Goal: Task Accomplishment & Management: Manage account settings

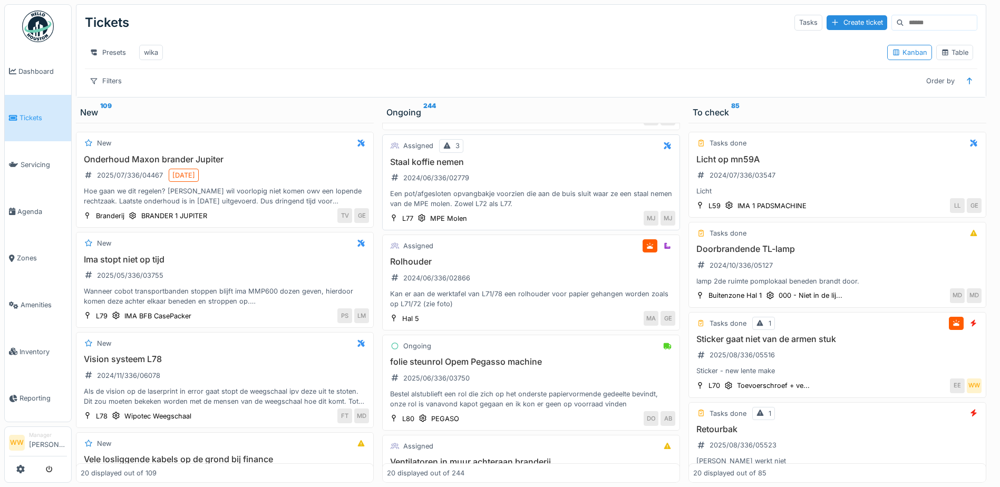
scroll to position [105, 0]
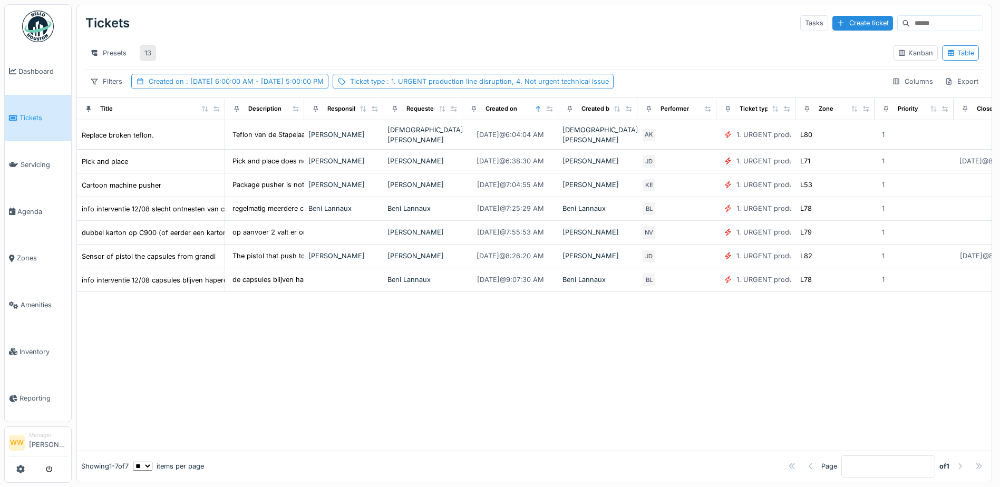
click at [148, 50] on div "13" at bounding box center [147, 53] width 7 height 10
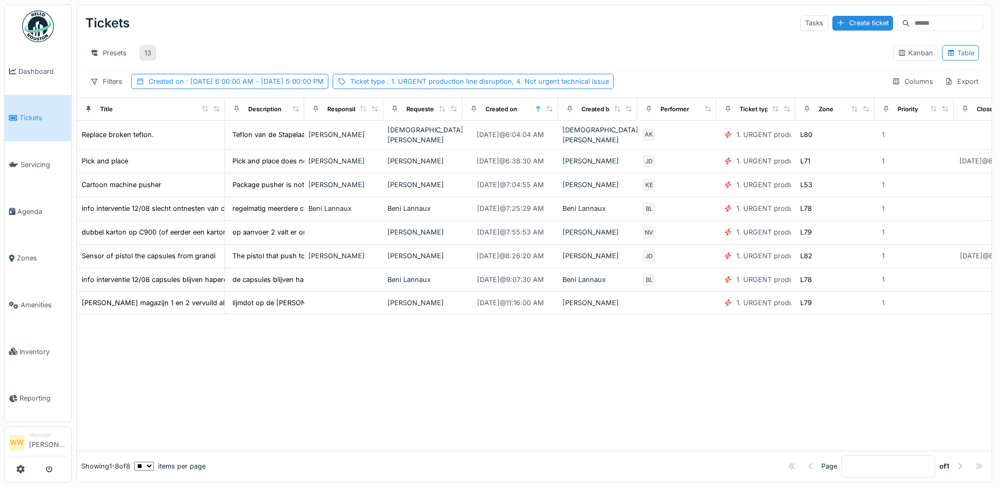
click at [148, 50] on div "13" at bounding box center [147, 53] width 7 height 10
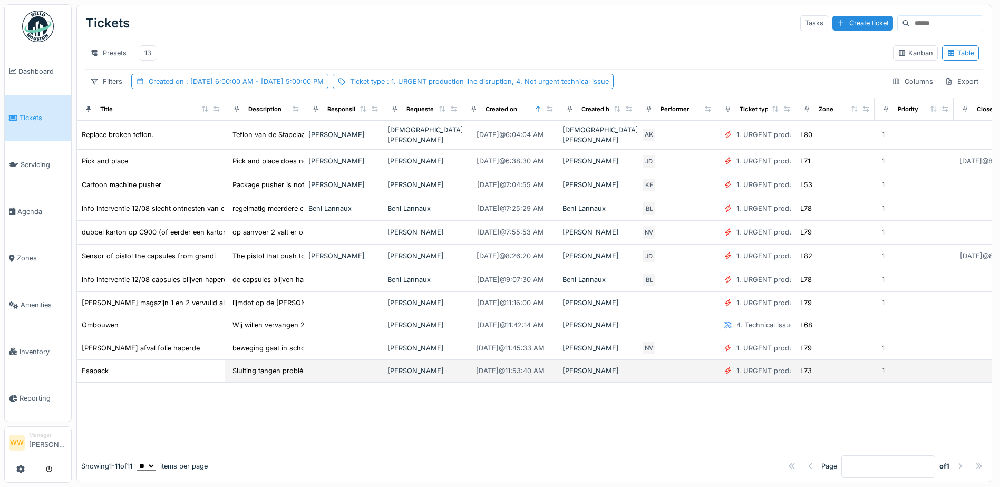
click at [402, 373] on div "[PERSON_NAME]" at bounding box center [423, 371] width 71 height 10
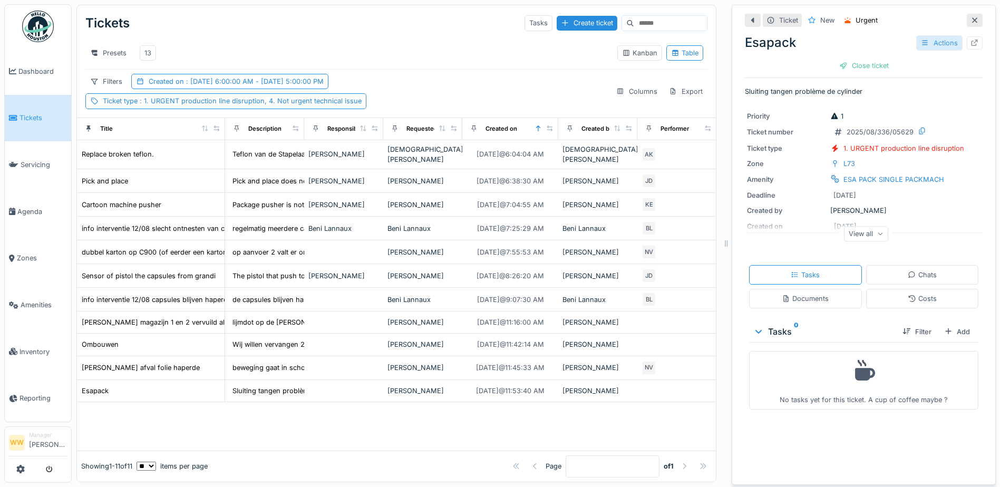
click at [919, 42] on div "Actions" at bounding box center [940, 42] width 46 height 15
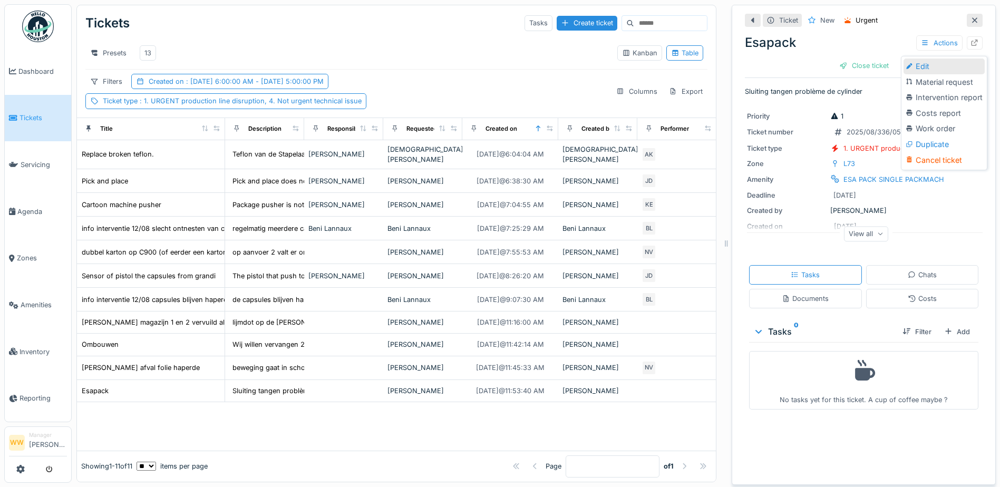
click at [917, 68] on div "Edit" at bounding box center [944, 67] width 81 height 16
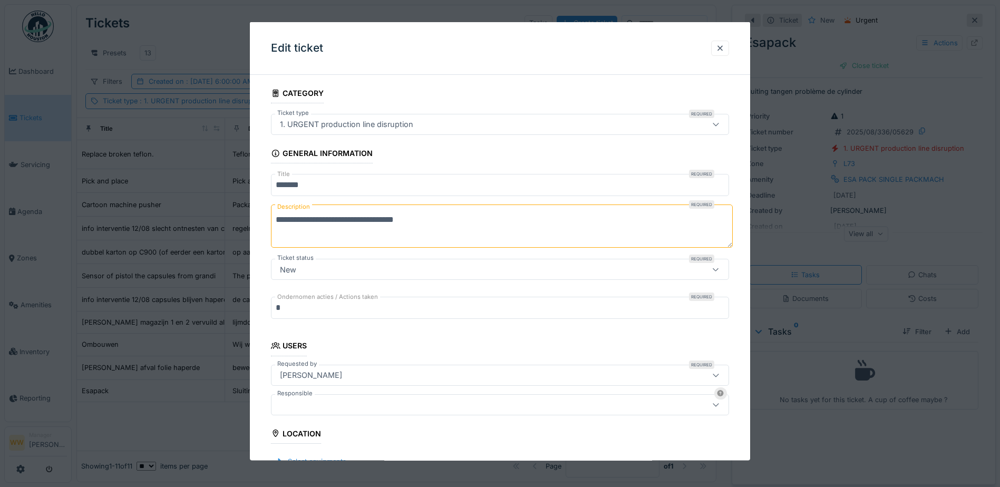
click at [312, 400] on div at bounding box center [473, 405] width 395 height 12
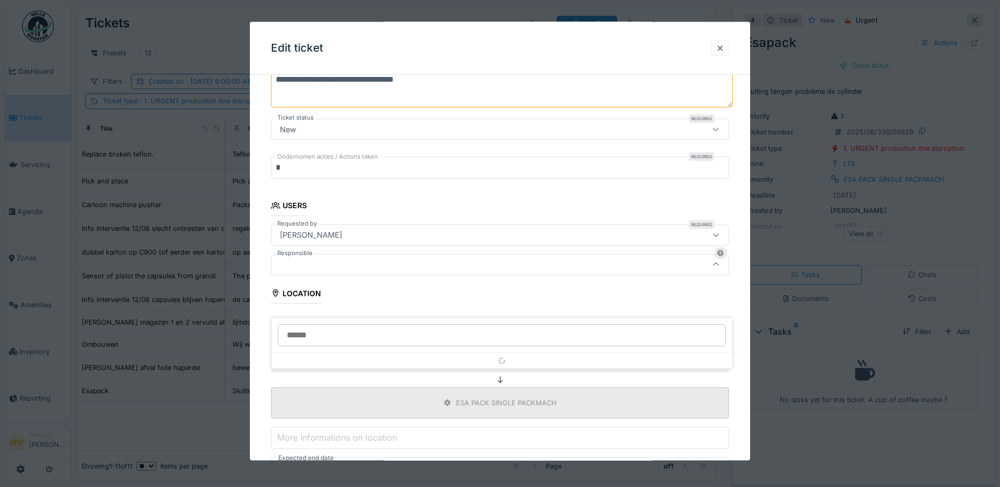
scroll to position [163, 0]
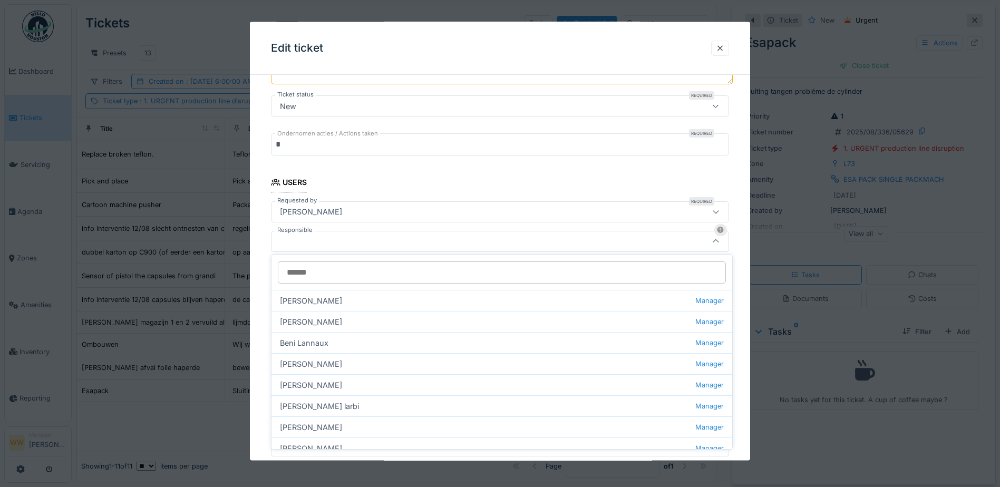
click at [330, 267] on input "Responsible" at bounding box center [502, 273] width 448 height 22
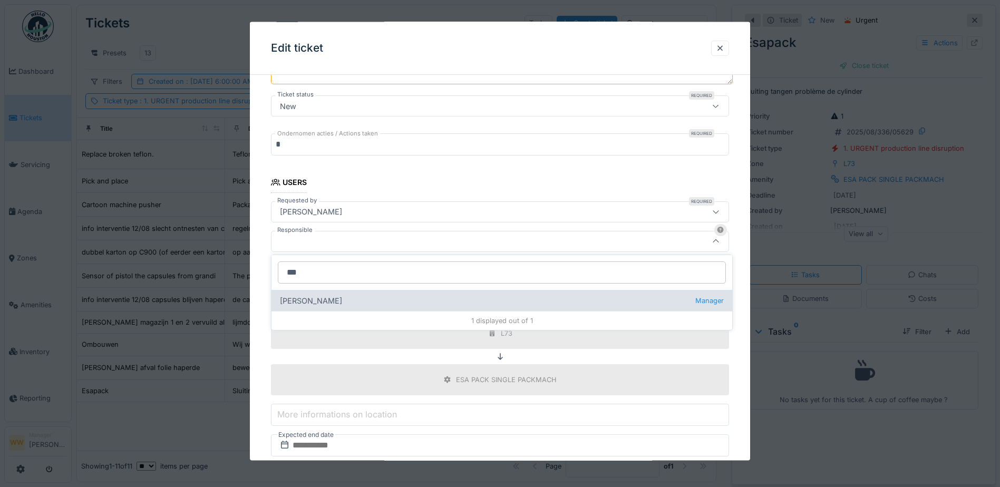
type input "***"
click at [343, 298] on div "Jasper De wit Manager" at bounding box center [502, 300] width 461 height 21
type input "****"
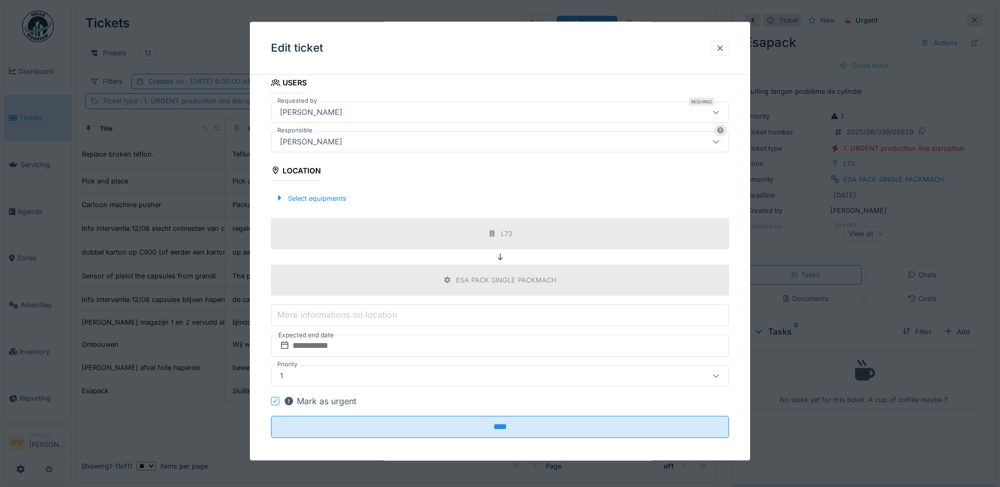
scroll to position [270, 0]
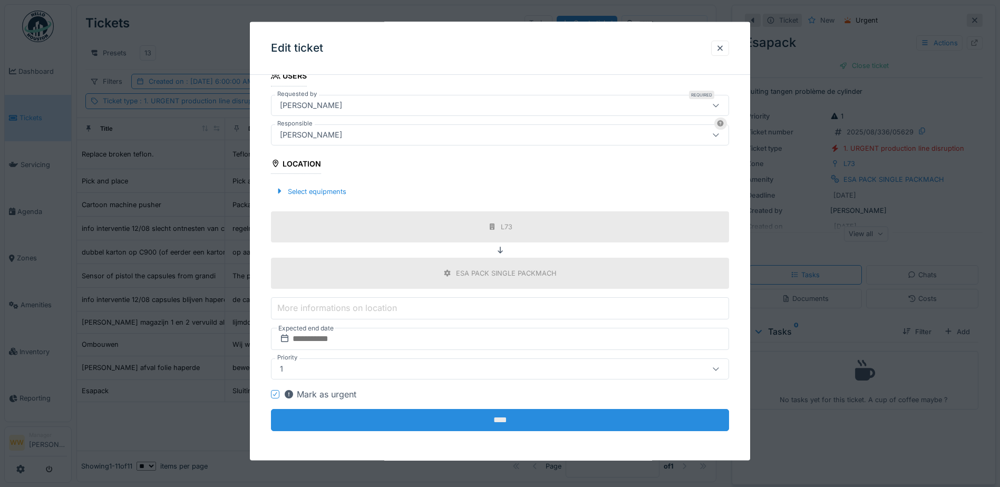
click at [578, 420] on input "****" at bounding box center [500, 420] width 458 height 22
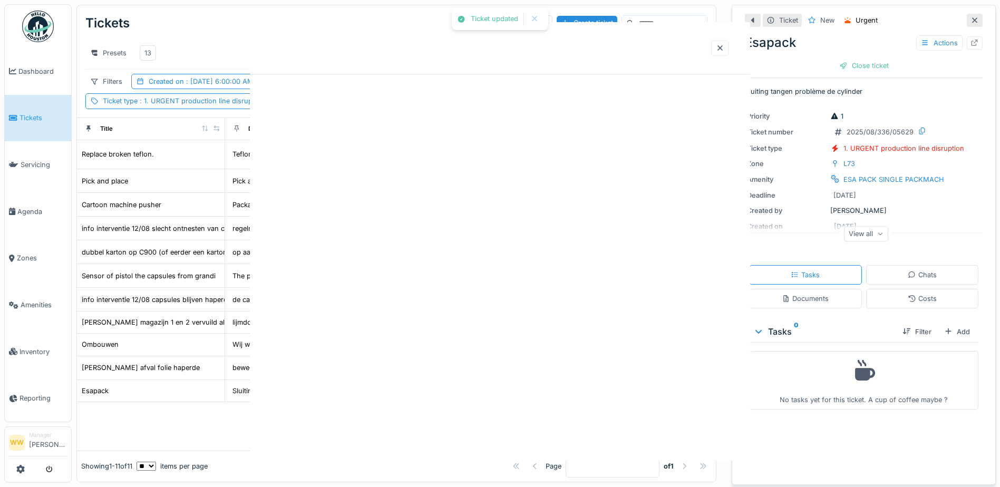
scroll to position [0, 0]
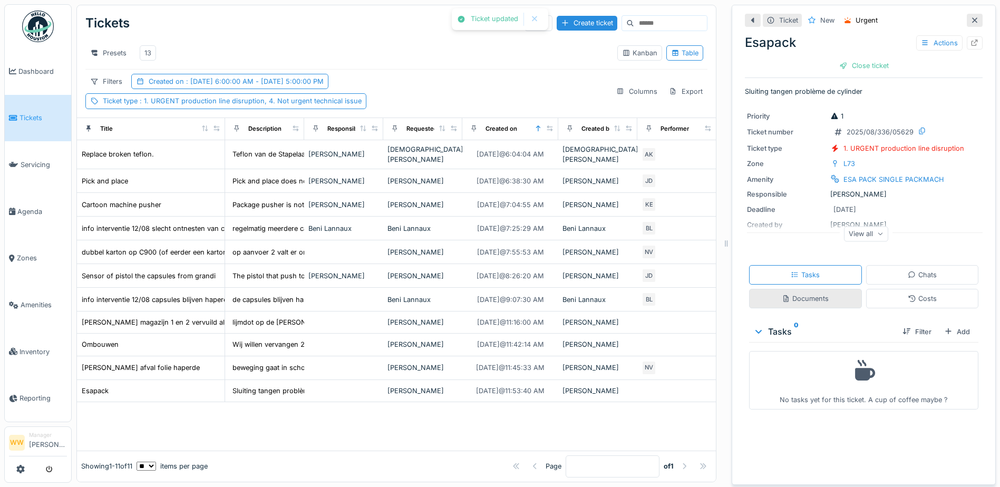
click at [790, 303] on div "Documents" at bounding box center [805, 299] width 47 height 10
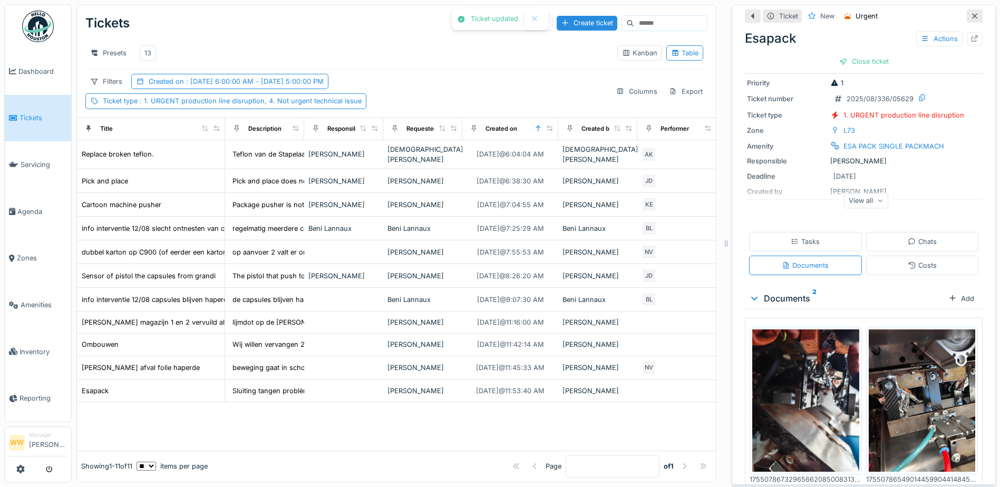
scroll to position [51, 0]
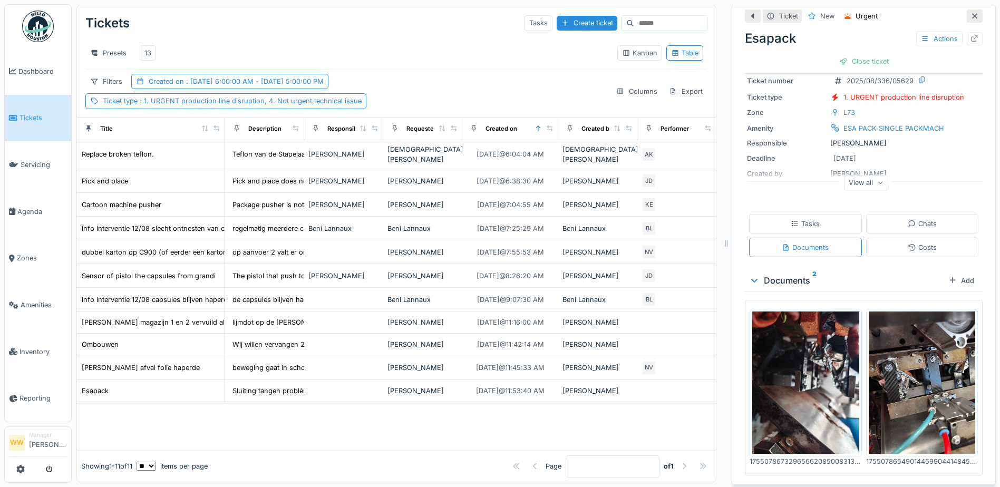
click at [796, 376] on img at bounding box center [806, 383] width 107 height 142
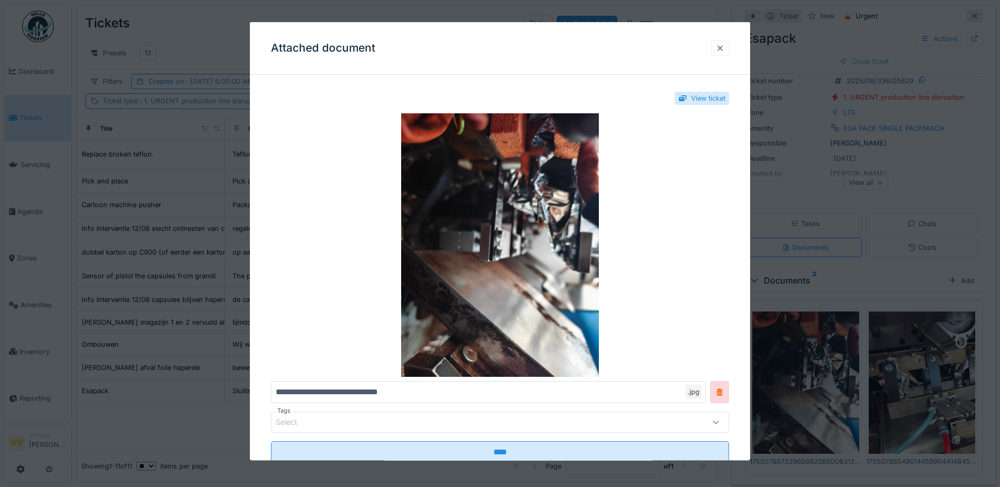
click at [729, 47] on div at bounding box center [720, 47] width 18 height 15
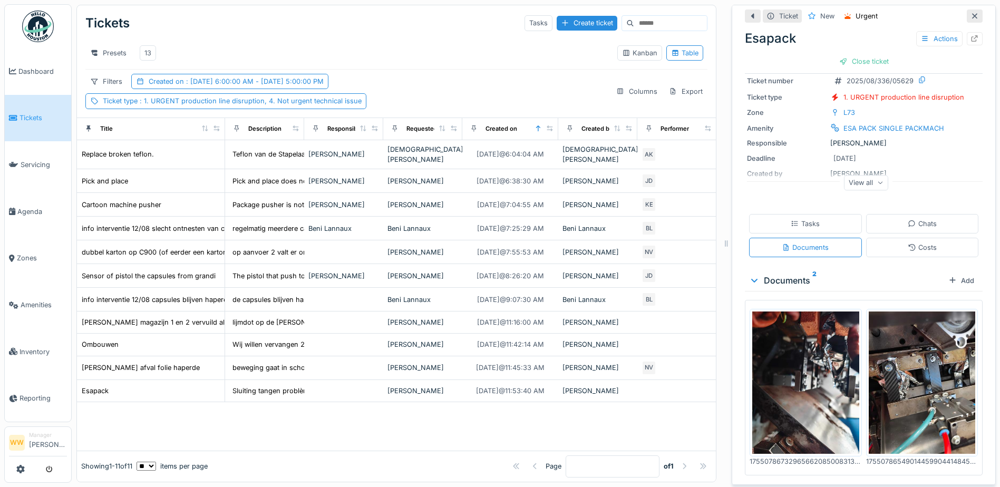
click at [910, 397] on img at bounding box center [922, 383] width 107 height 142
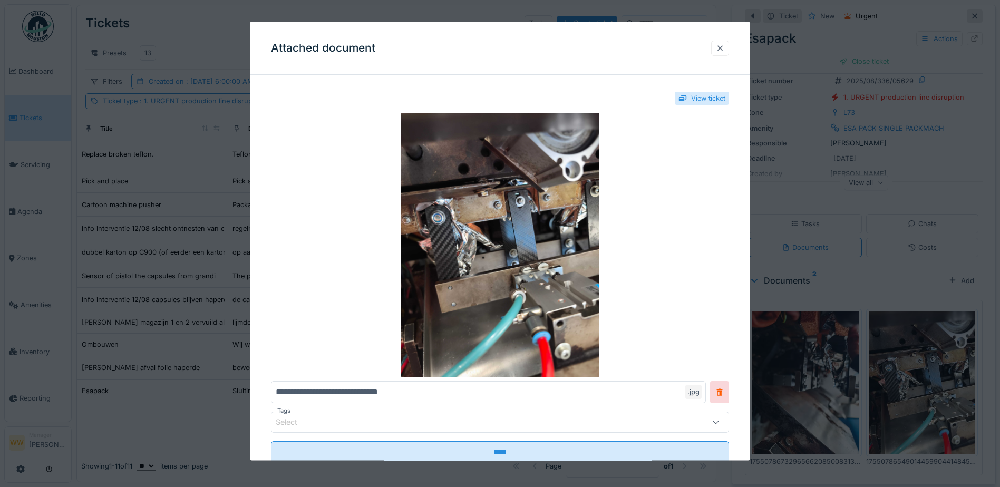
click at [723, 46] on div at bounding box center [720, 48] width 8 height 10
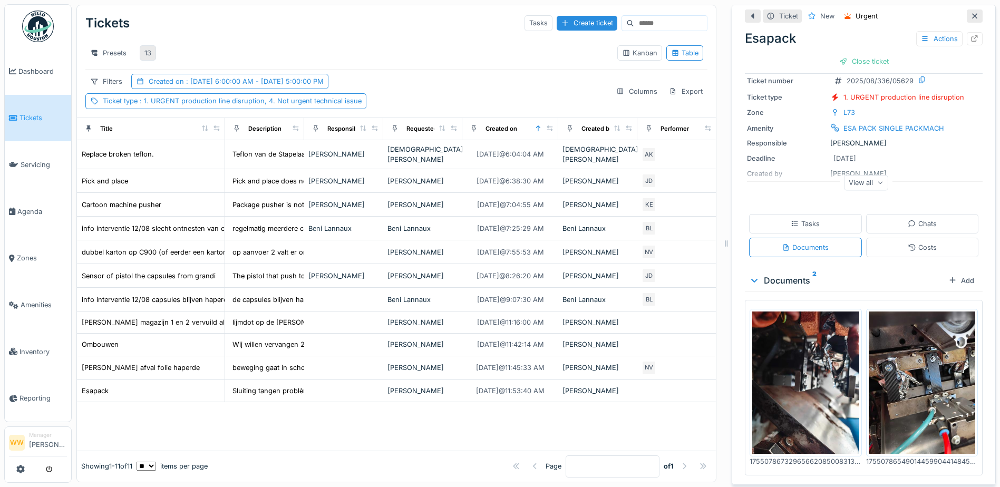
click at [144, 45] on div "13" at bounding box center [148, 52] width 16 height 15
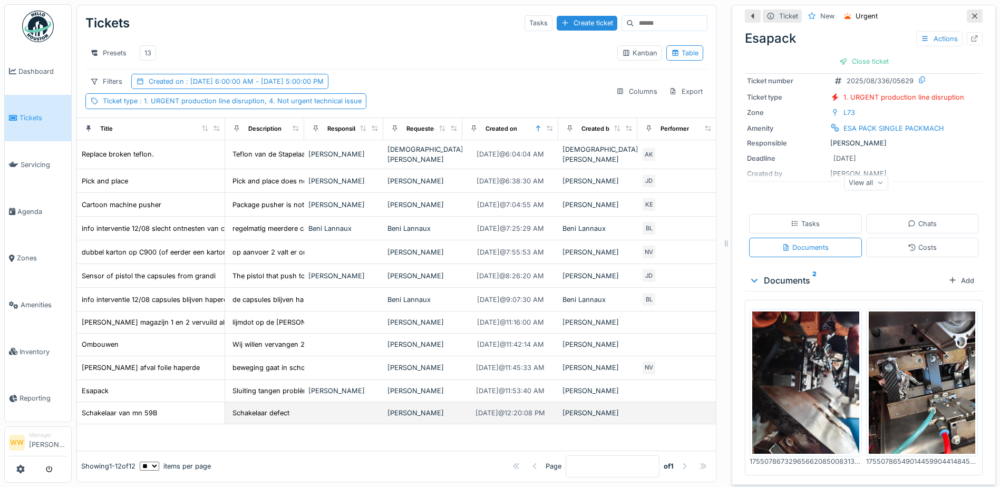
click at [366, 410] on td at bounding box center [343, 413] width 79 height 22
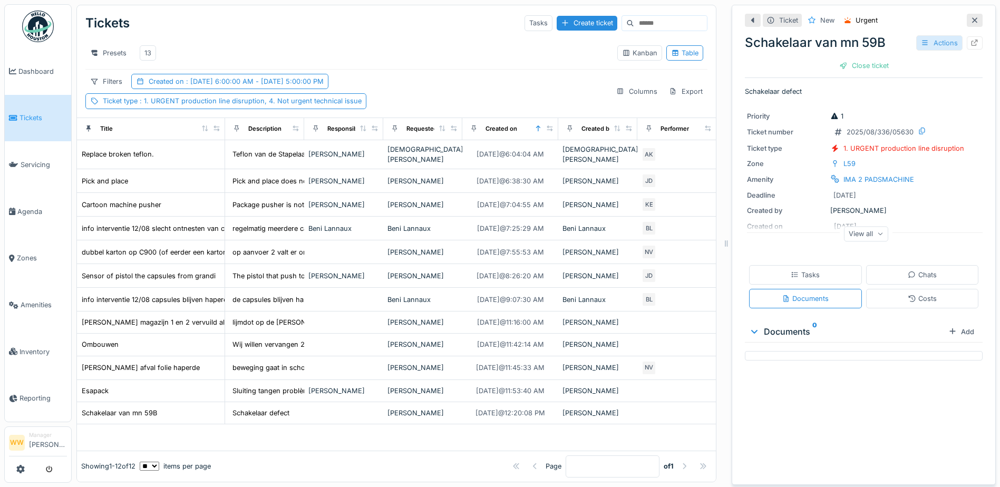
click at [917, 37] on div "Actions" at bounding box center [940, 42] width 46 height 15
click at [927, 59] on div "Edit" at bounding box center [944, 67] width 81 height 16
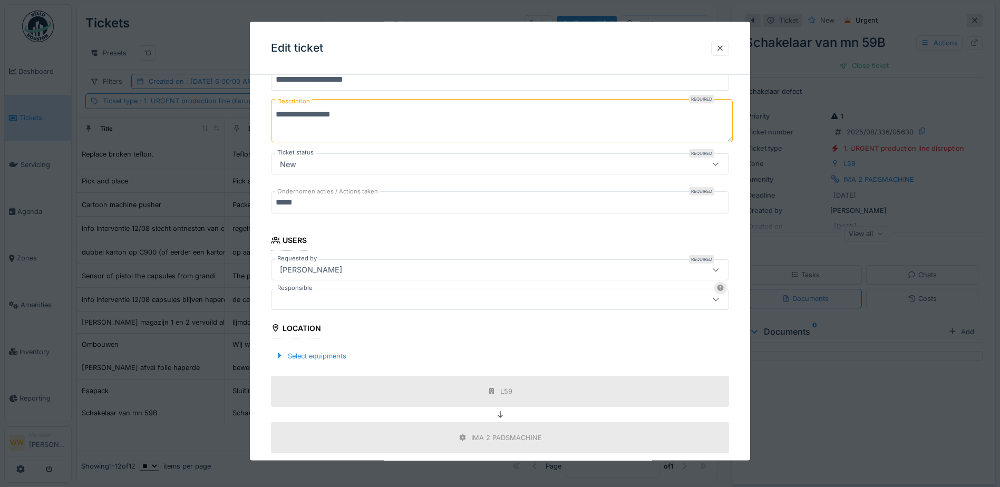
click at [307, 295] on div at bounding box center [473, 299] width 395 height 12
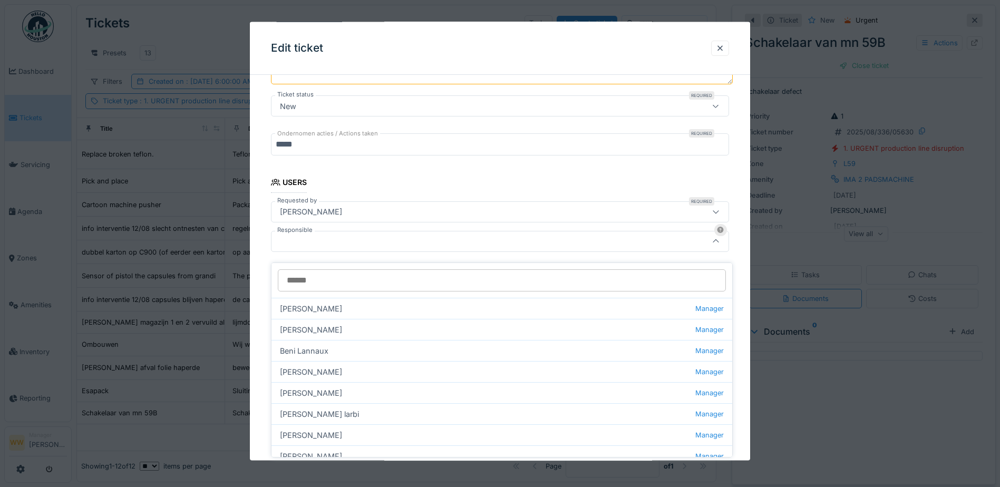
click at [299, 242] on div at bounding box center [473, 241] width 395 height 12
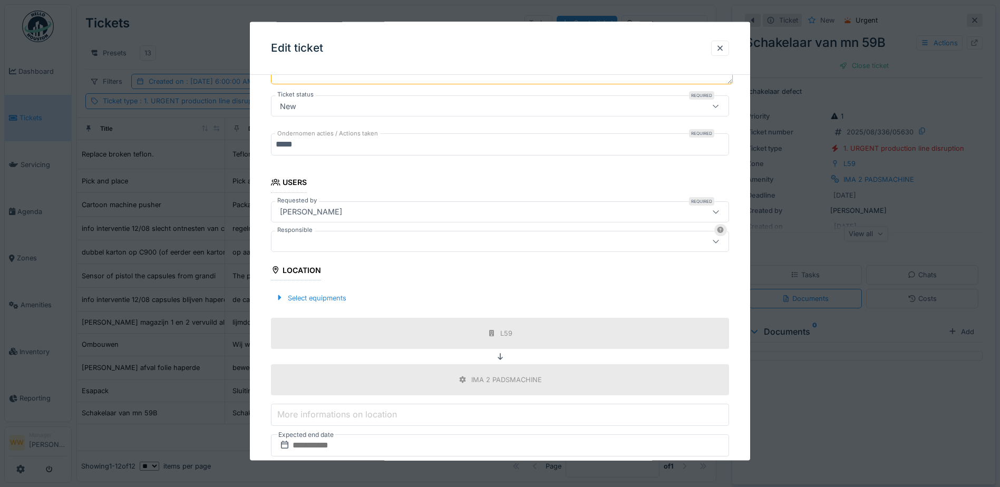
click at [300, 242] on div at bounding box center [473, 241] width 395 height 12
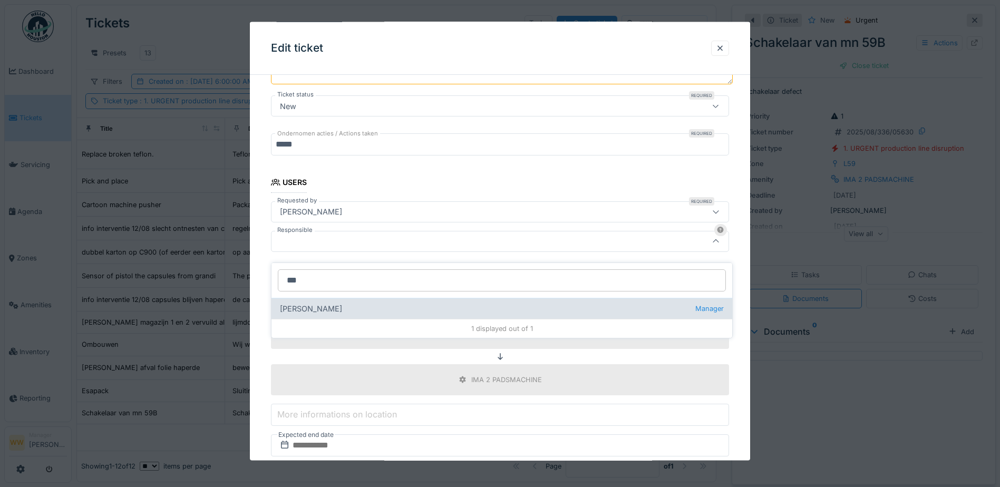
type input "***"
click at [298, 300] on div "Jasper De wit Manager" at bounding box center [502, 308] width 461 height 21
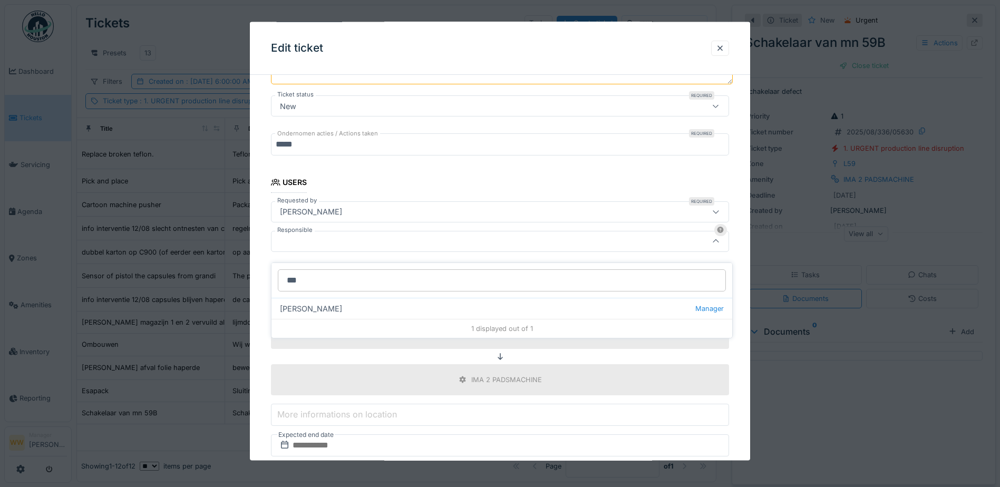
type input "****"
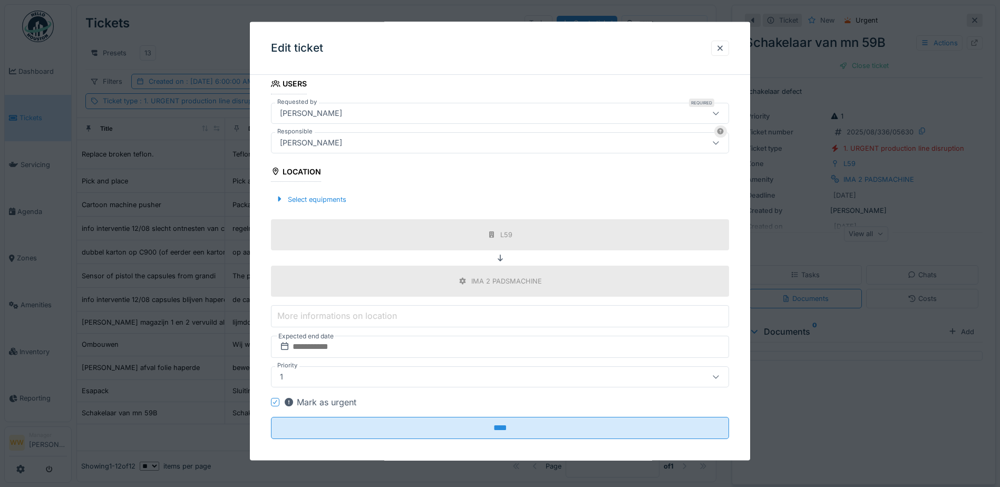
scroll to position [270, 0]
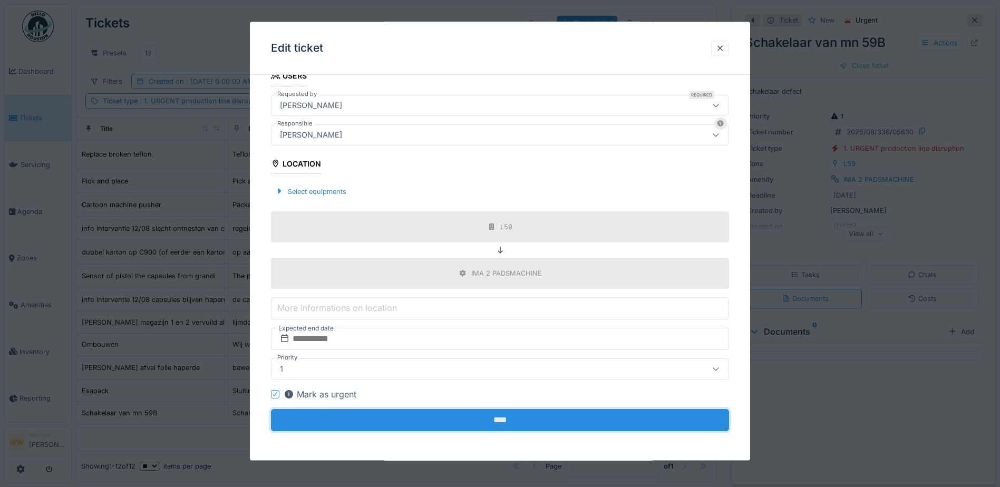
click at [372, 420] on input "****" at bounding box center [500, 420] width 458 height 22
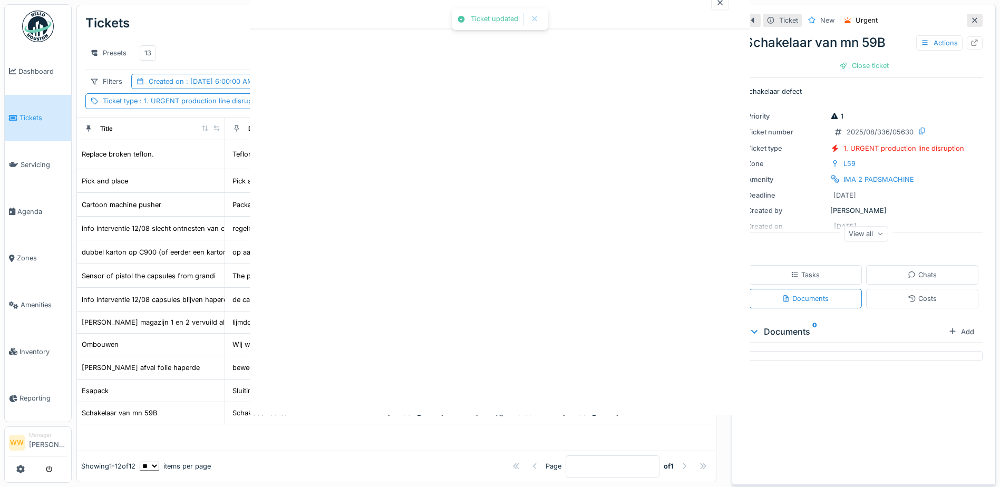
scroll to position [0, 0]
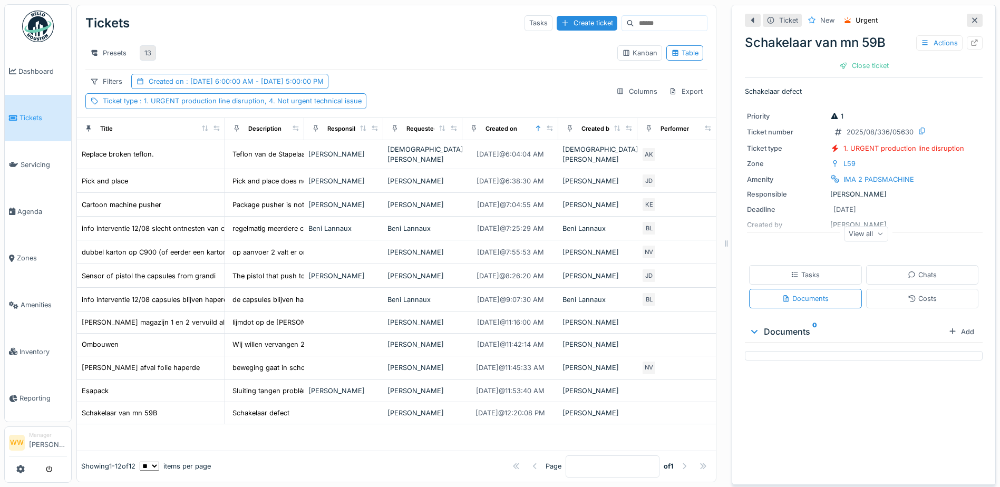
click at [151, 49] on div "13" at bounding box center [147, 53] width 7 height 10
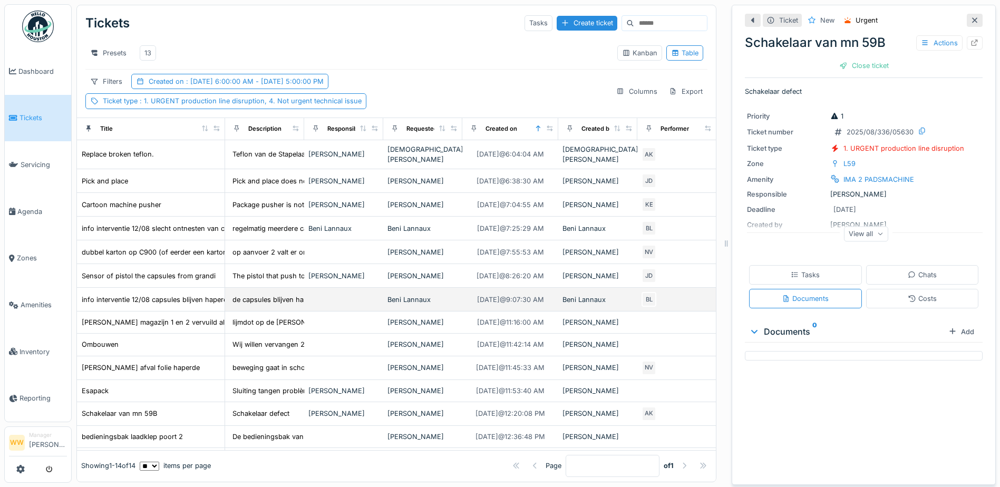
scroll to position [30, 0]
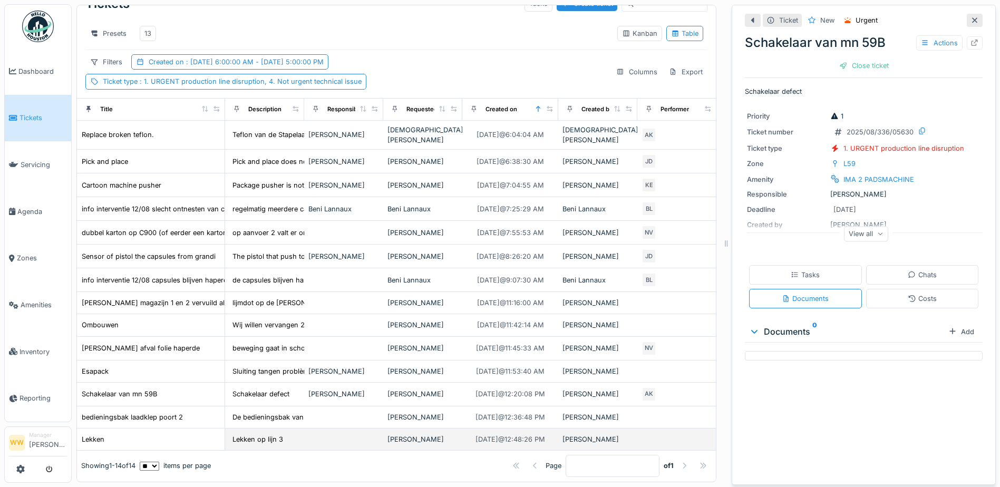
click at [450, 435] on div "[PERSON_NAME]" at bounding box center [423, 440] width 71 height 10
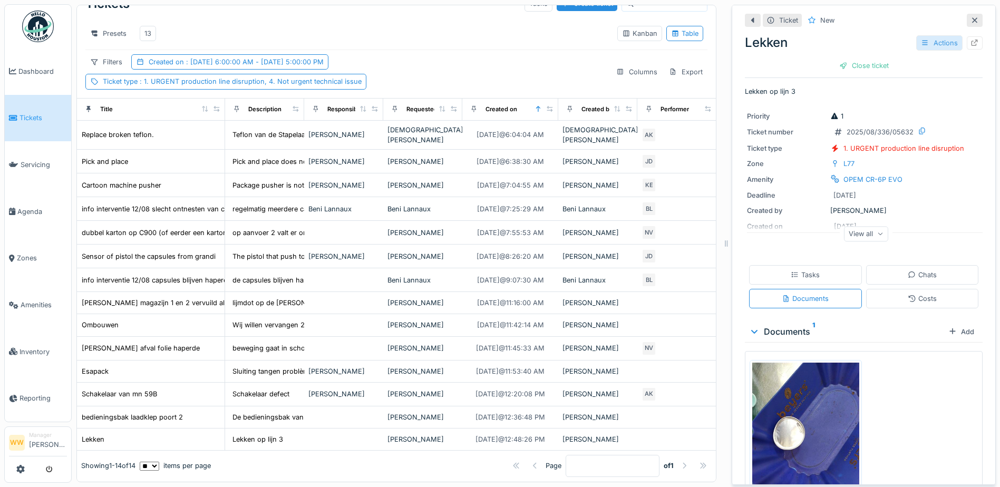
click at [922, 35] on div "Actions" at bounding box center [940, 42] width 46 height 15
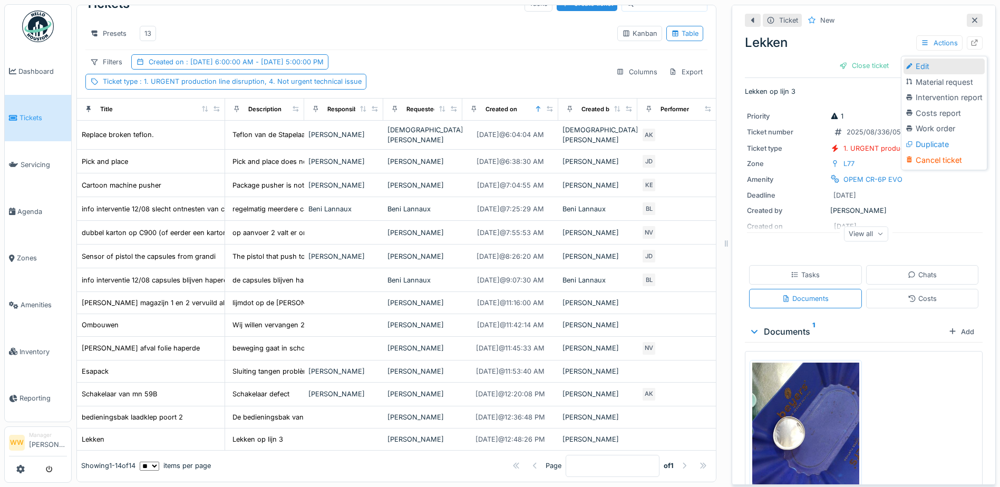
click at [920, 59] on div "Edit" at bounding box center [944, 67] width 81 height 16
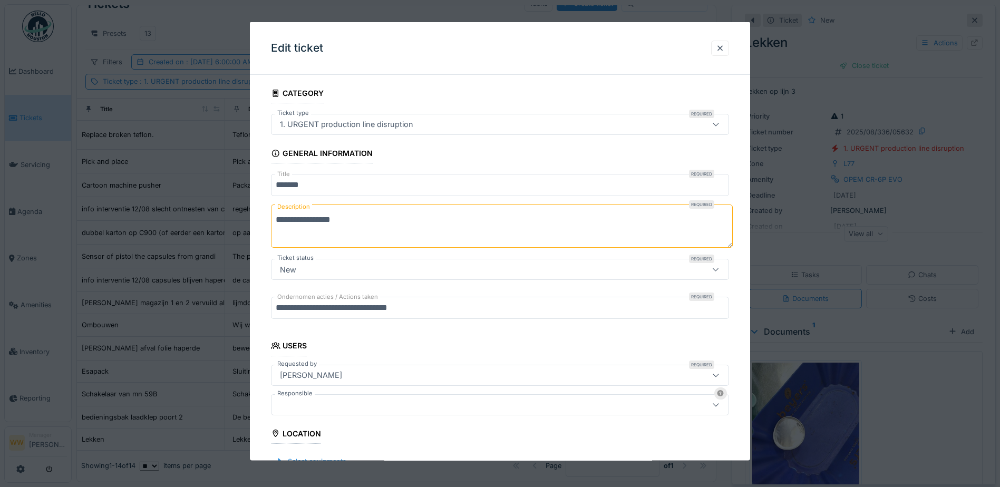
click at [312, 403] on div at bounding box center [473, 405] width 395 height 12
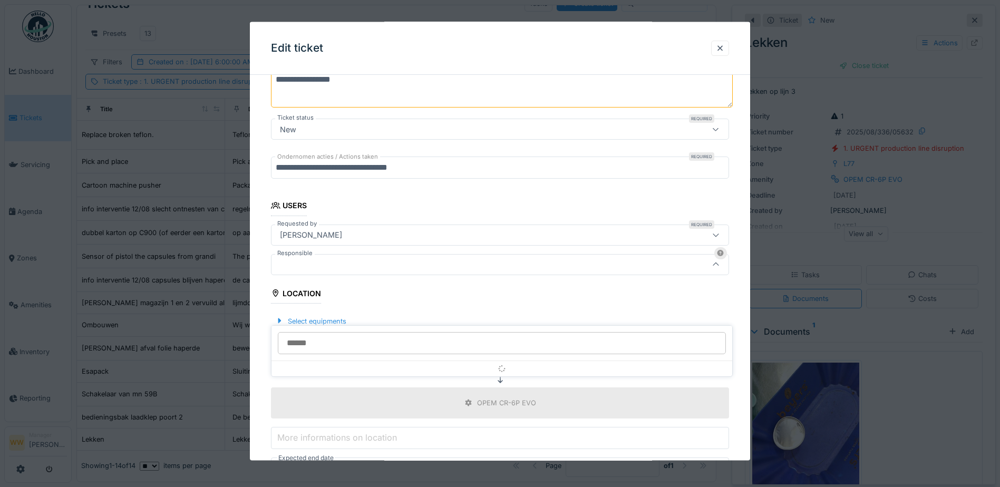
scroll to position [163, 0]
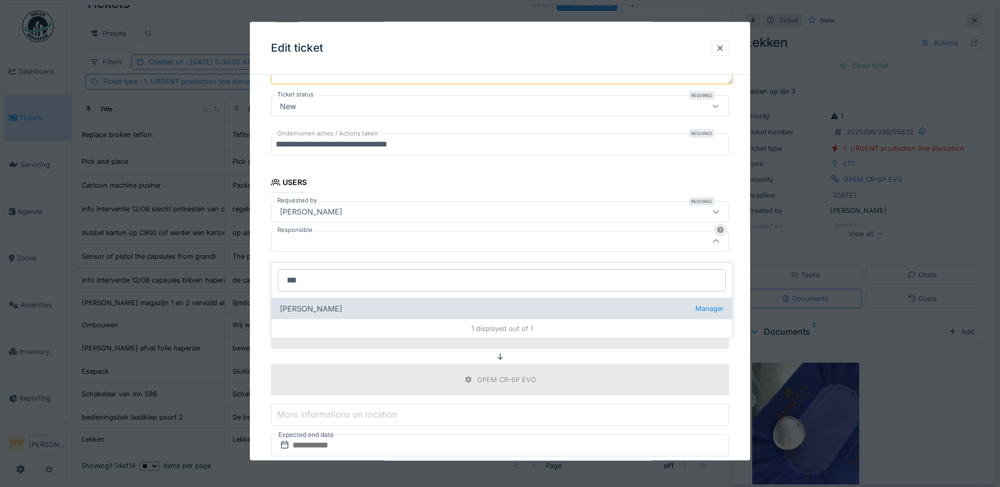
type input "***"
click at [323, 319] on div "1 displayed out of 1" at bounding box center [502, 328] width 461 height 19
click at [324, 304] on div "Jasper De wit Manager" at bounding box center [502, 308] width 461 height 21
type input "****"
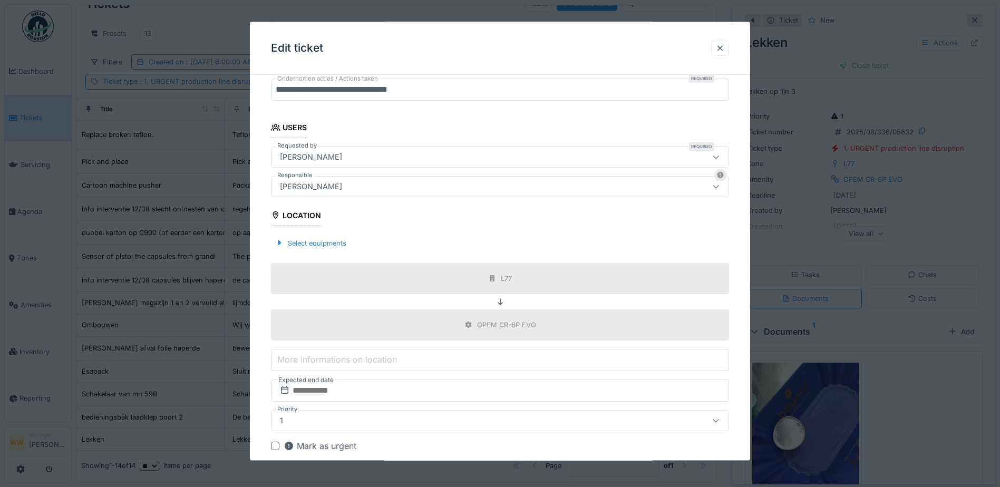
scroll to position [270, 0]
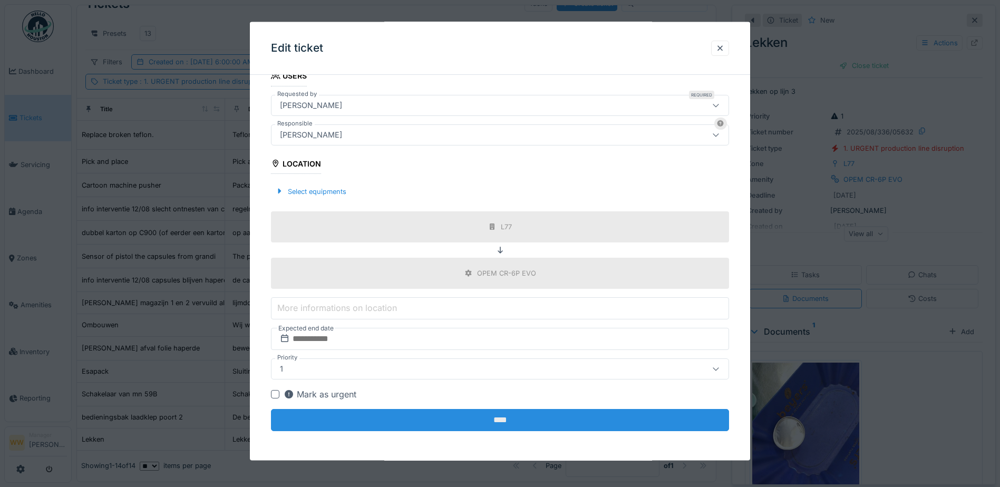
click at [493, 424] on input "****" at bounding box center [500, 420] width 458 height 22
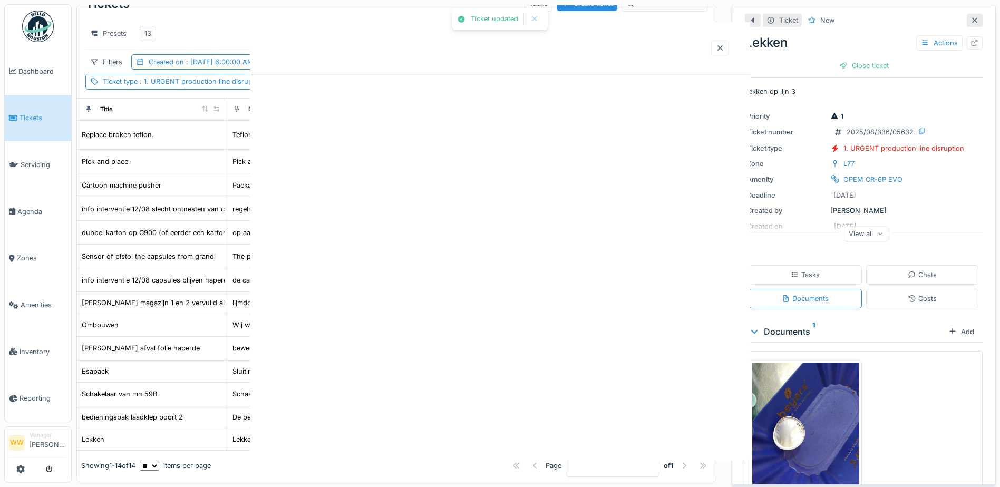
scroll to position [0, 0]
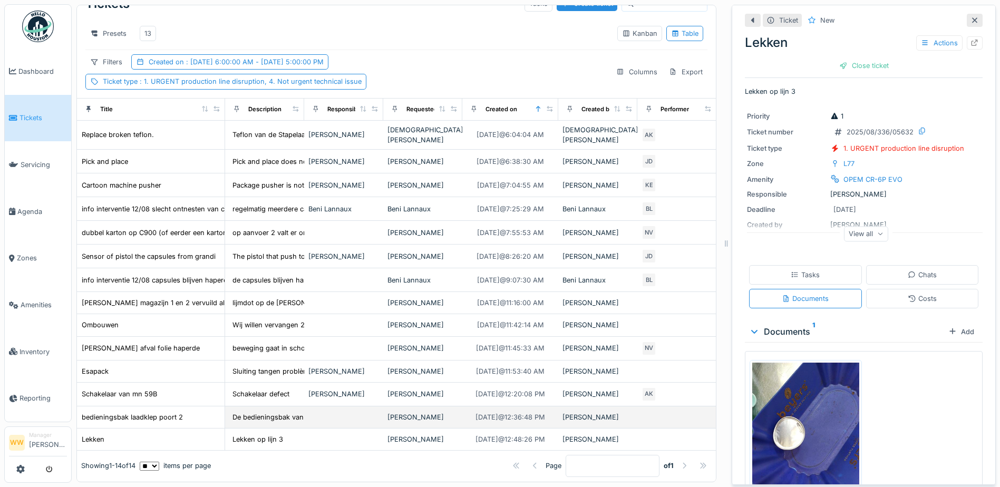
click at [352, 407] on td at bounding box center [343, 418] width 79 height 22
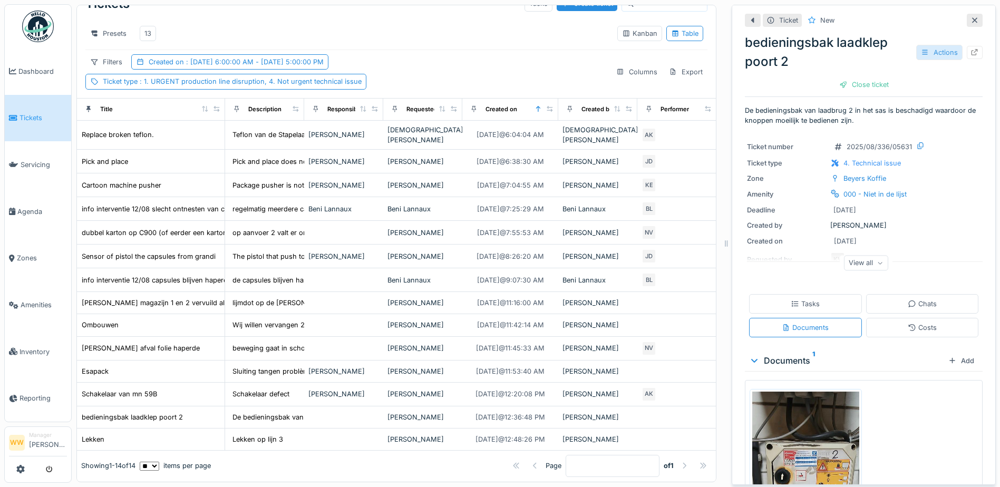
click at [918, 49] on div "Actions" at bounding box center [940, 52] width 46 height 15
click at [919, 68] on div "Edit" at bounding box center [944, 76] width 81 height 16
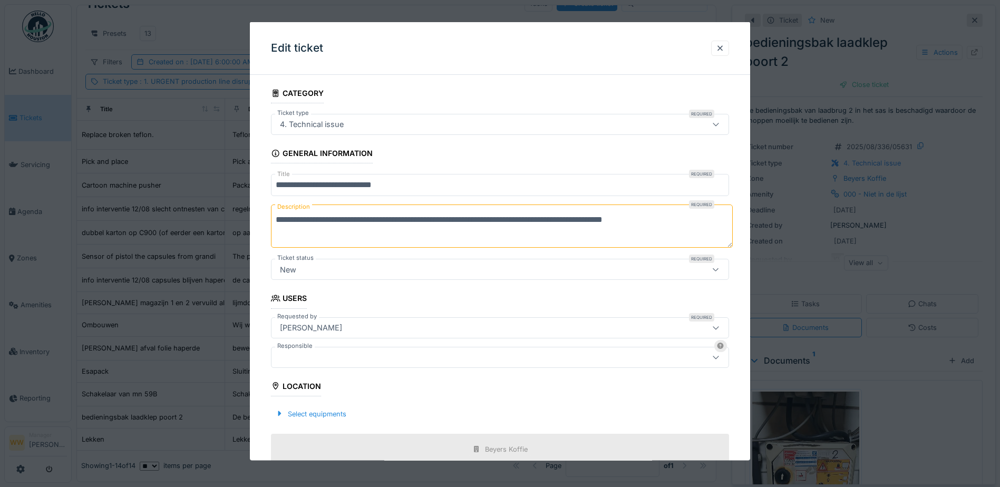
click at [333, 354] on div at bounding box center [473, 357] width 395 height 12
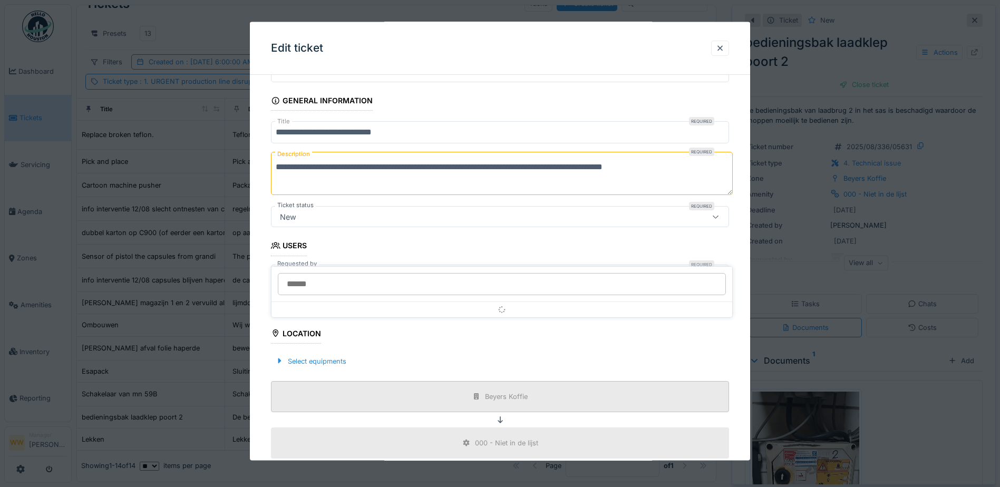
scroll to position [116, 0]
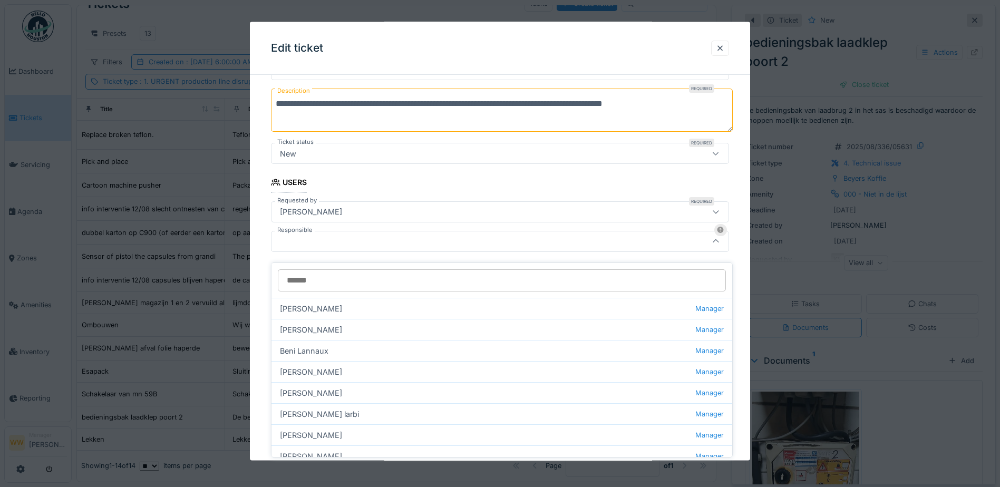
click at [314, 274] on input "Responsible" at bounding box center [502, 280] width 448 height 22
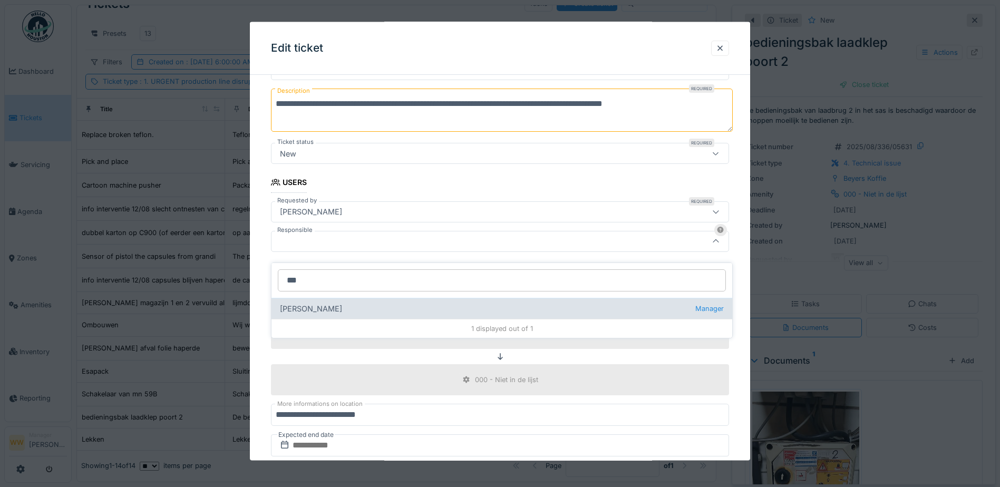
type input "***"
click at [319, 302] on div "Jasper De wit Manager" at bounding box center [502, 308] width 461 height 21
type input "****"
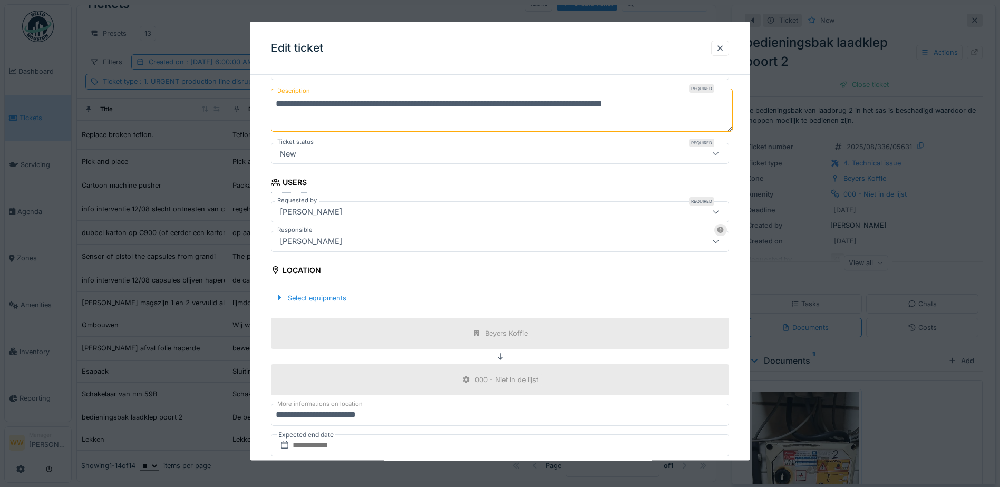
scroll to position [201, 0]
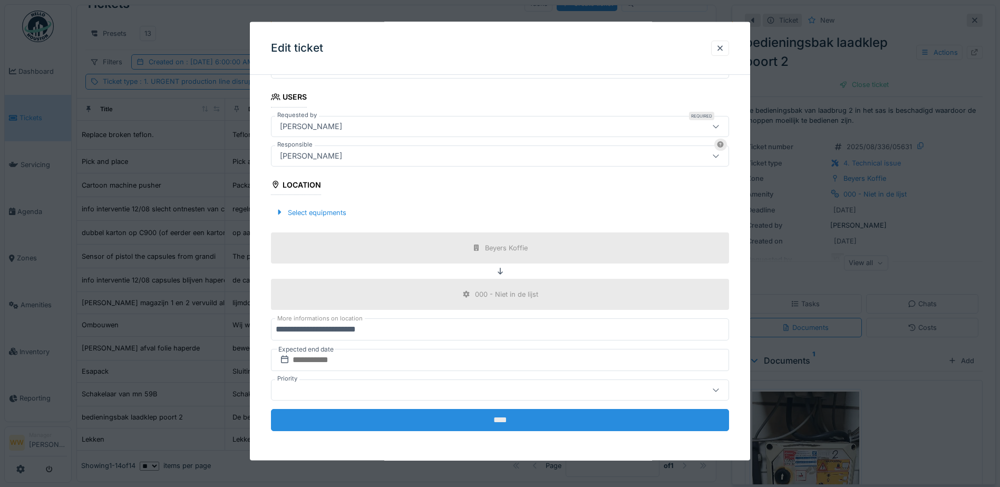
click at [459, 426] on input "****" at bounding box center [500, 420] width 458 height 22
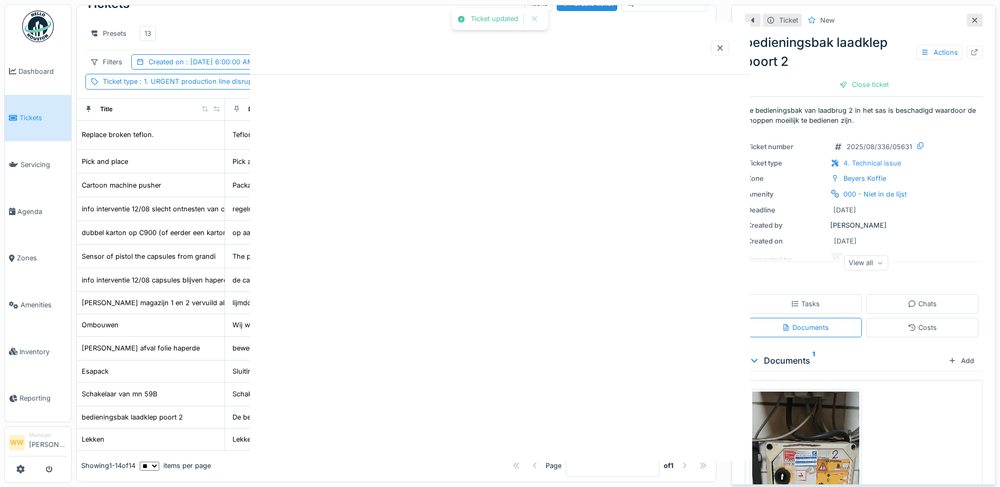
scroll to position [0, 0]
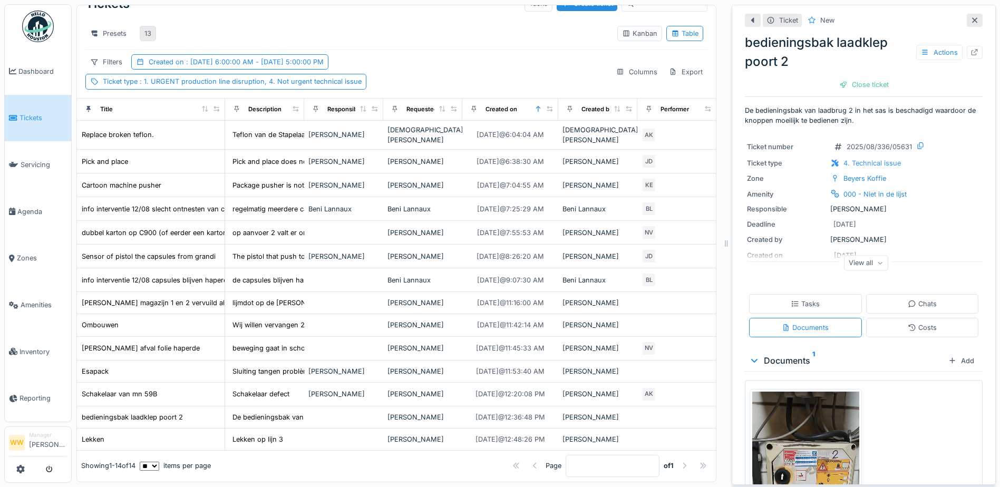
click at [142, 26] on div "13" at bounding box center [148, 33] width 16 height 15
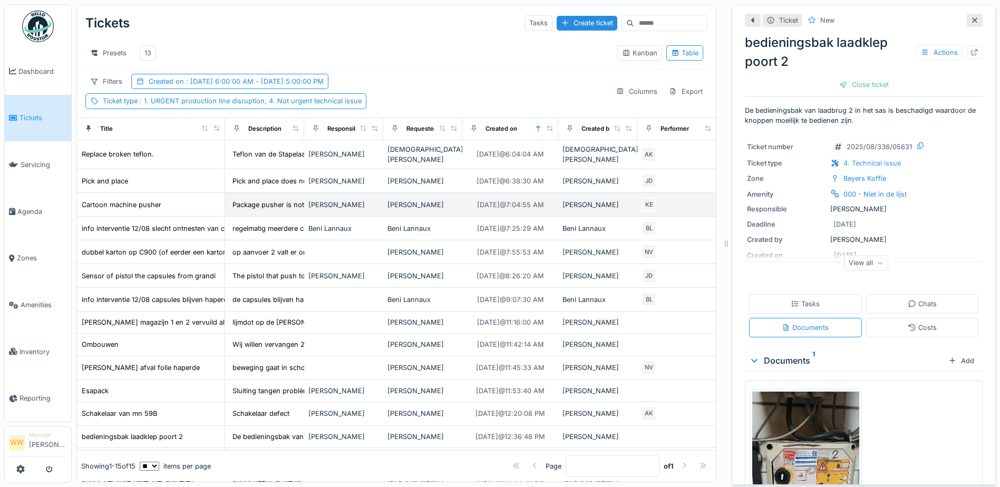
click at [384, 209] on td "[PERSON_NAME]" at bounding box center [422, 205] width 79 height 24
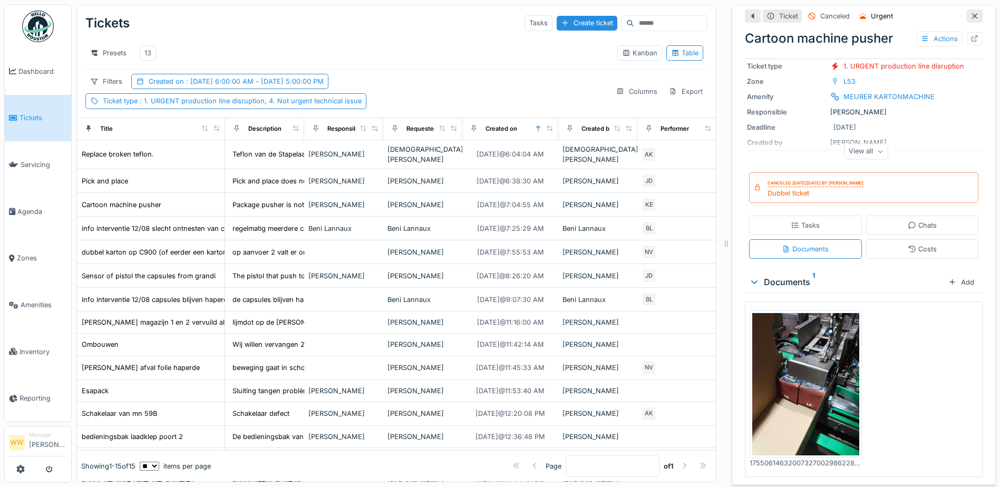
scroll to position [70, 0]
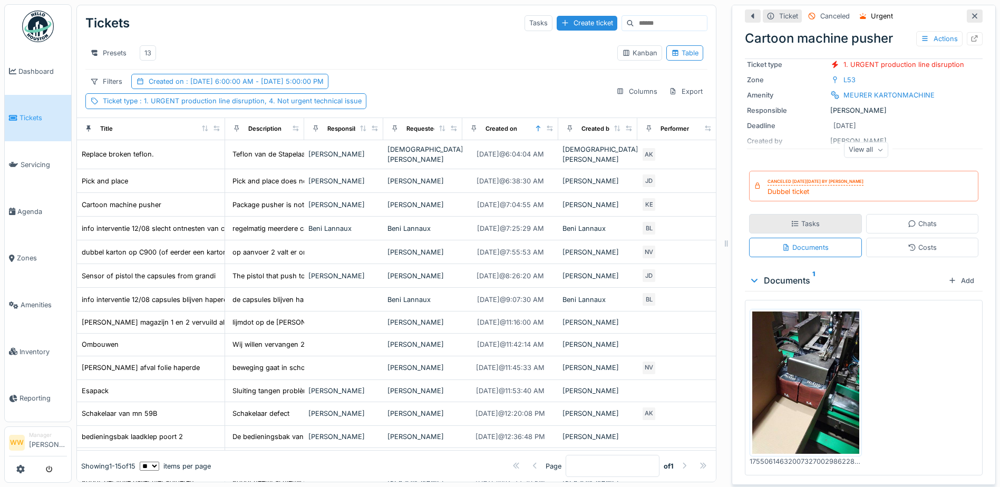
click at [805, 223] on div "Tasks" at bounding box center [805, 224] width 29 height 10
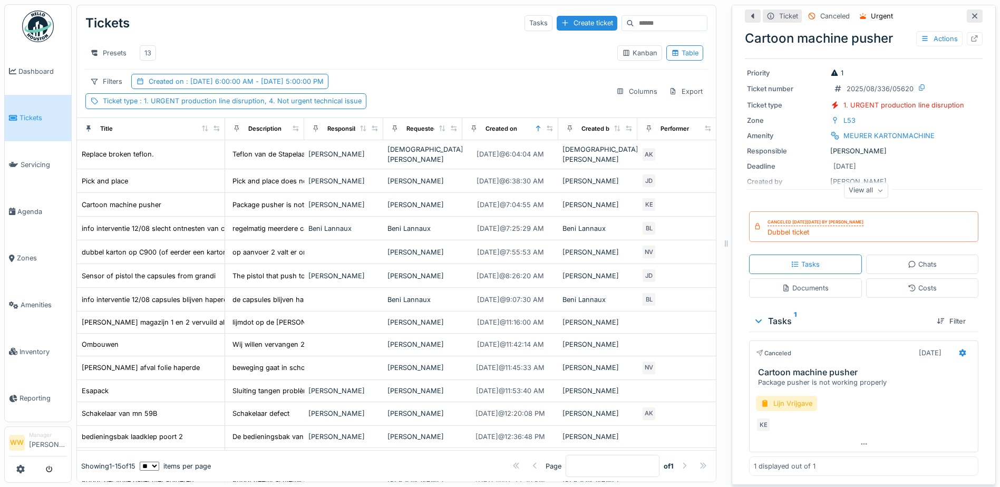
scroll to position [30, 0]
click at [908, 261] on icon at bounding box center [912, 264] width 8 height 7
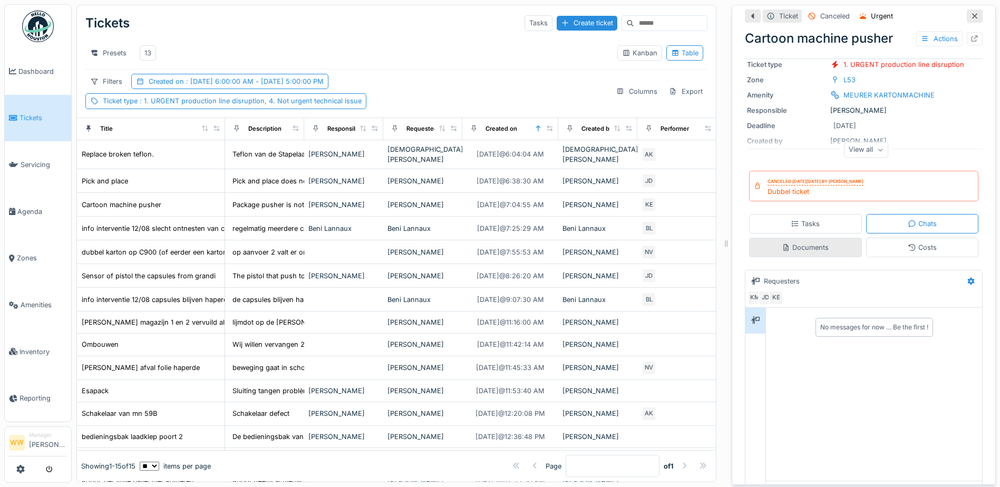
click at [840, 247] on div "Documents" at bounding box center [805, 248] width 113 height 20
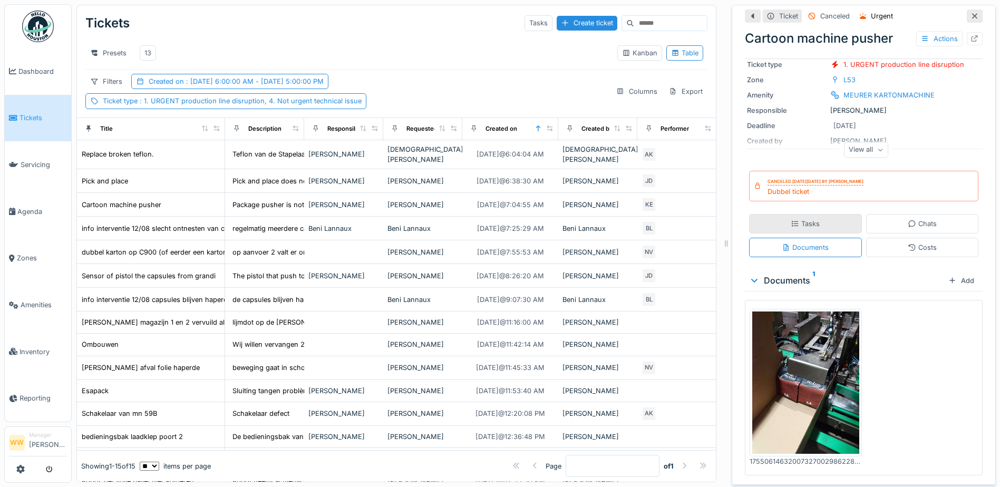
click at [819, 226] on div "Tasks" at bounding box center [805, 224] width 113 height 20
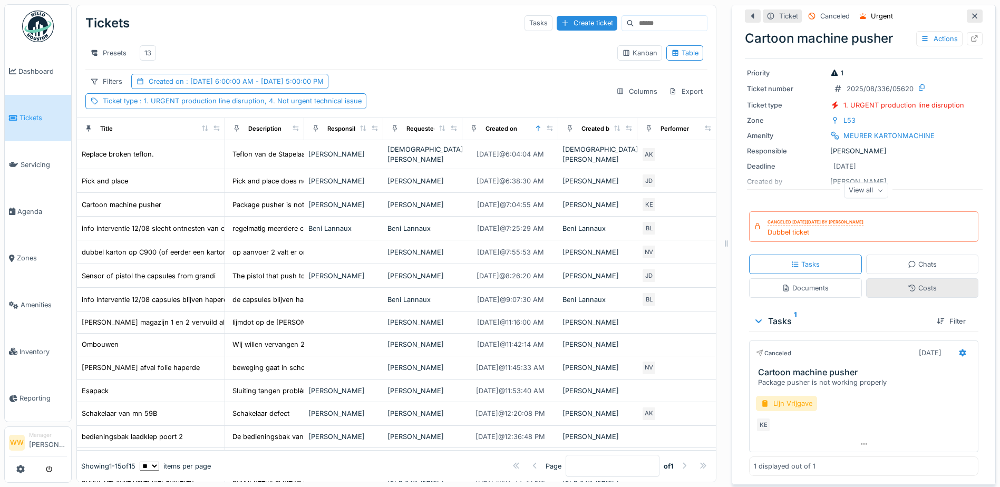
scroll to position [0, 0]
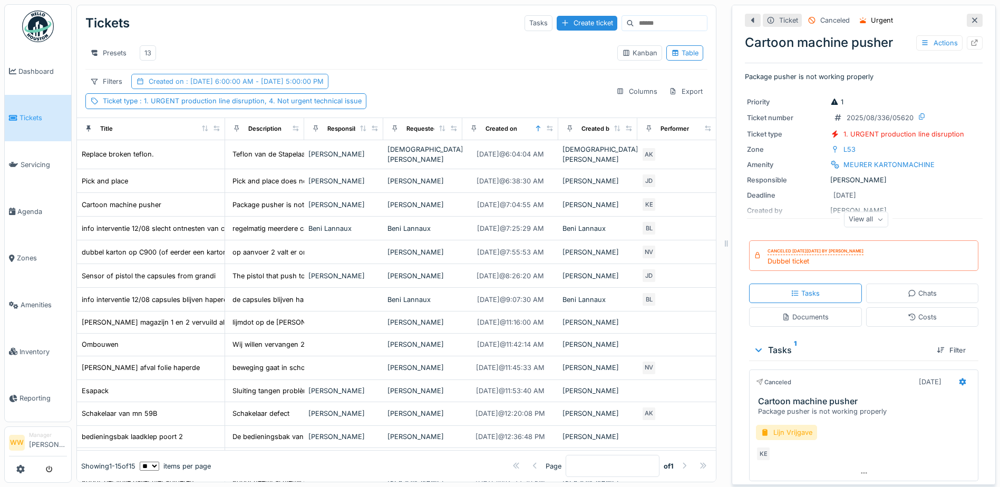
click at [232, 81] on span ": 8/13/2025 6:00:00 AM - 8/13/2025 5:00:00 PM" at bounding box center [254, 82] width 140 height 8
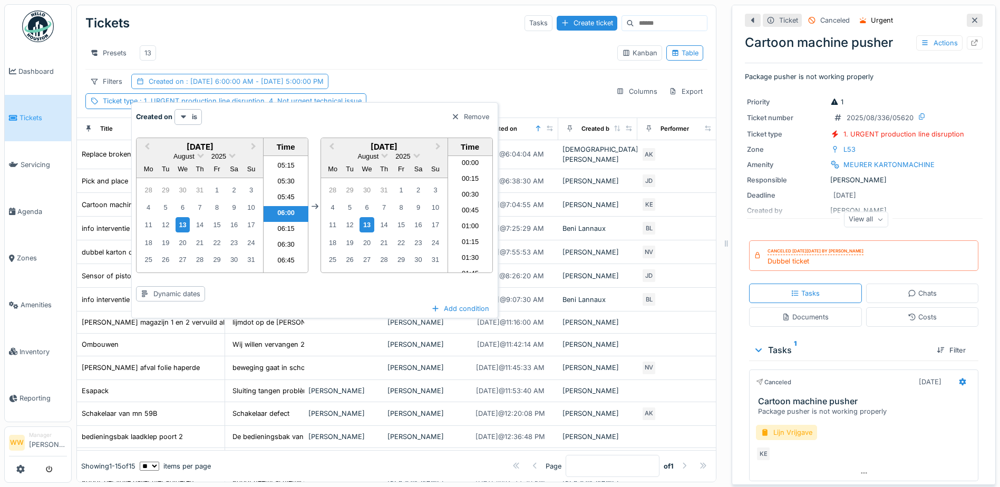
scroll to position [1026, 0]
click at [169, 218] on div "12" at bounding box center [166, 225] width 14 height 14
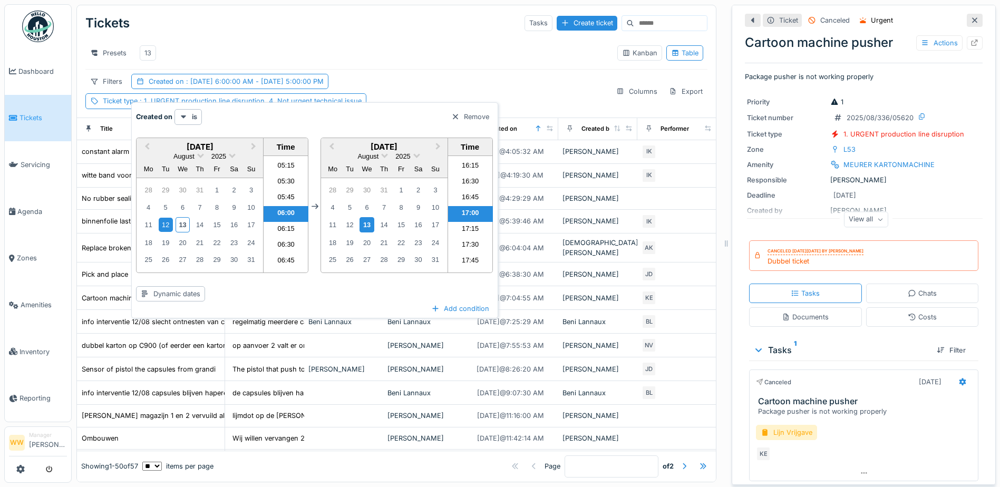
click at [392, 65] on div "Presets 13 Kanban Table" at bounding box center [396, 53] width 622 height 32
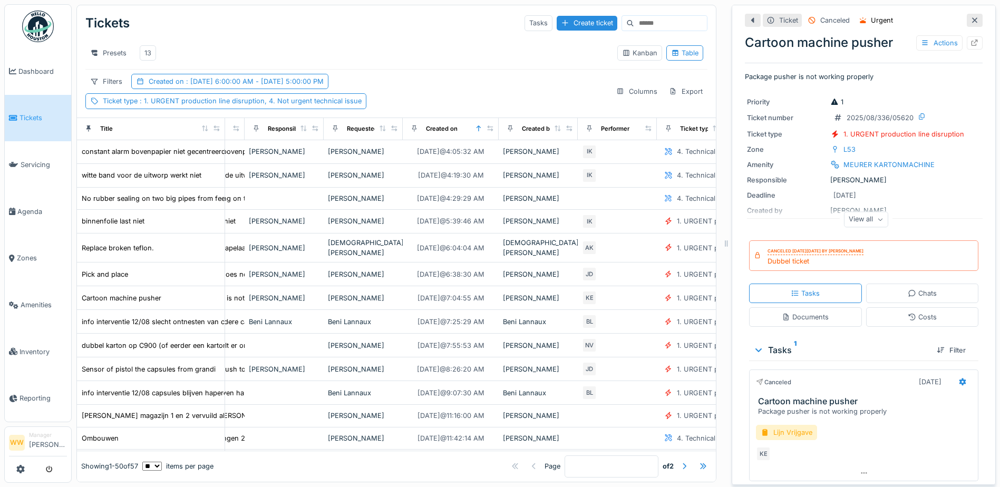
scroll to position [0, 308]
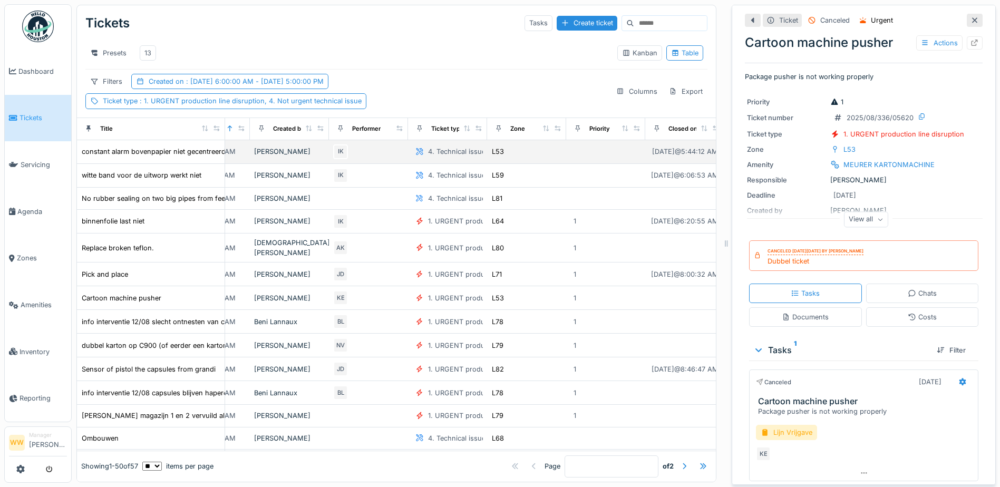
click at [472, 157] on div "4. Technical issue" at bounding box center [456, 152] width 57 height 10
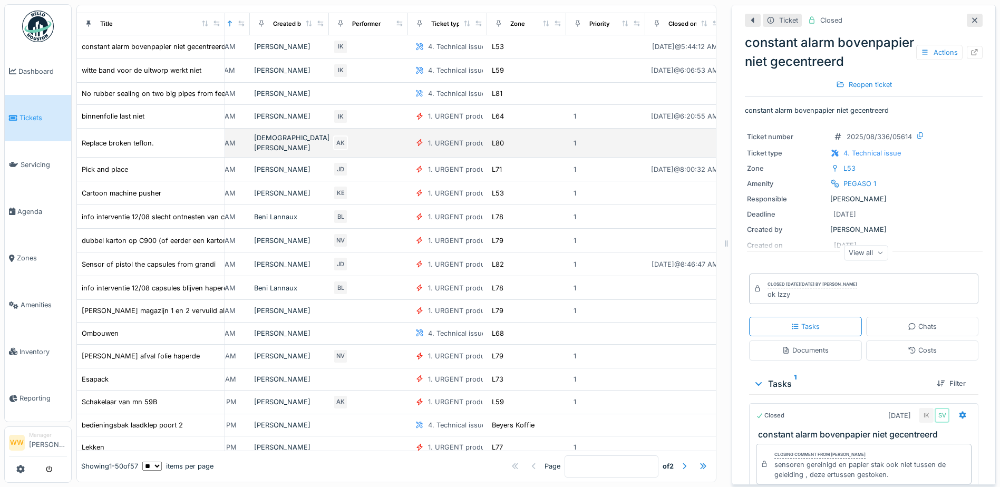
scroll to position [105, 308]
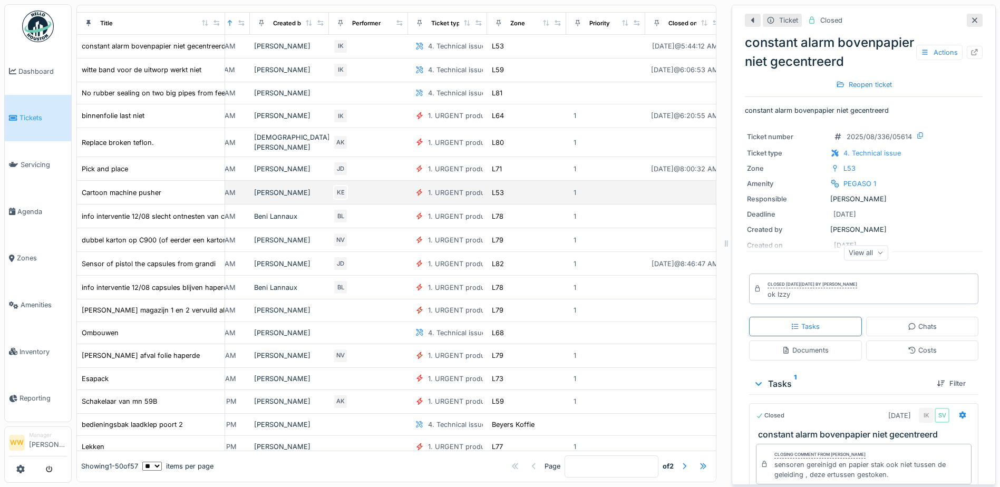
click at [489, 200] on td "L53" at bounding box center [526, 193] width 79 height 24
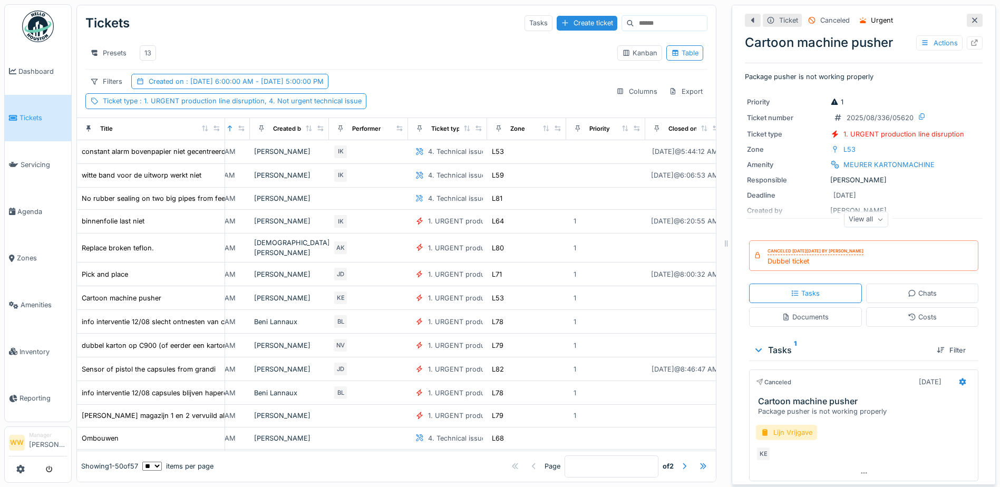
click at [542, 136] on div "Zone" at bounding box center [526, 128] width 70 height 13
click at [543, 131] on icon at bounding box center [546, 129] width 7 height 6
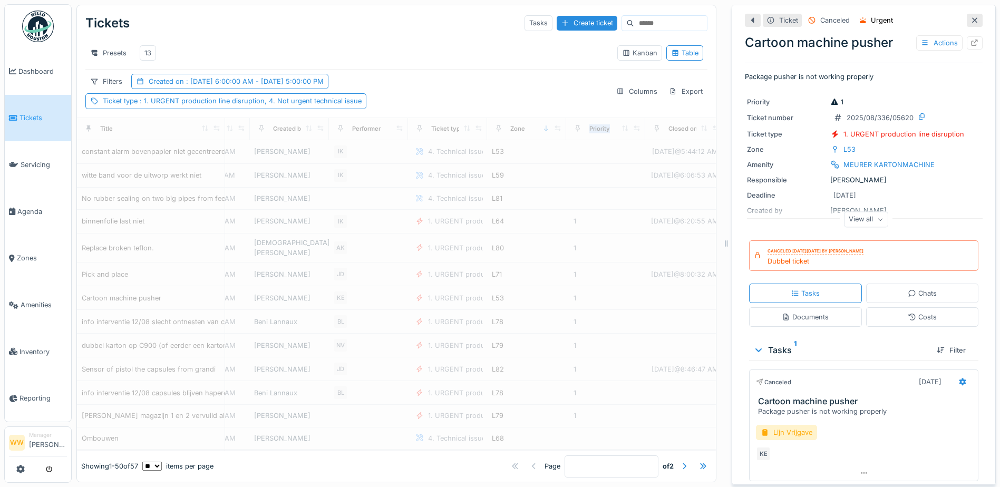
drag, startPoint x: 543, startPoint y: 139, endPoint x: 548, endPoint y: 94, distance: 45.2
click at [528, 82] on div "Filters Created on : 8/12/2025 6:00:00 AM - 8/13/2025 5:00:00 PM Ticket type : …" at bounding box center [346, 91] width 522 height 35
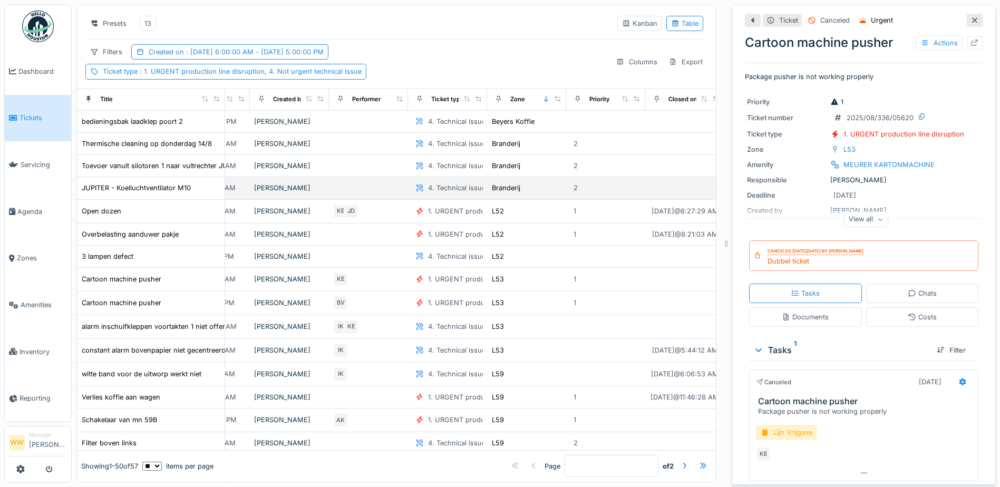
scroll to position [53, 308]
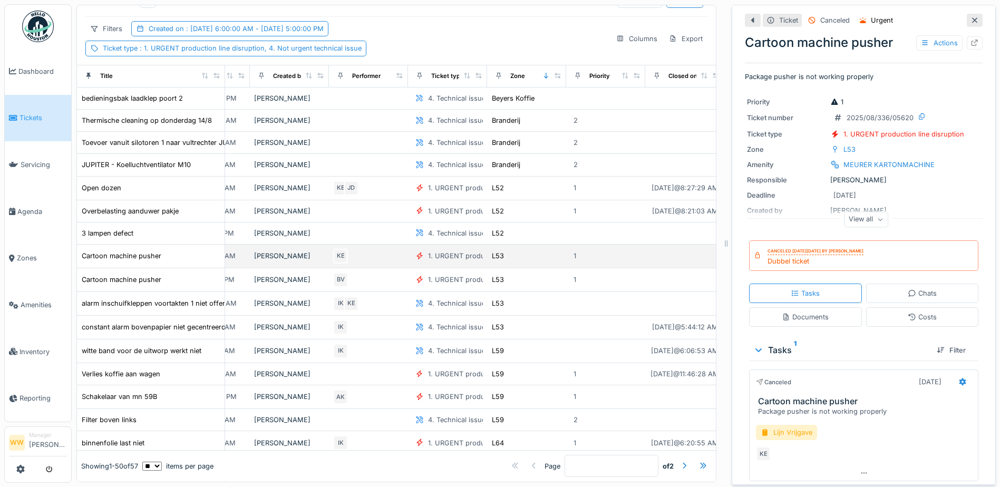
click at [452, 261] on div "1. URGENT production line disruption" at bounding box center [488, 256] width 121 height 10
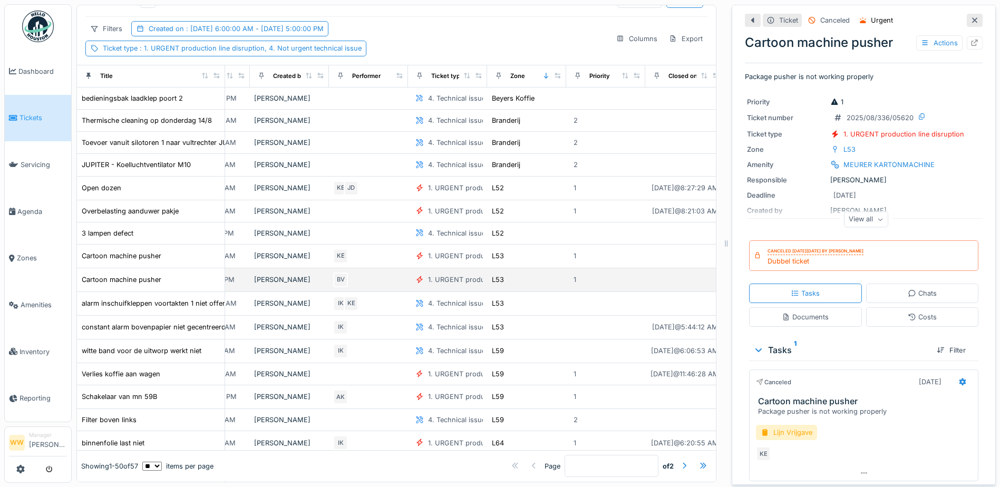
click at [451, 285] on div "1. URGENT production line disruption" at bounding box center [488, 280] width 121 height 10
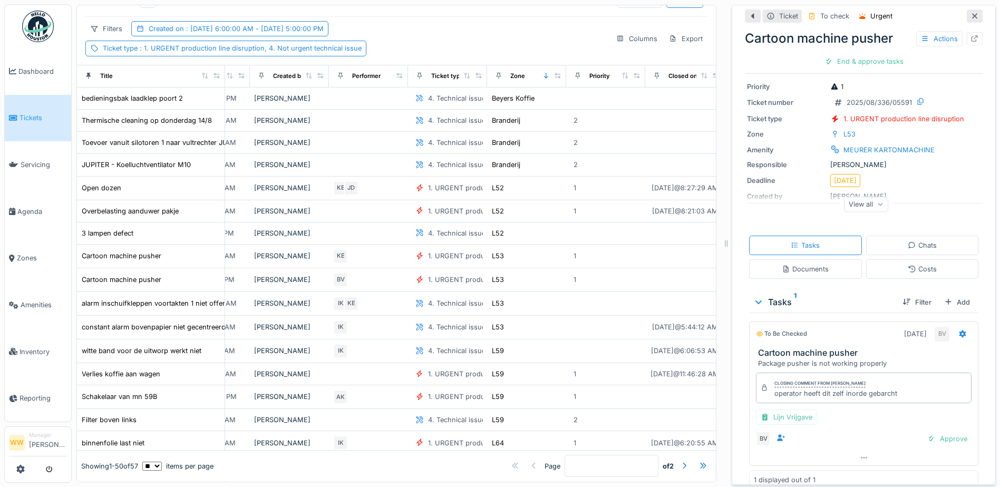
scroll to position [45, 0]
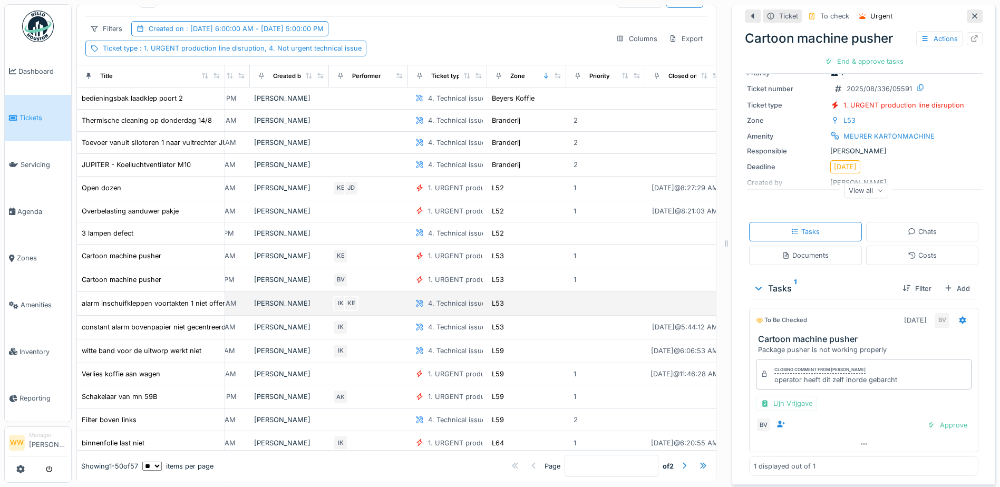
click at [445, 308] on div "4. Technical issue" at bounding box center [456, 303] width 57 height 10
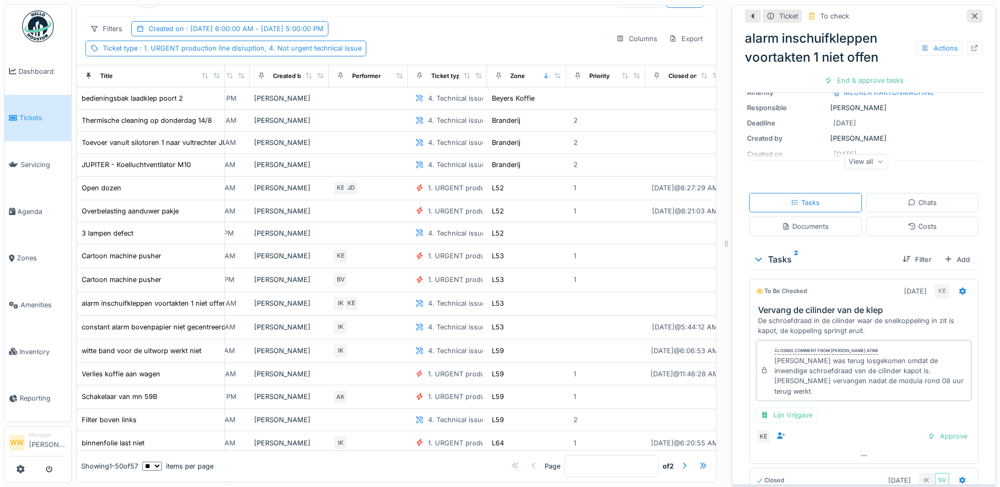
scroll to position [105, 0]
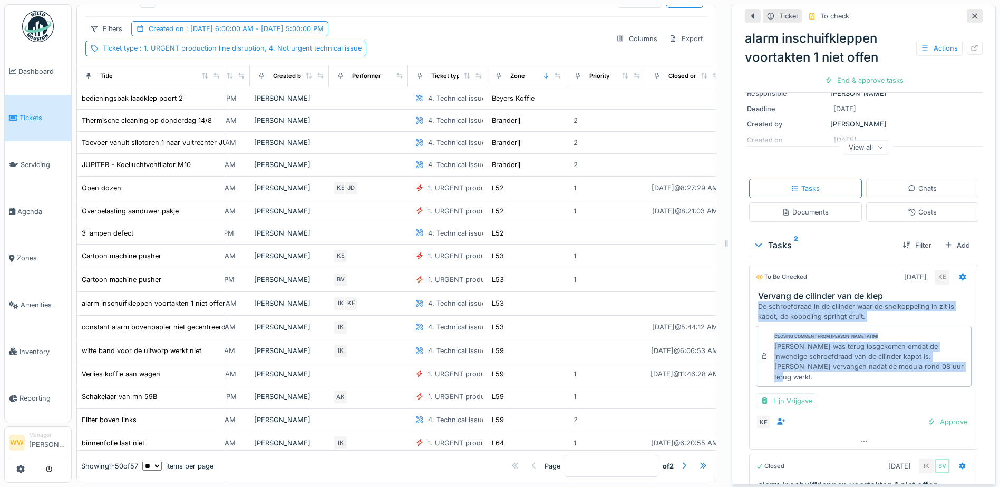
drag, startPoint x: 747, startPoint y: 307, endPoint x: 789, endPoint y: 379, distance: 83.4
click at [789, 379] on div "To be checked 8/13/2025 KE Vervang de cilinder van de klep De schroefdraad in d…" at bounding box center [863, 357] width 229 height 185
copy div "De schroefdraad in de cilinder waar de snelkoppeling in zit is kapot, de koppel…"
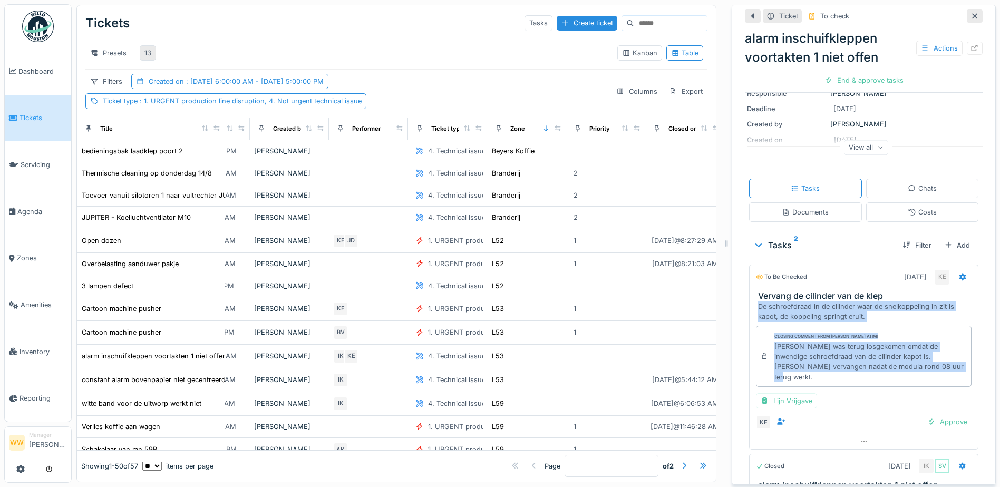
click at [145, 54] on div "13" at bounding box center [147, 53] width 7 height 10
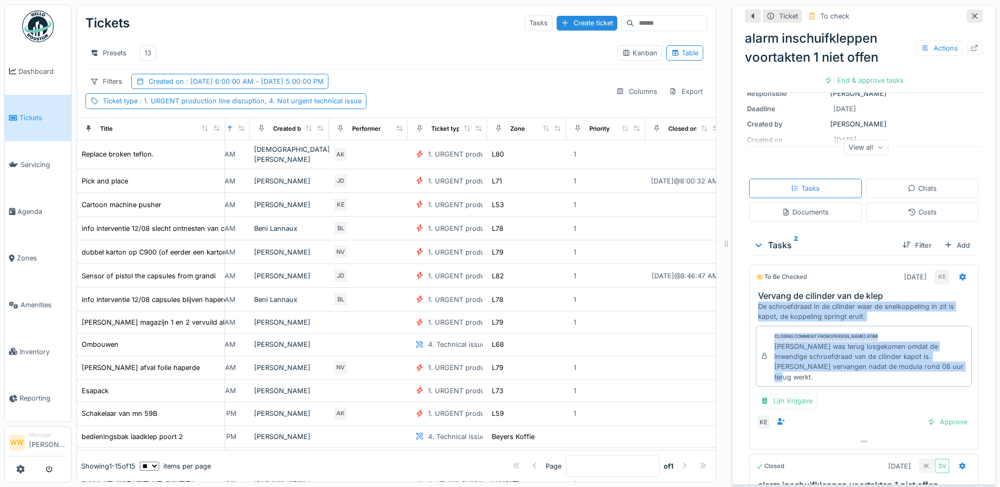
click at [971, 16] on icon at bounding box center [975, 16] width 8 height 7
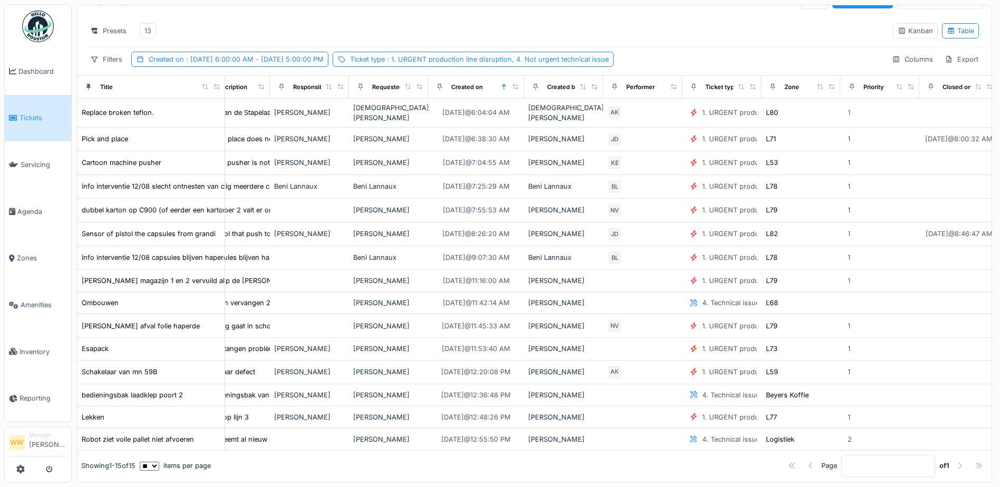
scroll to position [33, 0]
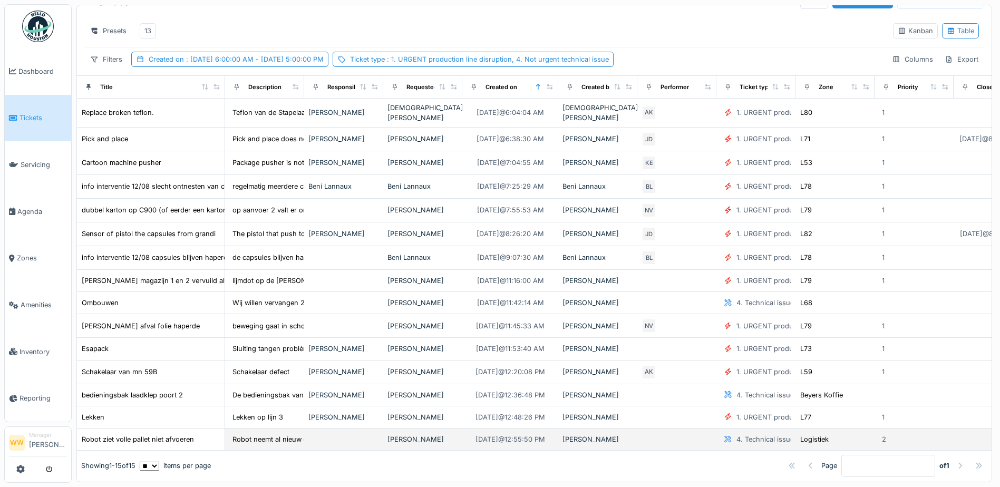
click at [352, 429] on td at bounding box center [343, 440] width 79 height 22
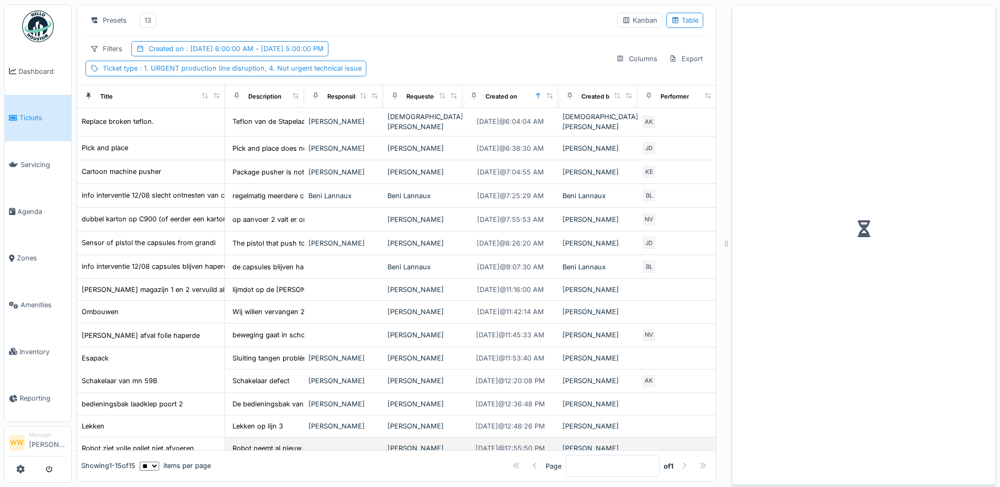
scroll to position [52, 0]
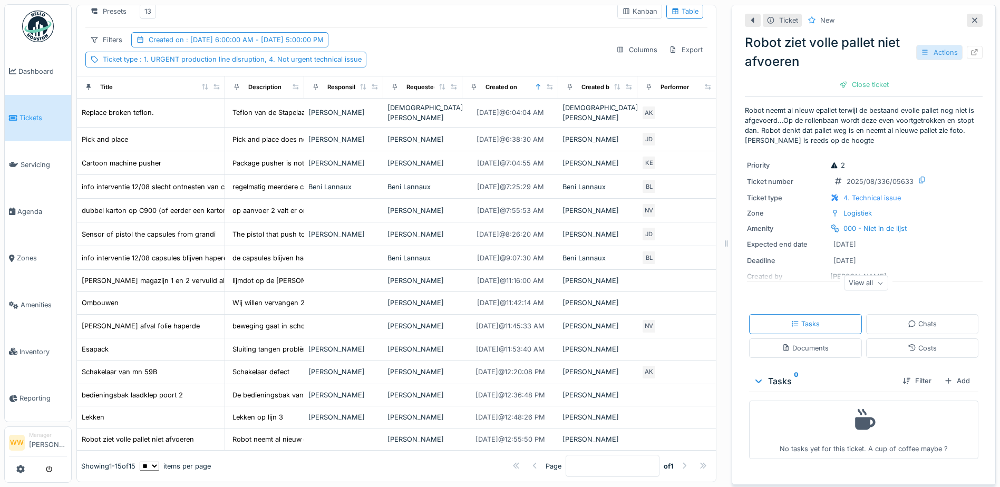
click at [928, 45] on div "Actions" at bounding box center [940, 52] width 46 height 15
click at [913, 71] on div at bounding box center [911, 75] width 10 height 9
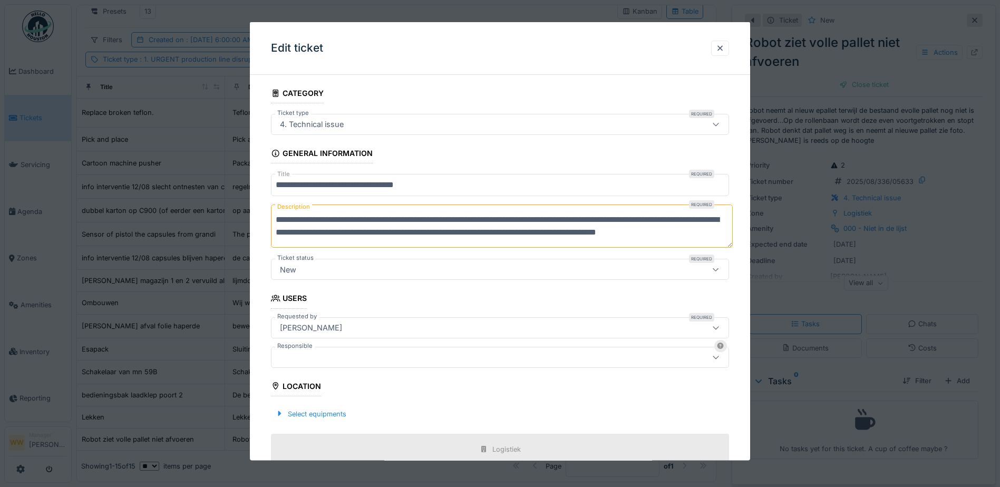
click at [295, 356] on div at bounding box center [473, 357] width 395 height 12
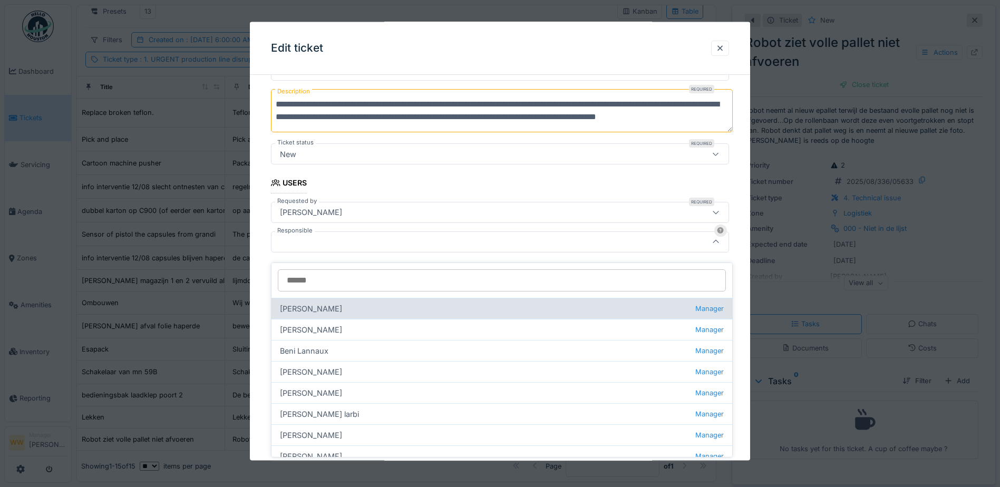
scroll to position [116, 0]
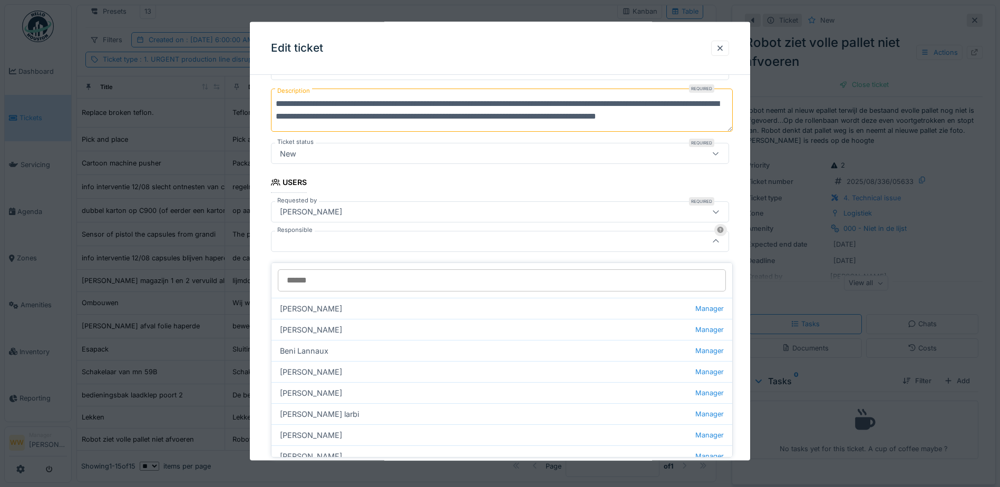
click at [313, 275] on input "Responsible" at bounding box center [502, 280] width 448 height 22
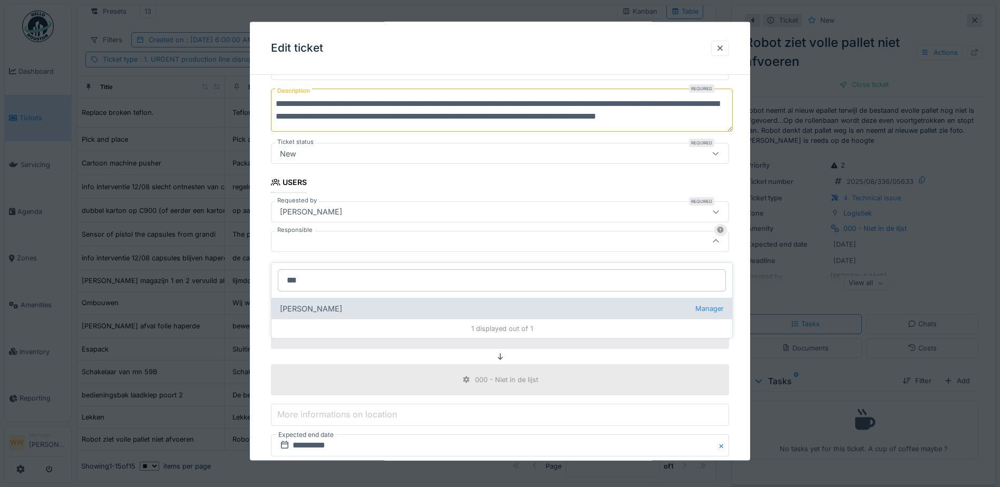
type input "***"
click at [315, 300] on div "Jasper De wit Manager" at bounding box center [502, 308] width 461 height 21
type input "****"
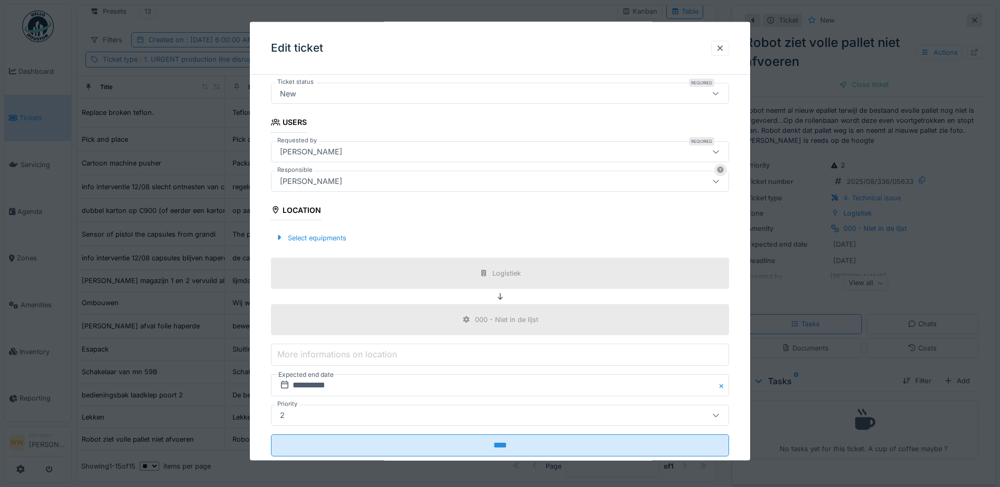
scroll to position [201, 0]
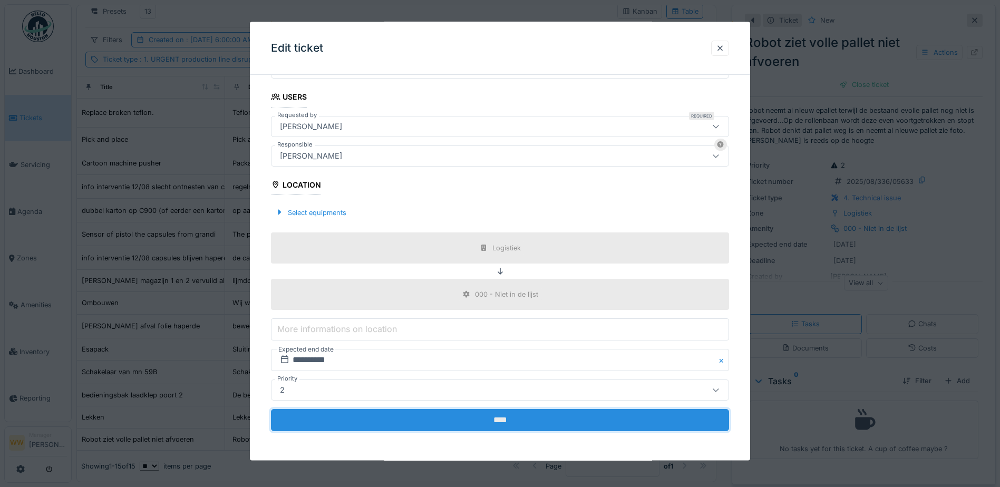
click at [466, 425] on input "****" at bounding box center [500, 420] width 458 height 22
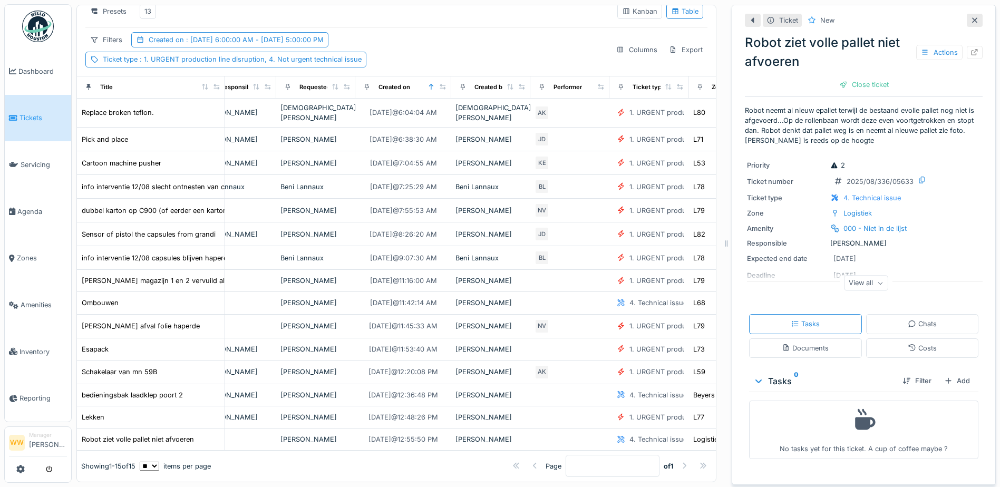
scroll to position [52, 294]
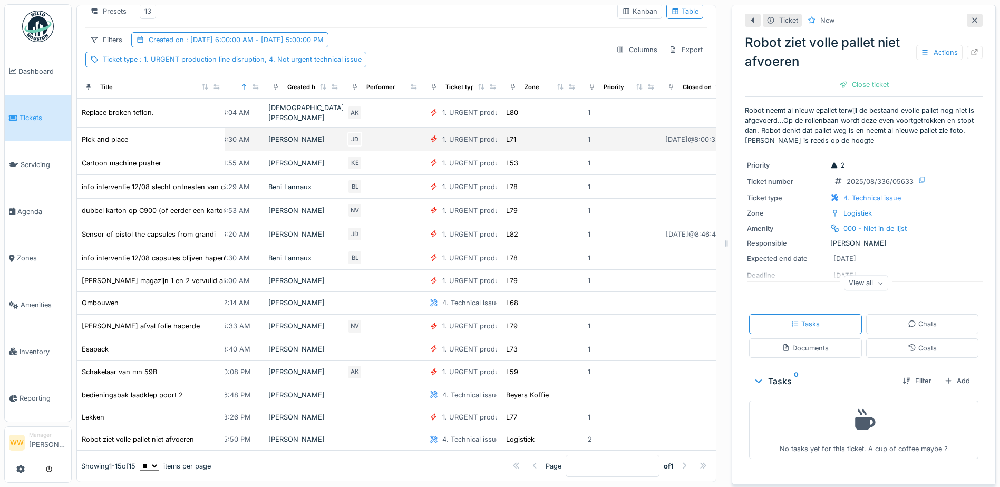
click at [403, 132] on div "JD" at bounding box center [383, 139] width 71 height 15
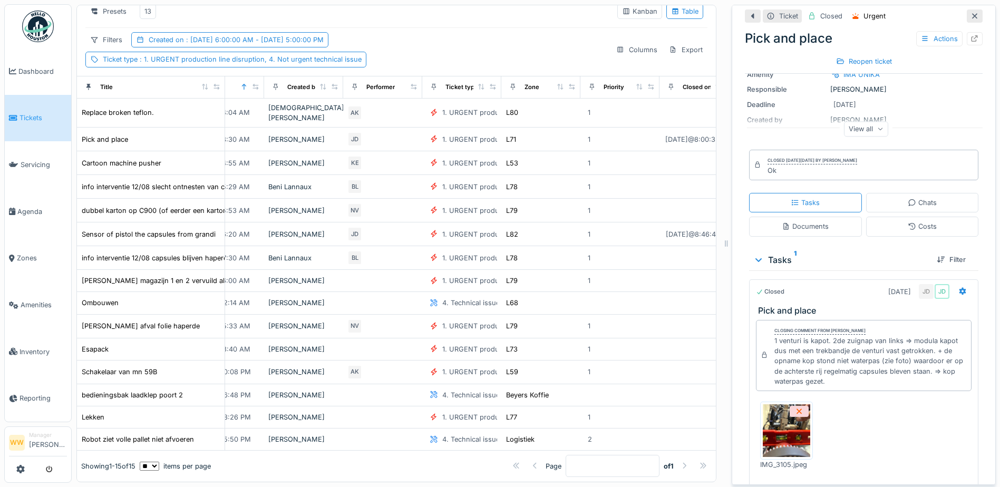
scroll to position [105, 0]
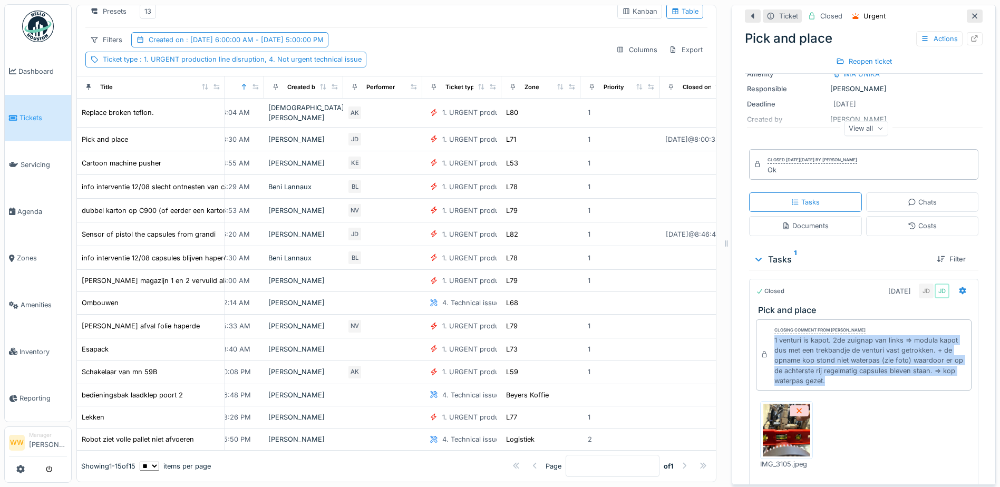
drag, startPoint x: 765, startPoint y: 335, endPoint x: 839, endPoint y: 375, distance: 84.3
click at [839, 375] on div "Closing comment from Jasper De wit 1 venturi is kapot. 2de zuignap van links =>…" at bounding box center [864, 355] width 216 height 71
copy div "1 venturi is kapot. 2de zuignap van links => modula kapot dus met een trekbandj…"
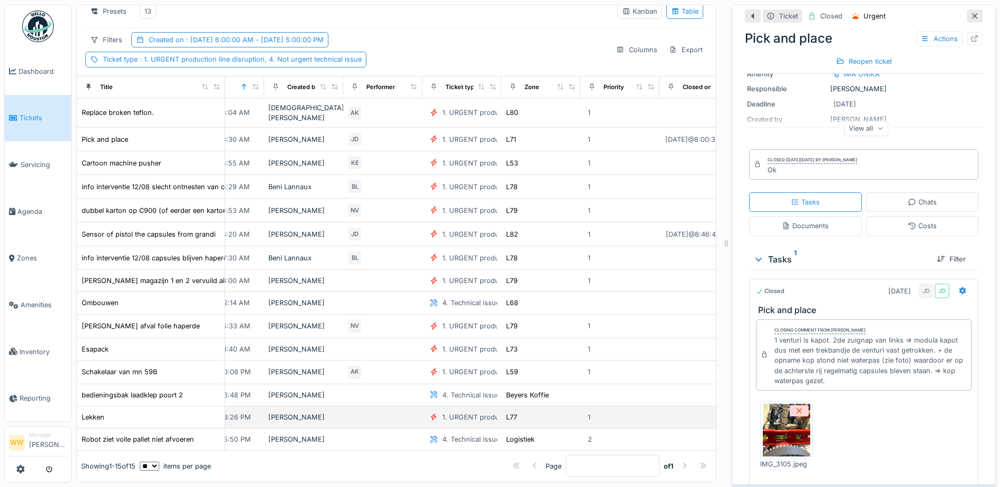
click at [318, 412] on div "[PERSON_NAME]" at bounding box center [303, 417] width 71 height 10
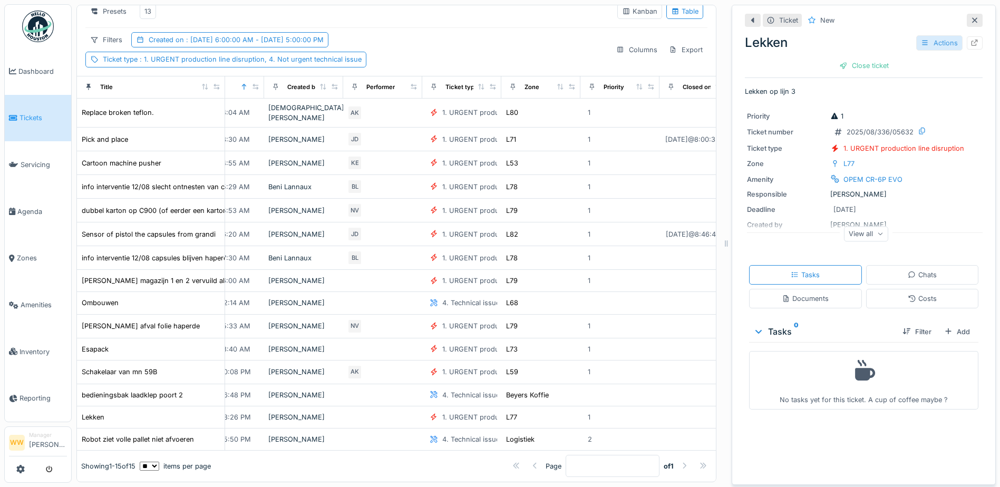
click at [919, 40] on div "Actions" at bounding box center [940, 42] width 46 height 15
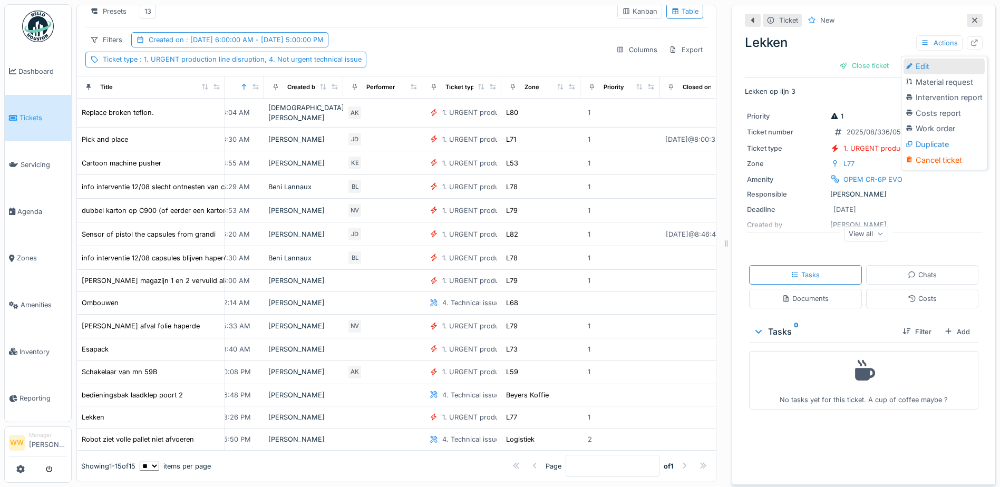
click at [918, 63] on div "Edit" at bounding box center [944, 67] width 81 height 16
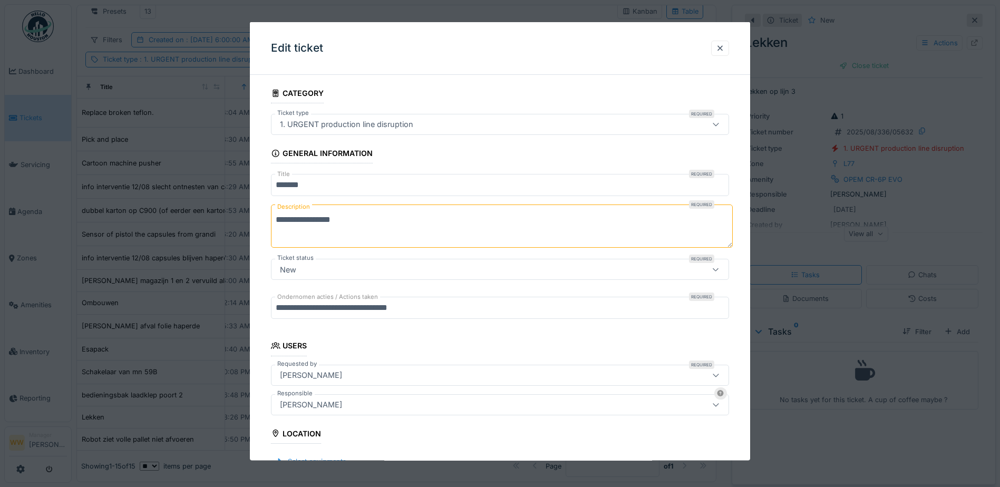
click at [342, 405] on div "[PERSON_NAME]" at bounding box center [473, 405] width 395 height 12
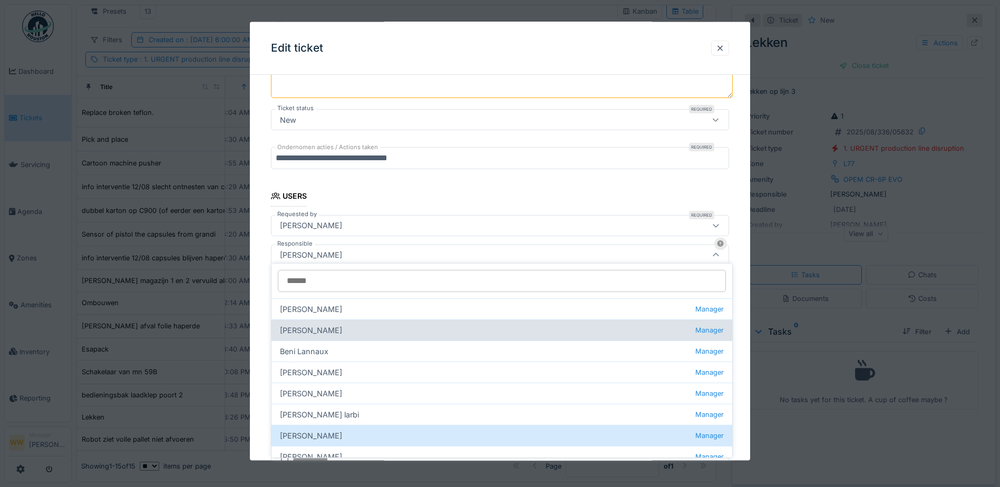
scroll to position [163, 0]
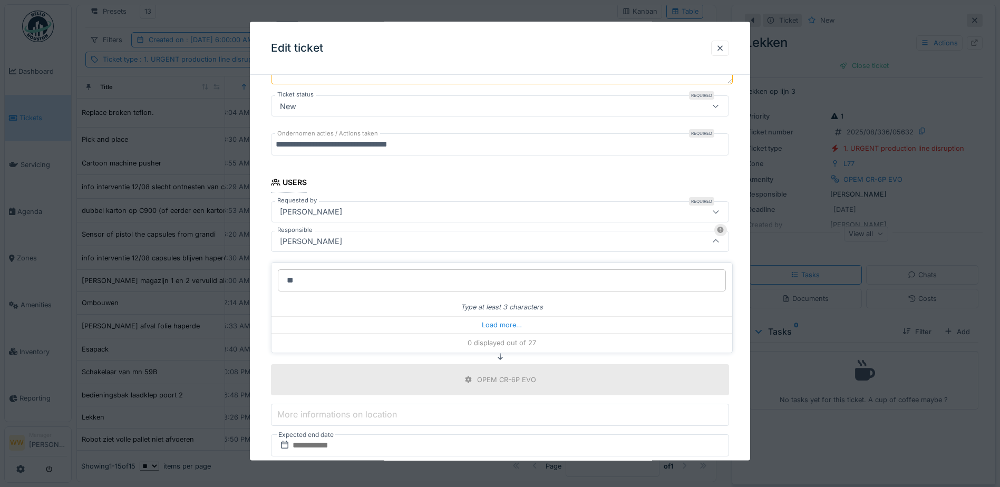
type input "***"
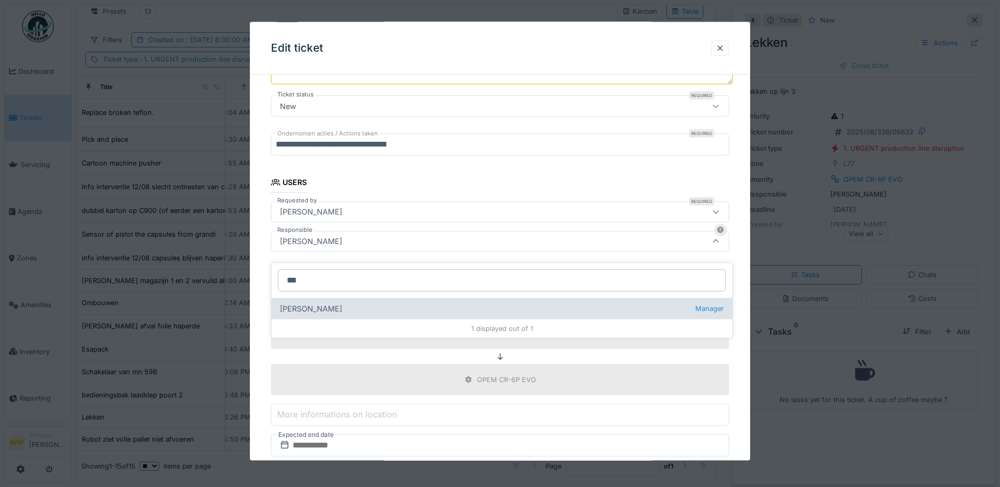
click at [320, 298] on div "Patrick Schroijen Manager" at bounding box center [502, 308] width 461 height 21
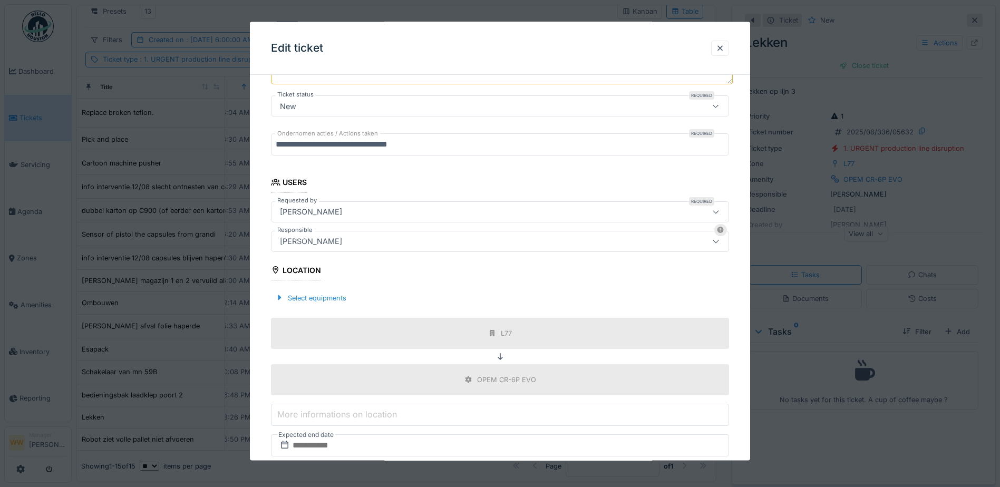
type input "****"
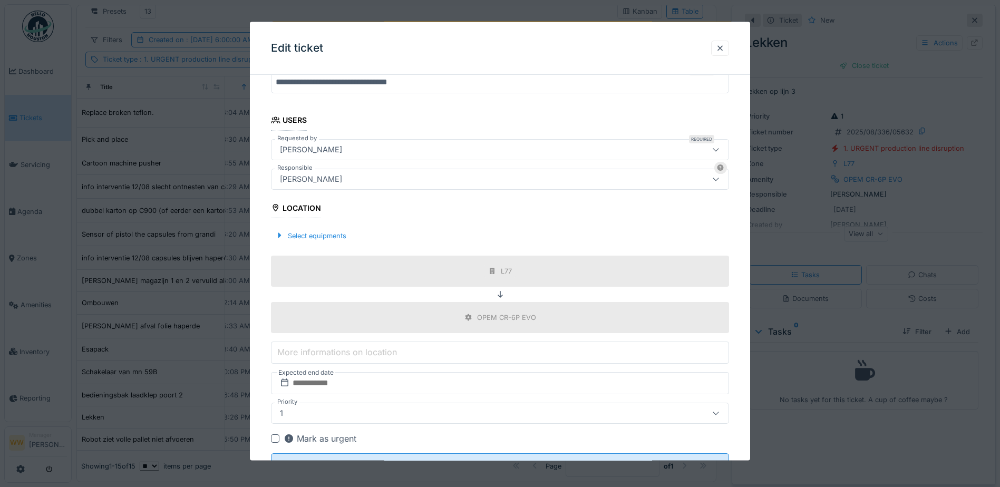
scroll to position [270, 0]
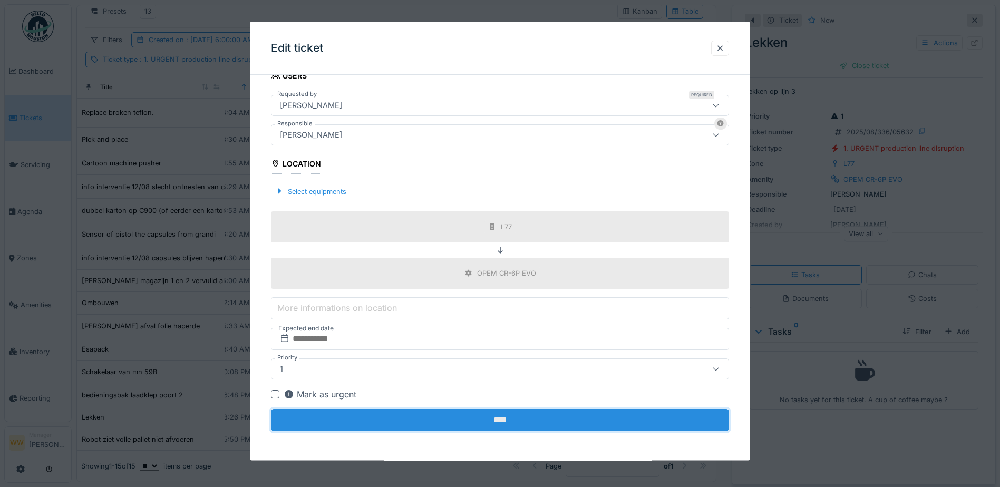
click at [501, 420] on input "****" at bounding box center [500, 420] width 458 height 22
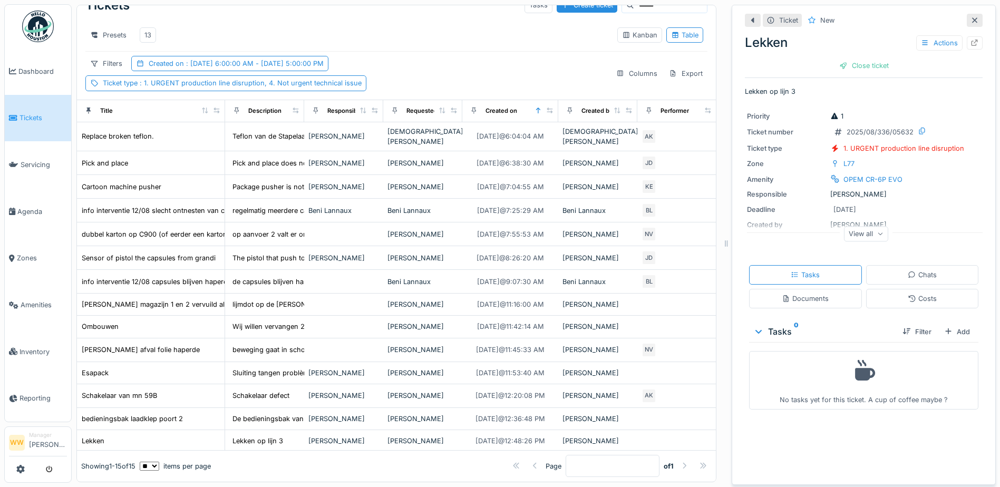
scroll to position [0, 0]
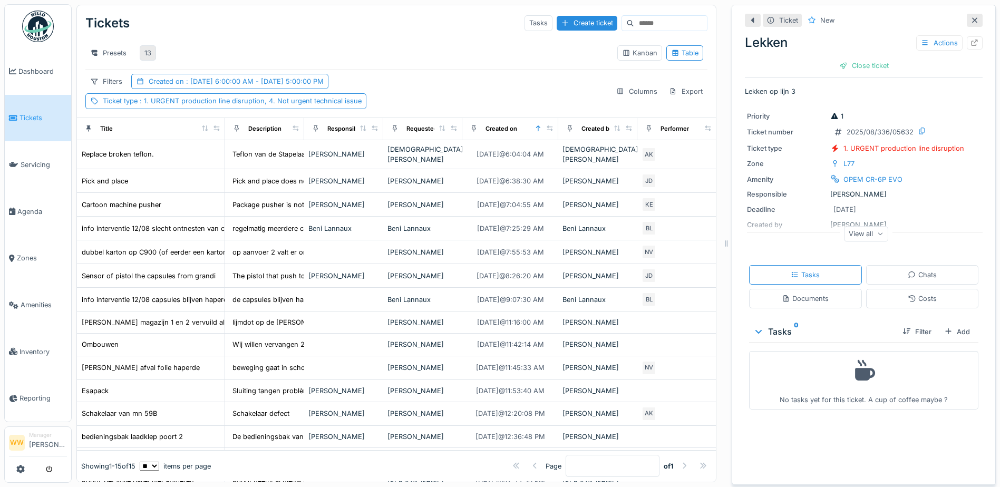
click at [148, 49] on div "13" at bounding box center [147, 53] width 7 height 10
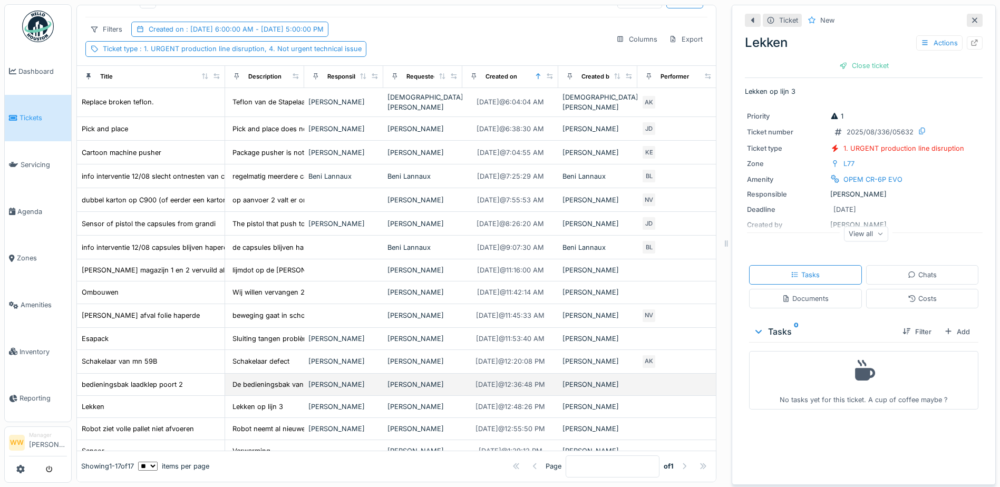
scroll to position [97, 0]
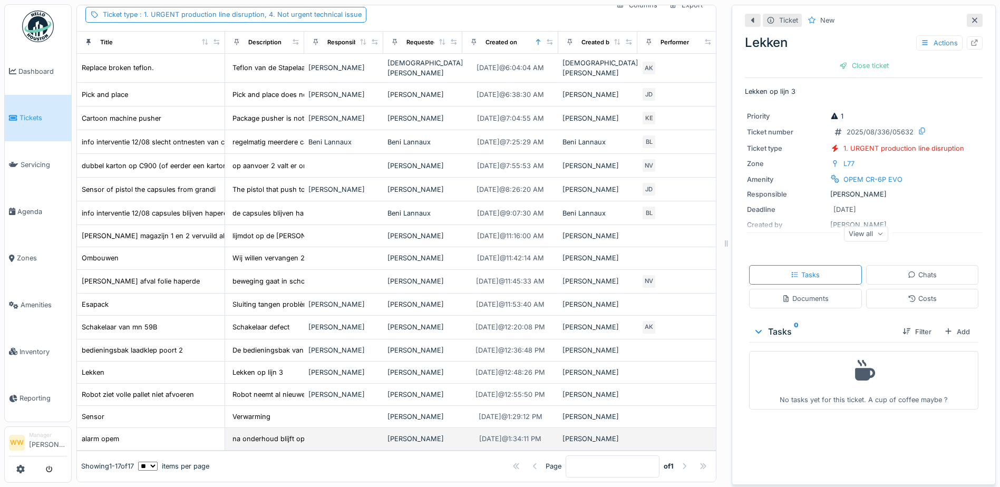
click at [411, 434] on div "[PERSON_NAME]" at bounding box center [423, 439] width 71 height 10
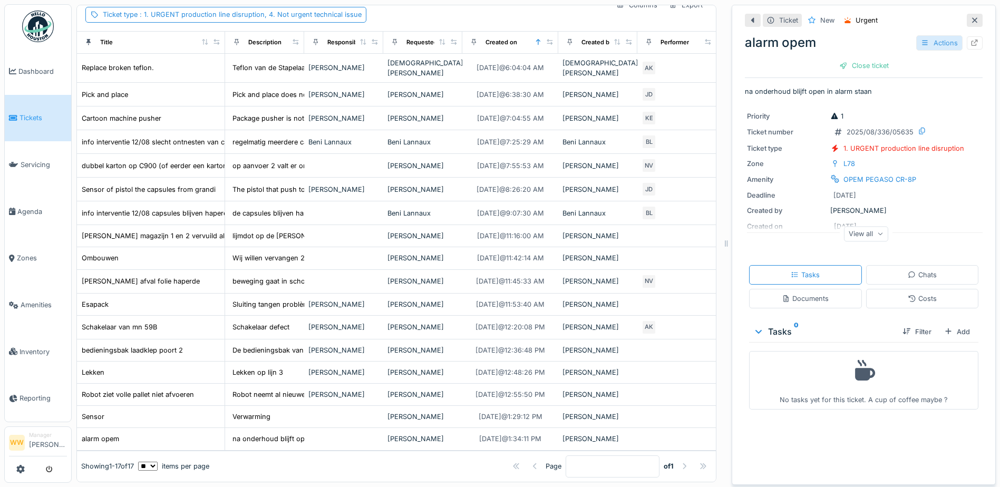
click at [921, 40] on icon at bounding box center [925, 43] width 8 height 7
click at [921, 59] on div "Edit" at bounding box center [944, 67] width 81 height 16
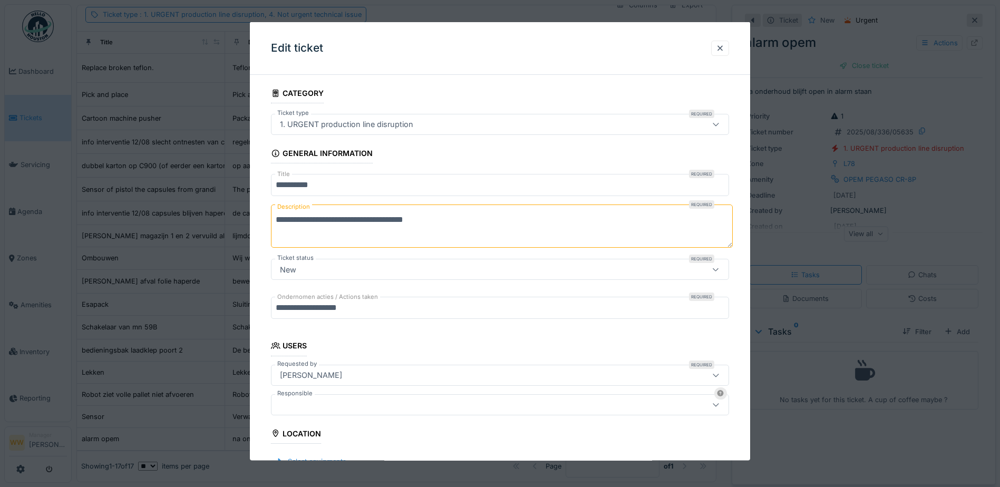
click at [334, 397] on div at bounding box center [500, 404] width 458 height 21
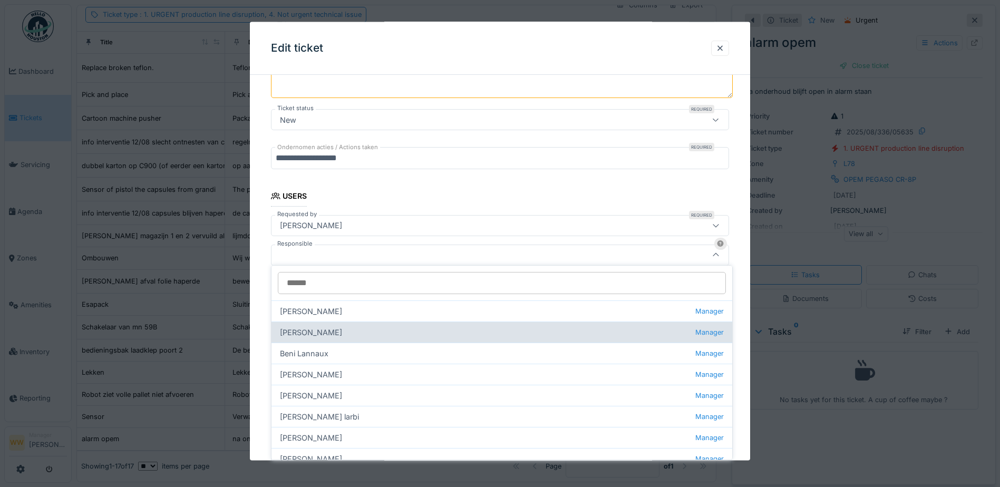
scroll to position [163, 0]
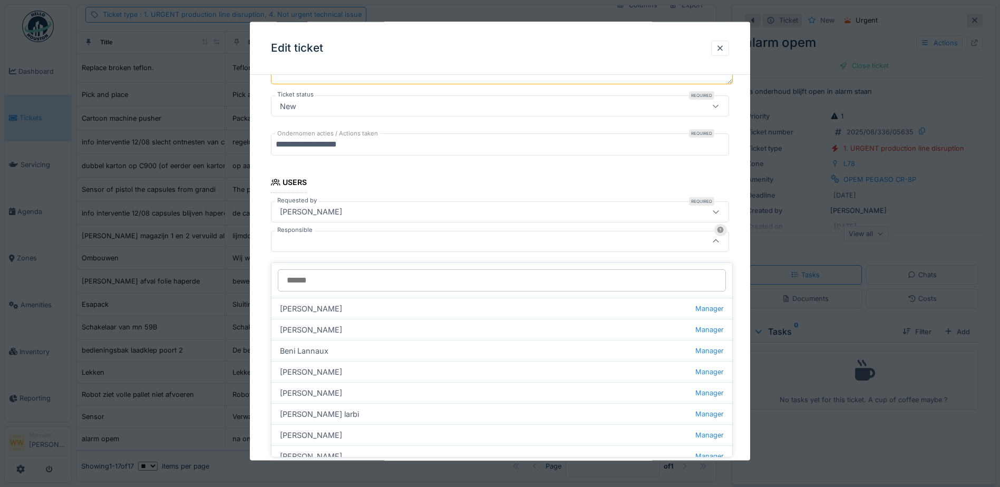
click at [311, 276] on input "Responsible" at bounding box center [502, 280] width 448 height 22
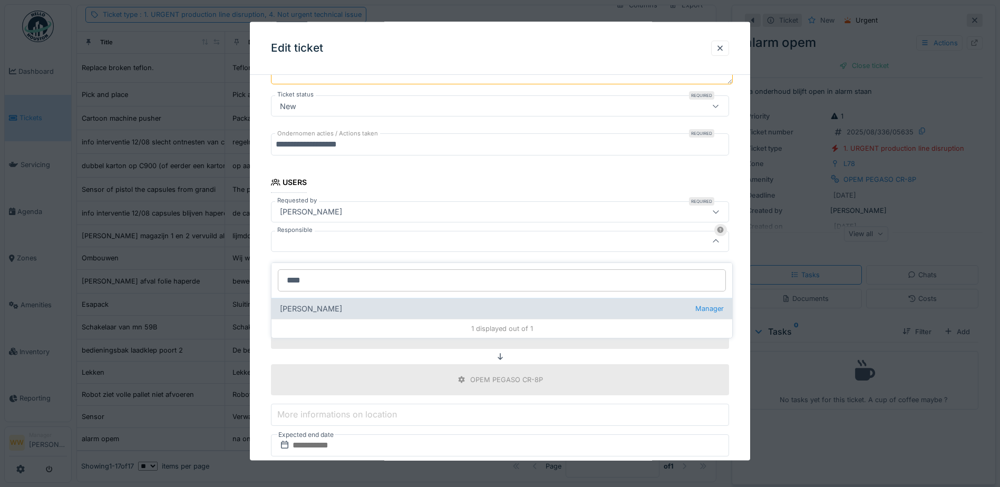
type input "****"
click at [317, 305] on div "Jasper De wit Manager" at bounding box center [502, 308] width 461 height 21
type input "****"
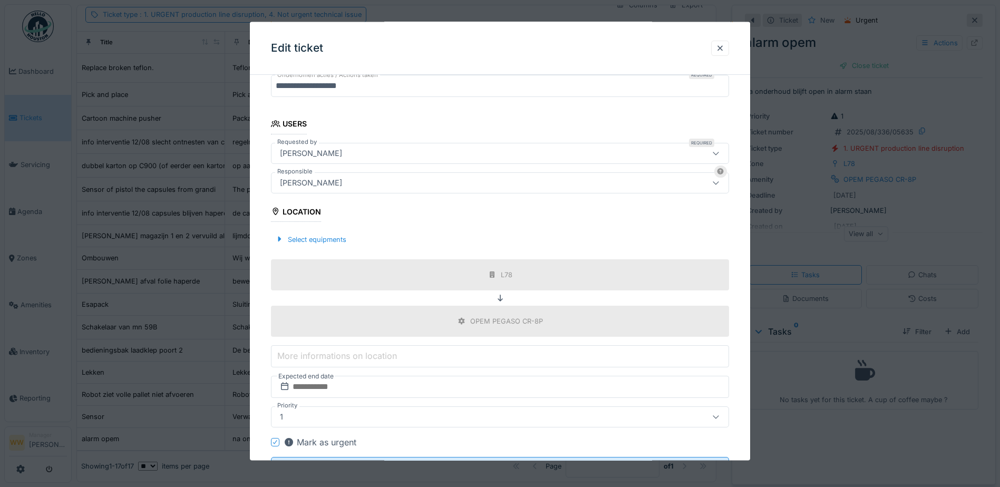
scroll to position [270, 0]
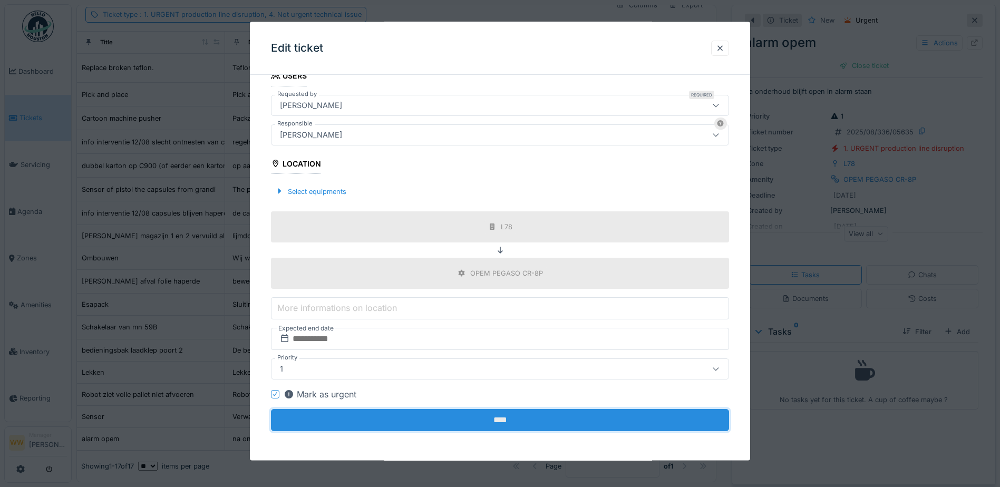
click at [510, 428] on input "****" at bounding box center [500, 420] width 458 height 22
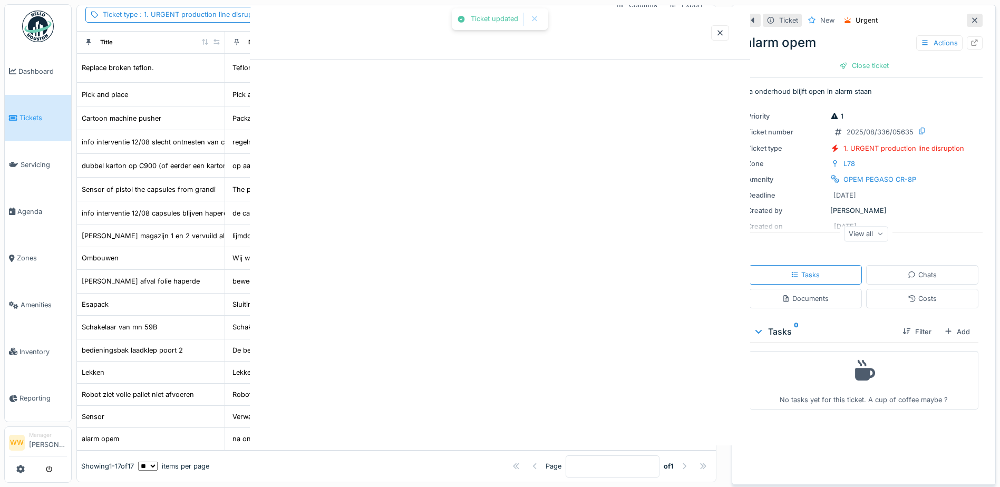
scroll to position [0, 0]
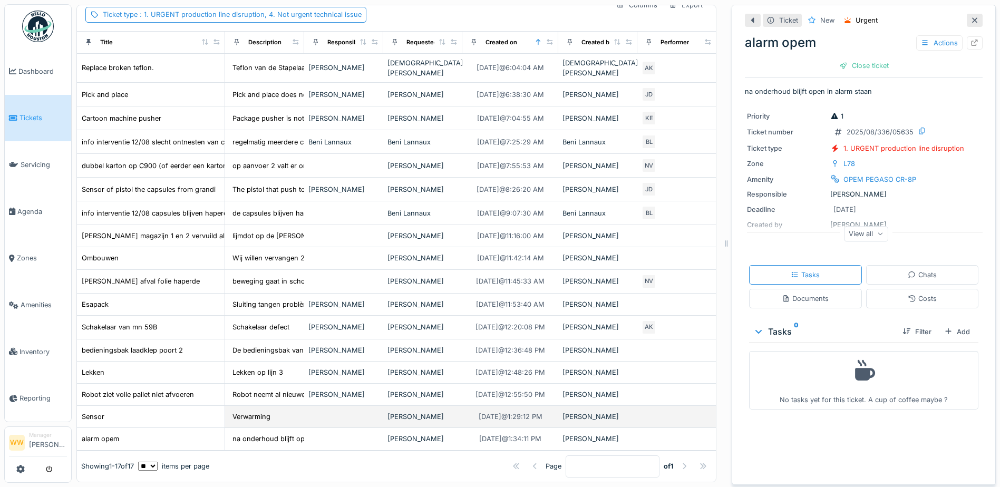
click at [338, 409] on td at bounding box center [343, 417] width 79 height 22
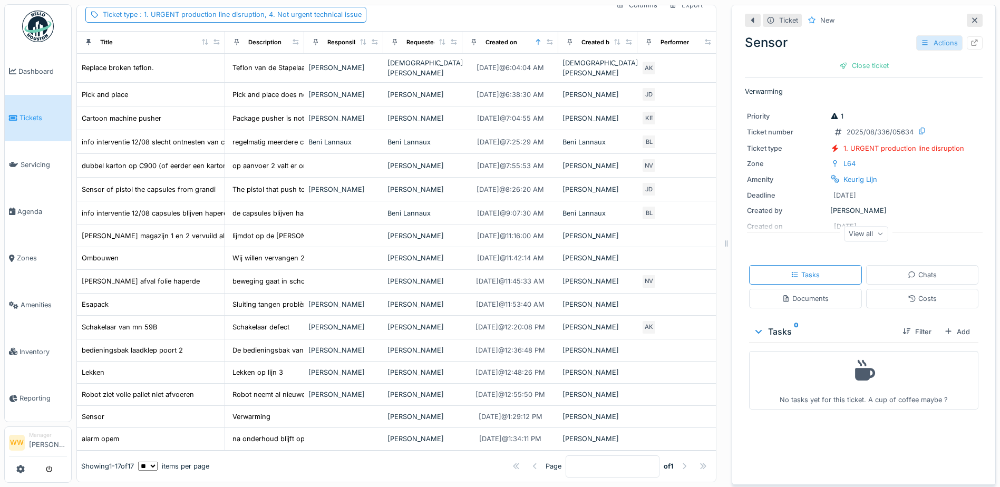
click at [941, 36] on div "Actions" at bounding box center [940, 42] width 46 height 15
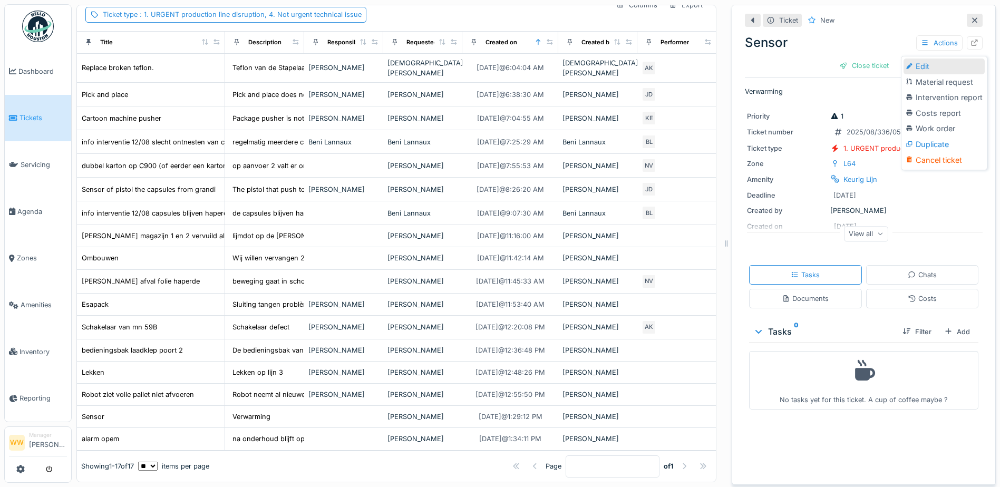
click at [935, 61] on div "Edit" at bounding box center [944, 67] width 81 height 16
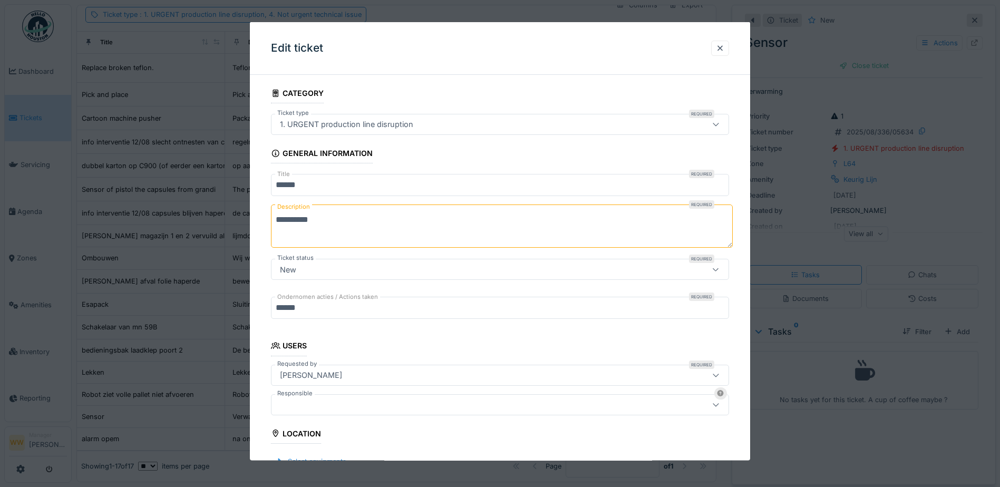
click at [309, 405] on div at bounding box center [473, 405] width 395 height 12
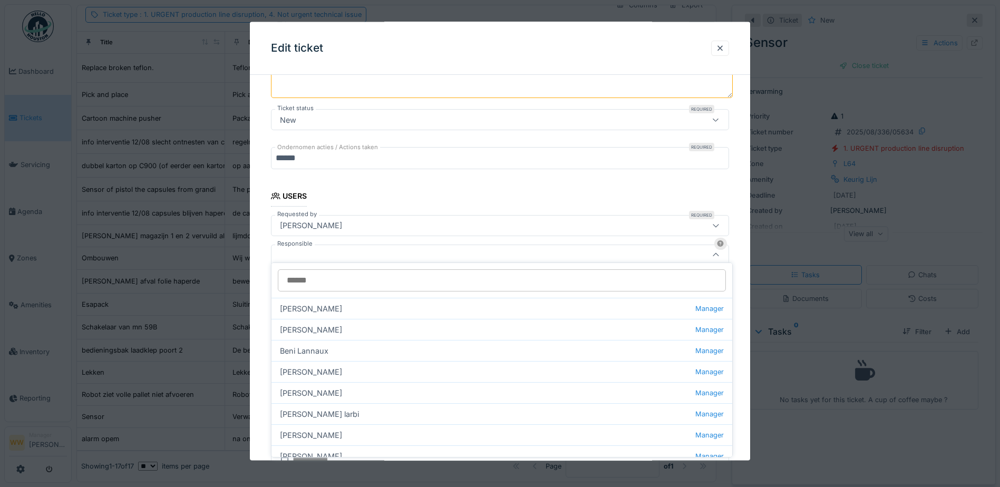
scroll to position [163, 0]
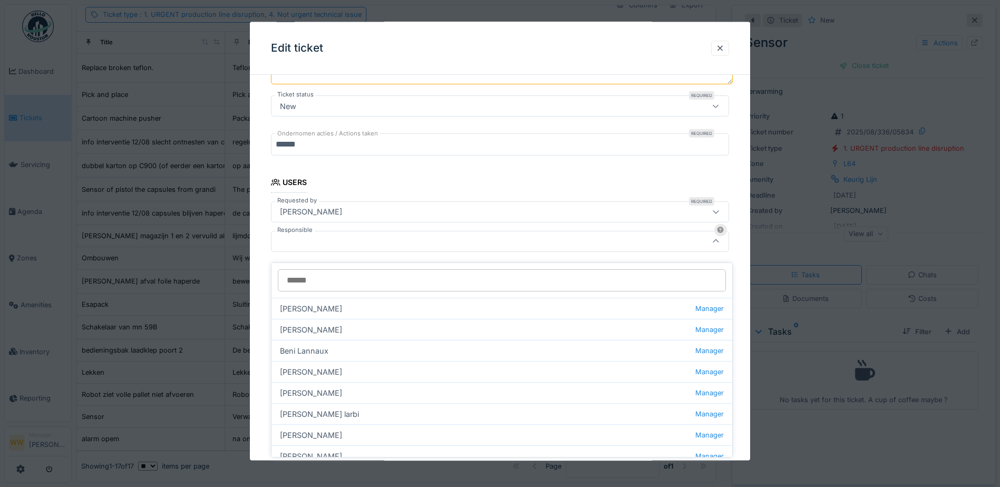
click at [315, 276] on input "Responsible" at bounding box center [502, 280] width 448 height 22
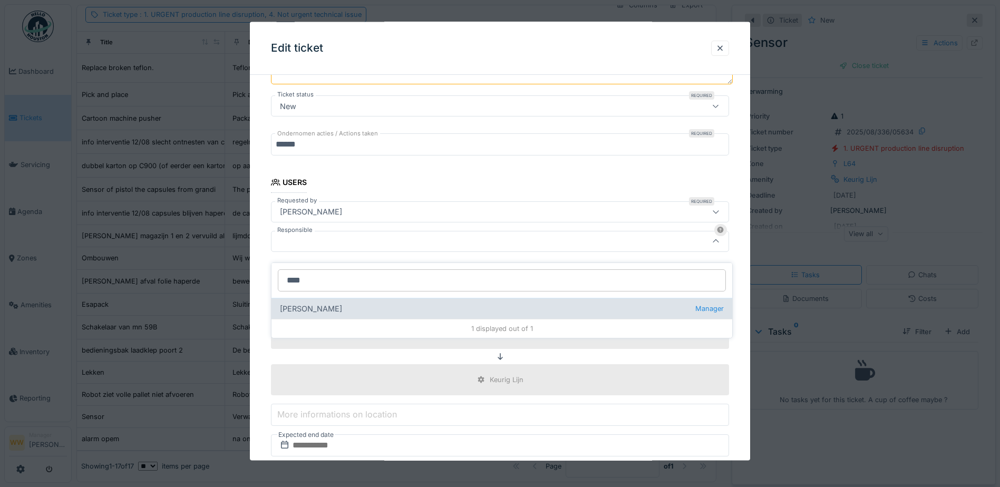
type input "****"
click at [300, 302] on div "Jasper De wit Manager" at bounding box center [502, 308] width 461 height 21
type input "****"
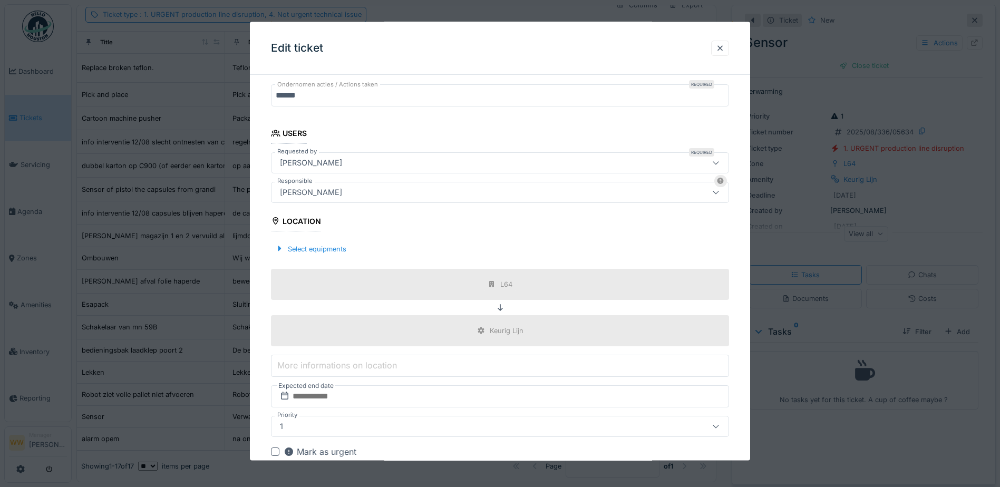
scroll to position [270, 0]
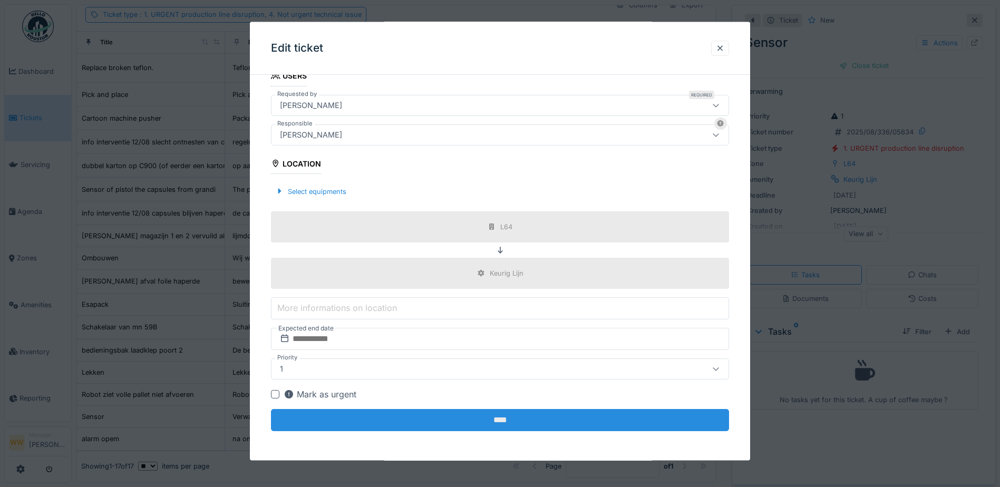
click at [500, 421] on input "****" at bounding box center [500, 420] width 458 height 22
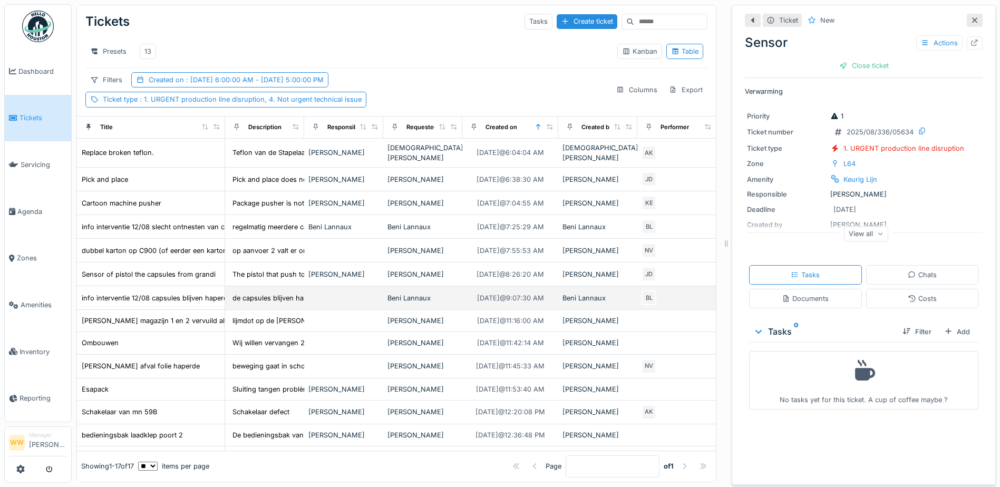
scroll to position [0, 0]
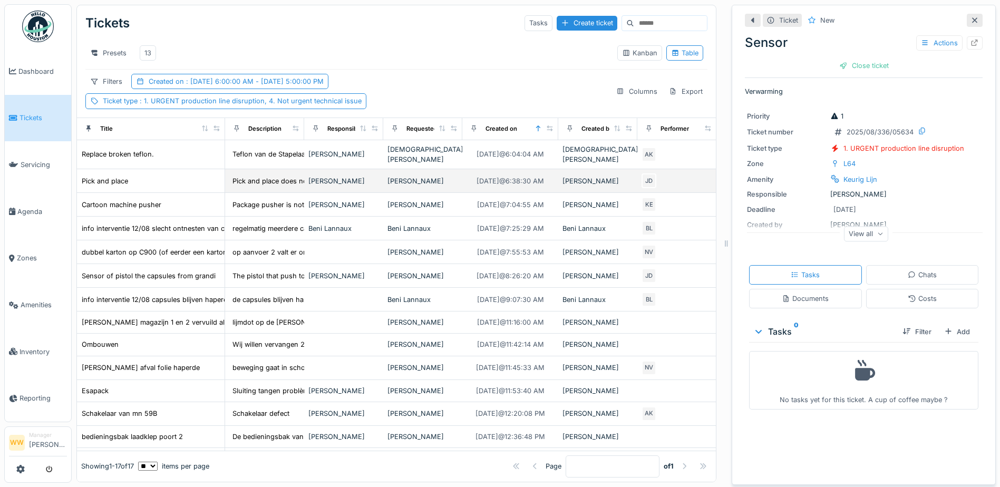
click at [393, 176] on div "[PERSON_NAME]" at bounding box center [423, 181] width 71 height 10
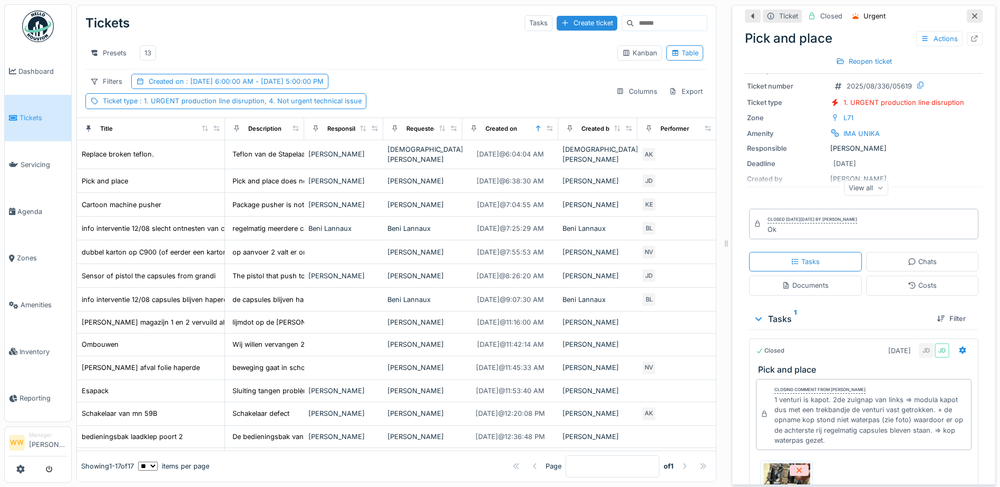
scroll to position [105, 0]
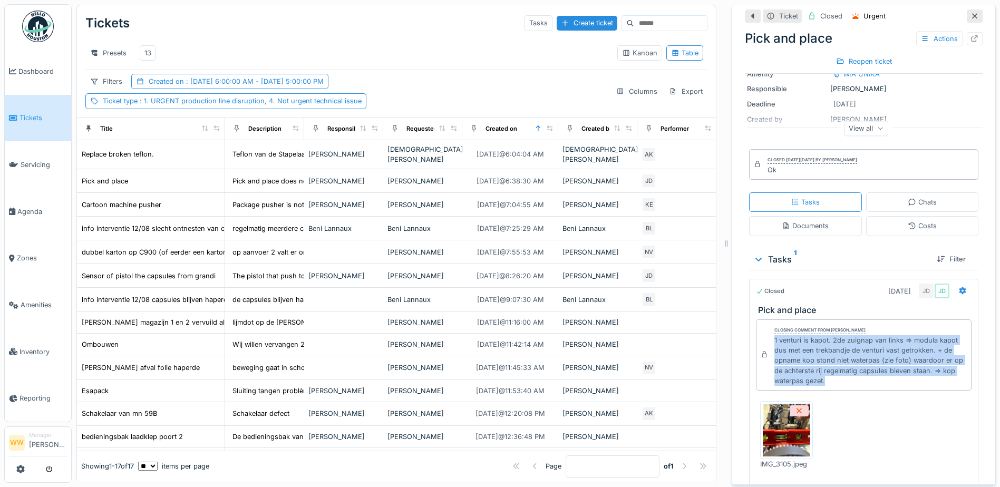
drag, startPoint x: 765, startPoint y: 333, endPoint x: 836, endPoint y: 373, distance: 81.7
click at [836, 373] on div "Closing comment from Jasper De wit 1 venturi is kapot. 2de zuignap van links =>…" at bounding box center [864, 355] width 216 height 71
copy div "1 venturi is kapot. 2de zuignap van links => modula kapot dus met een trekbandj…"
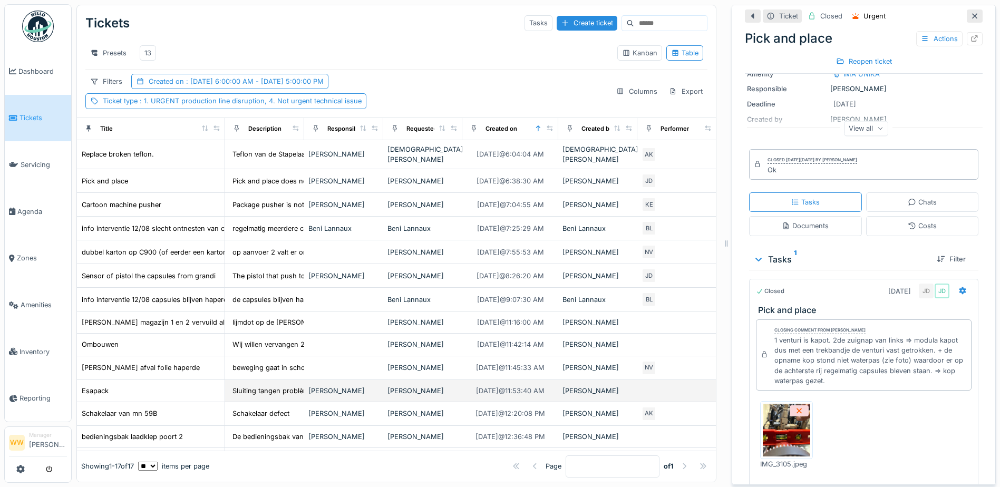
click at [420, 386] on div "[PERSON_NAME]" at bounding box center [423, 391] width 71 height 10
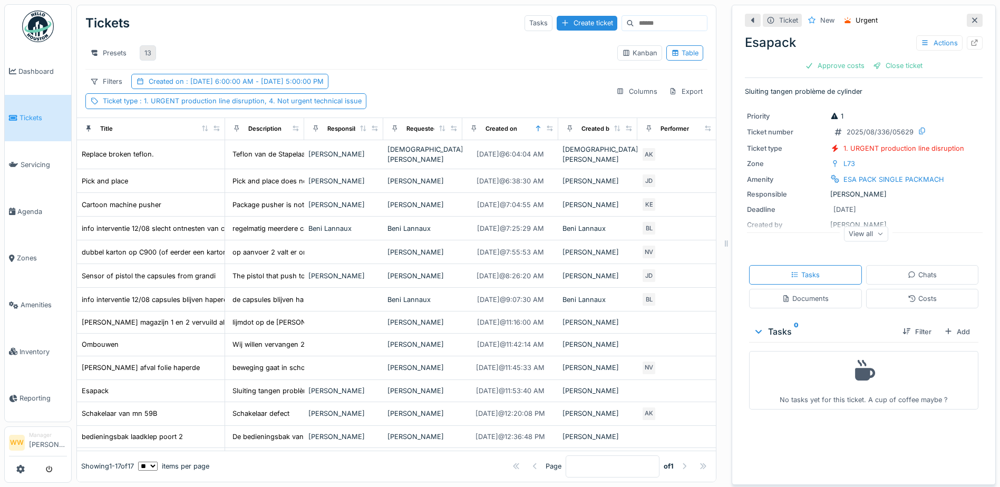
click at [146, 48] on div "13" at bounding box center [147, 53] width 7 height 10
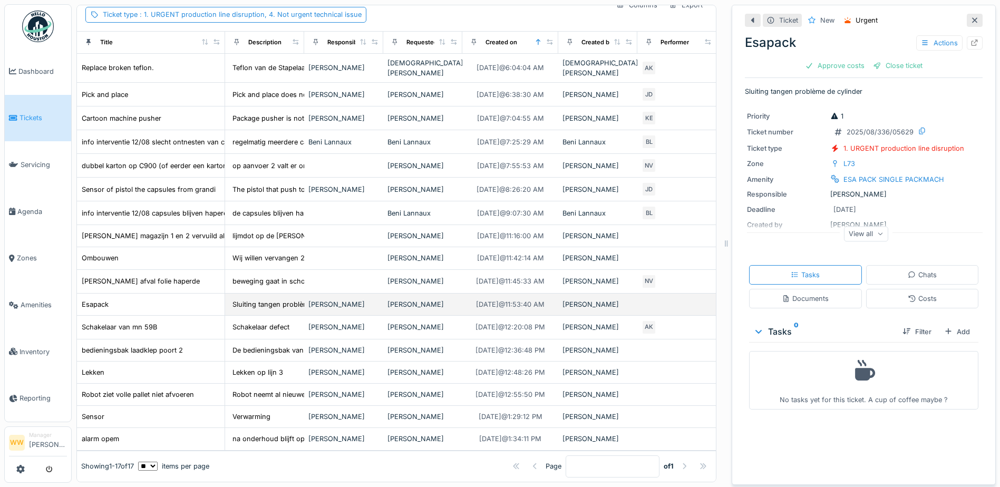
scroll to position [97, 0]
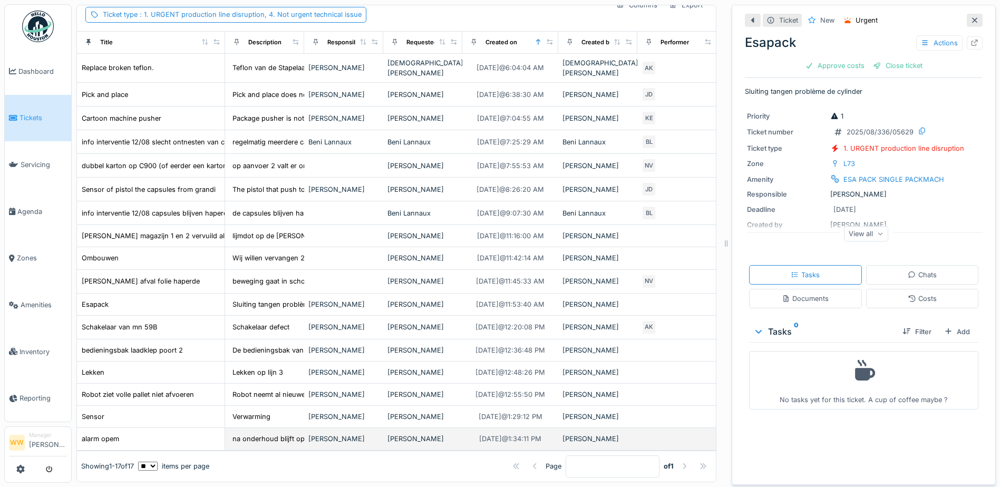
click at [367, 434] on div "[PERSON_NAME]" at bounding box center [343, 439] width 71 height 10
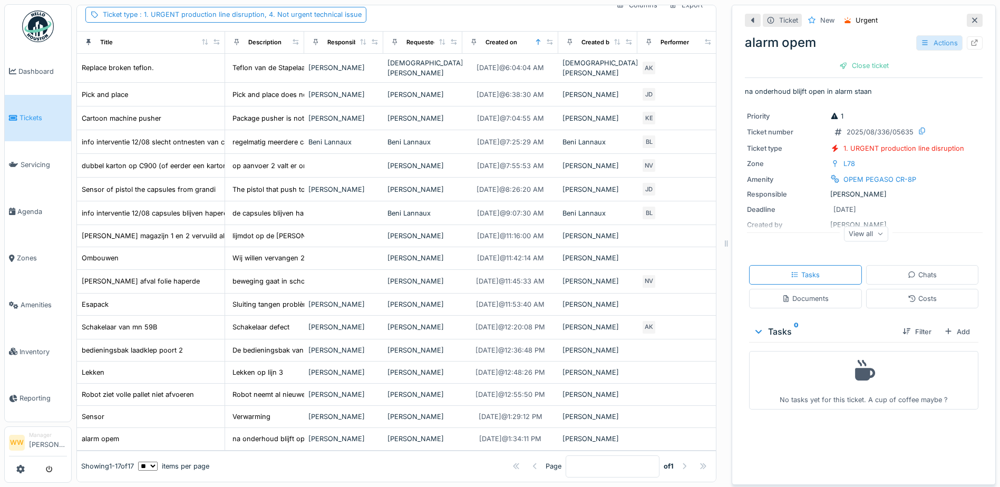
click at [921, 35] on div "Actions" at bounding box center [940, 42] width 46 height 15
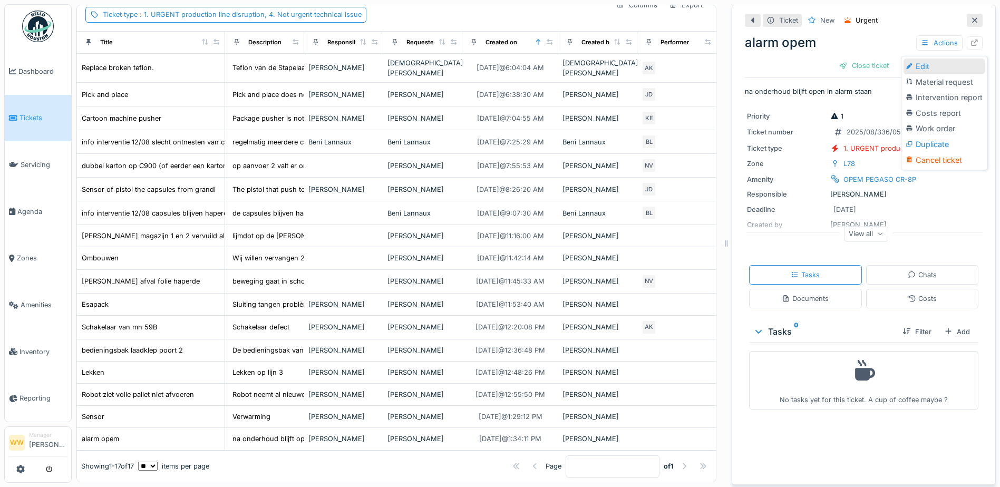
click at [924, 59] on div "Edit" at bounding box center [944, 67] width 81 height 16
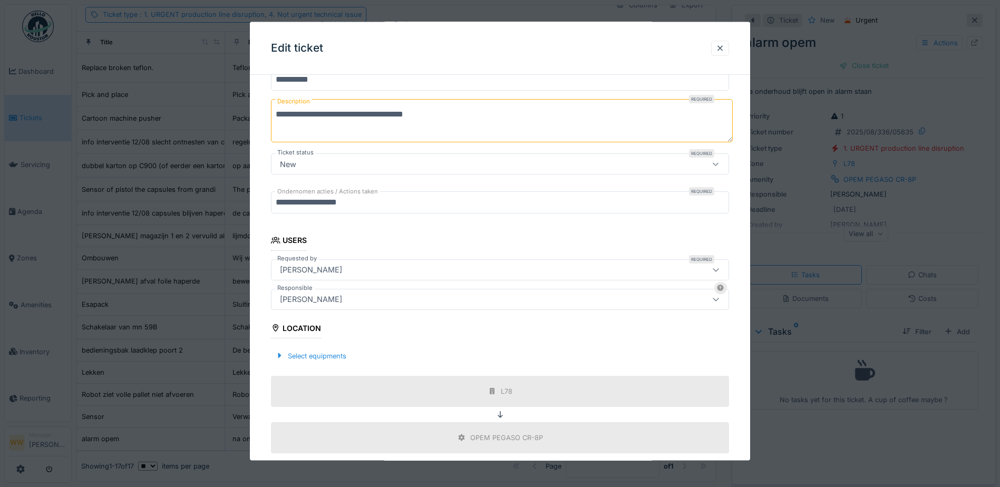
click at [363, 294] on div "[PERSON_NAME]" at bounding box center [473, 299] width 395 height 12
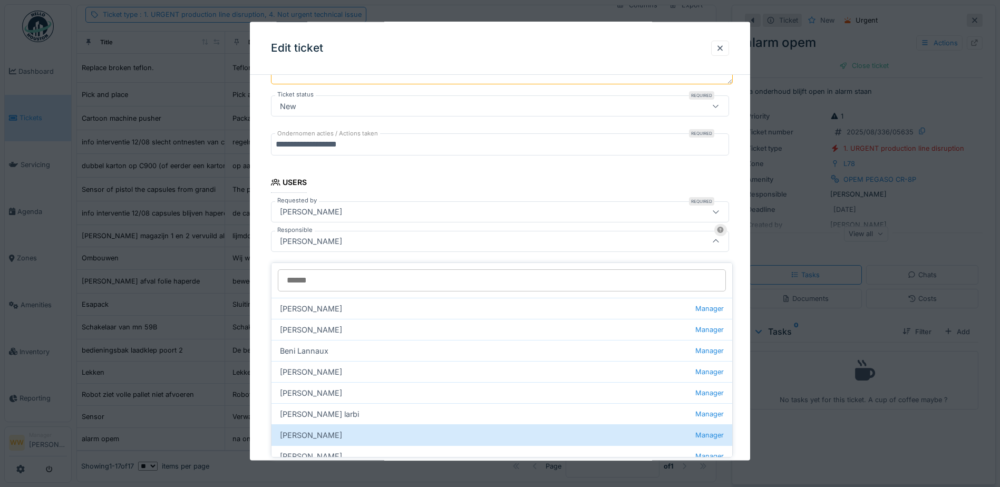
click at [336, 277] on input "Responsible" at bounding box center [502, 280] width 448 height 22
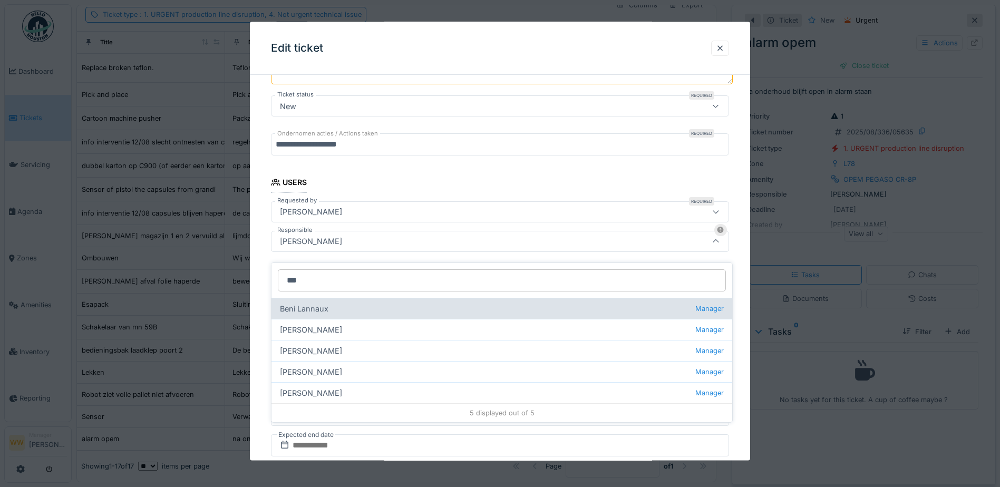
type input "***"
click at [328, 301] on div "Beni Lannaux Manager" at bounding box center [502, 308] width 461 height 21
type input "****"
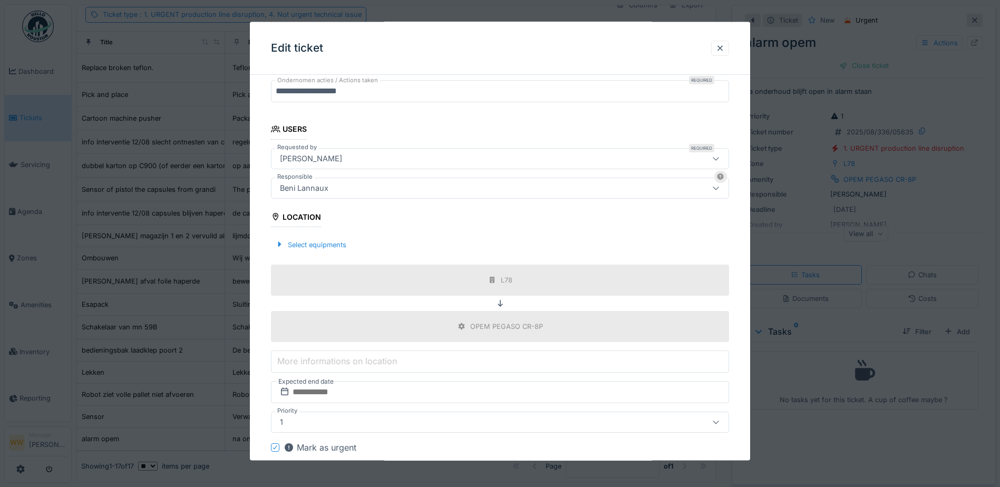
scroll to position [270, 0]
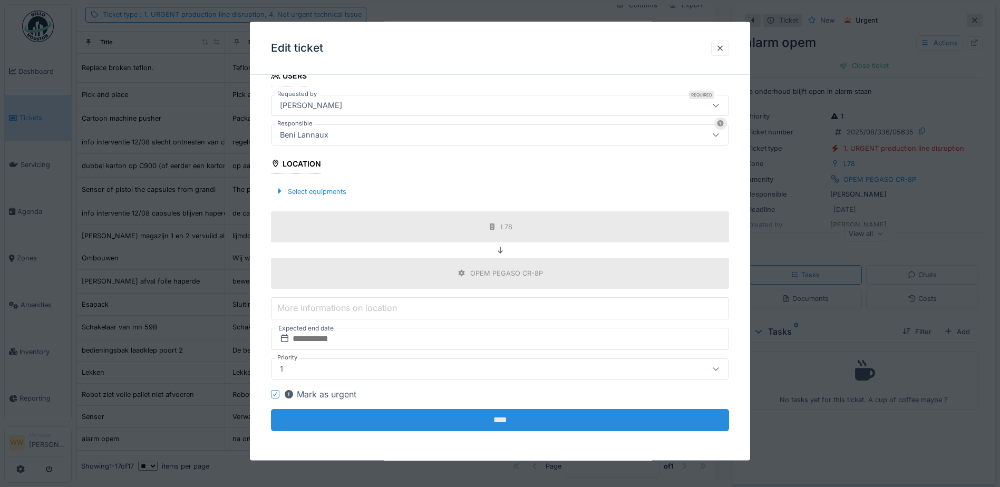
click at [517, 422] on input "****" at bounding box center [500, 420] width 458 height 22
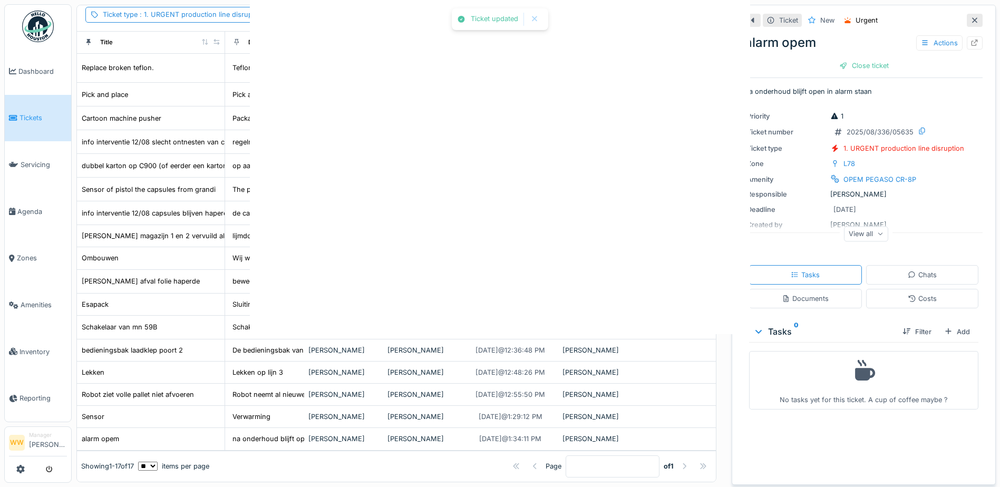
scroll to position [0, 0]
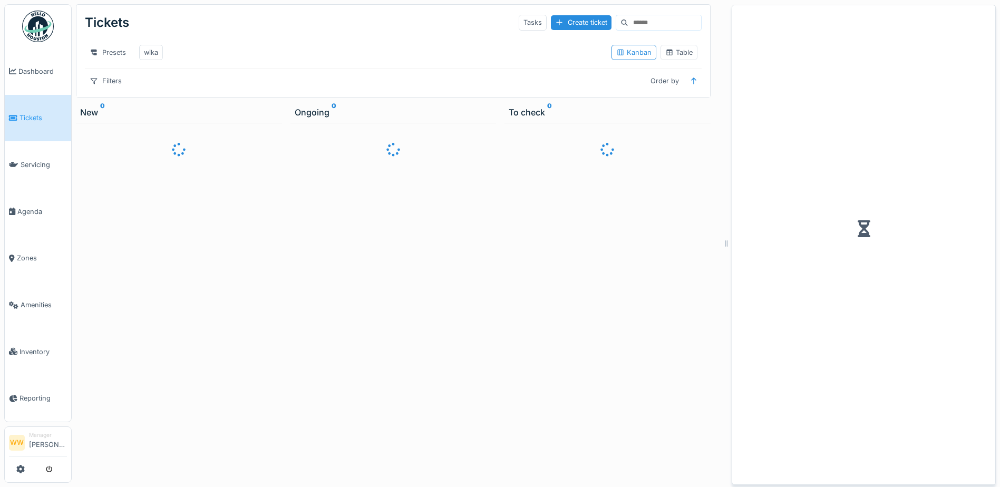
scroll to position [8, 0]
click at [666, 50] on icon at bounding box center [670, 52] width 8 height 7
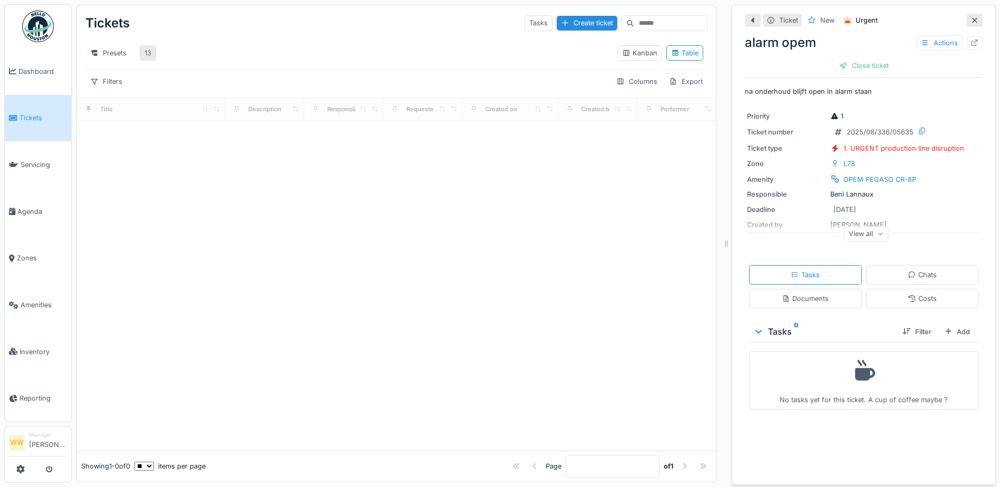
click at [146, 48] on div "13" at bounding box center [147, 53] width 7 height 10
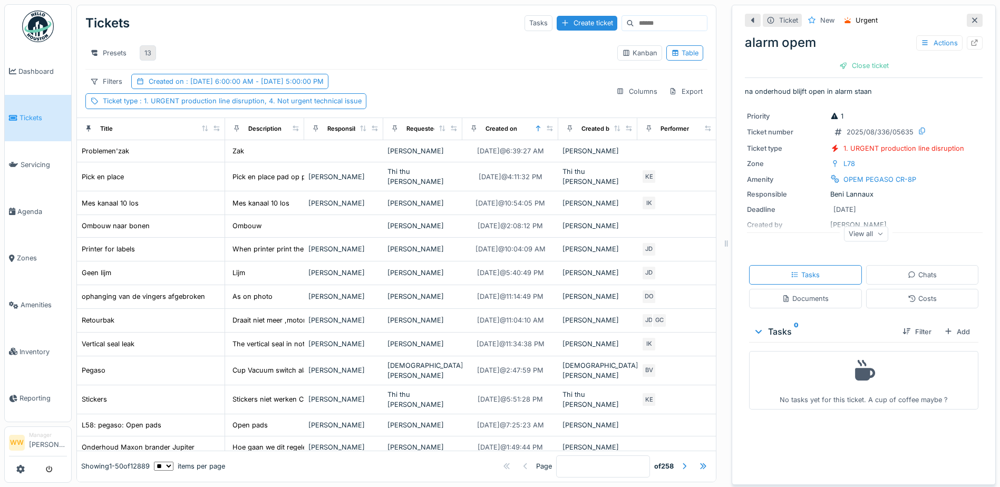
click at [146, 48] on div "13" at bounding box center [147, 53] width 7 height 10
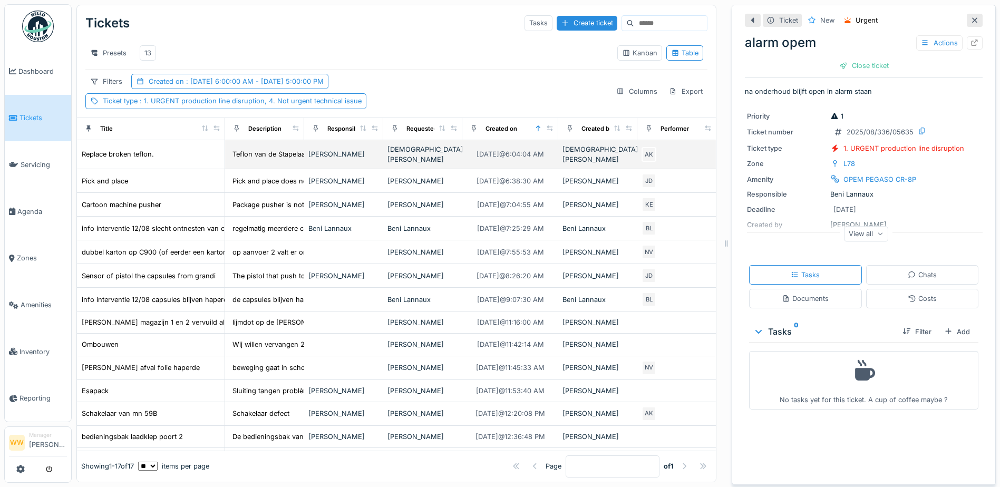
click at [411, 156] on div "[DEMOGRAPHIC_DATA][PERSON_NAME]" at bounding box center [423, 154] width 71 height 20
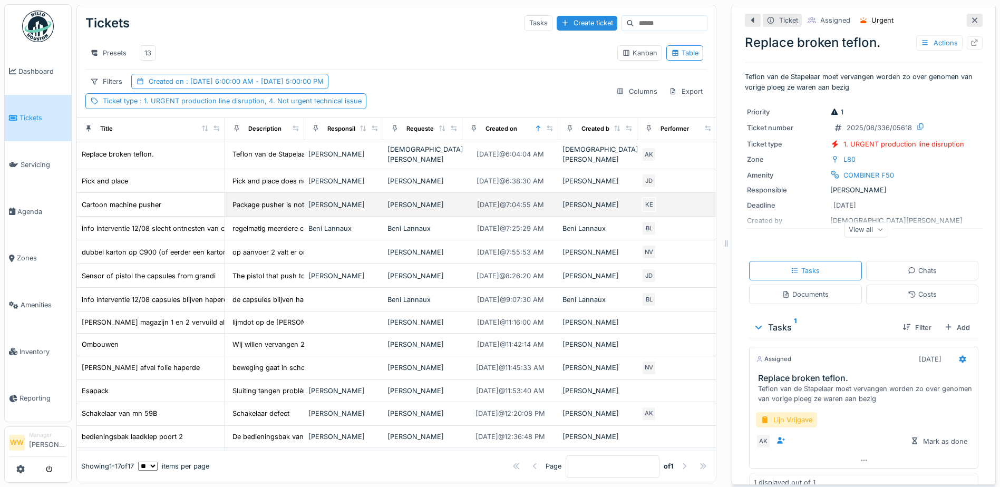
click at [442, 203] on div "[PERSON_NAME]" at bounding box center [423, 205] width 71 height 10
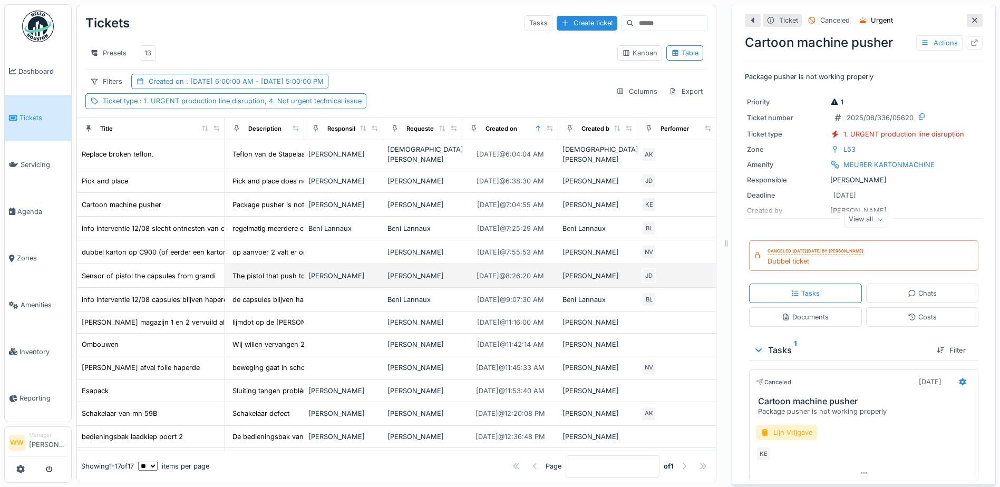
click at [441, 272] on div "[PERSON_NAME]" at bounding box center [423, 276] width 71 height 10
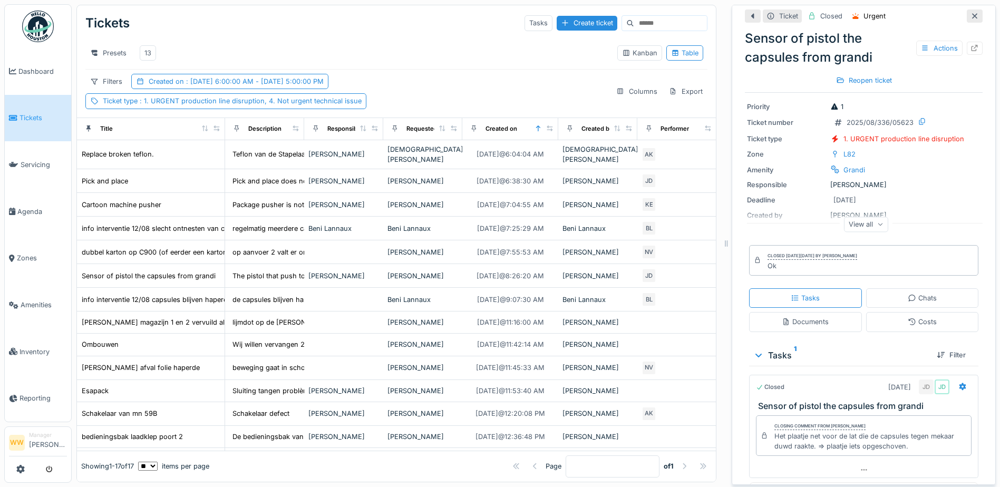
scroll to position [56, 0]
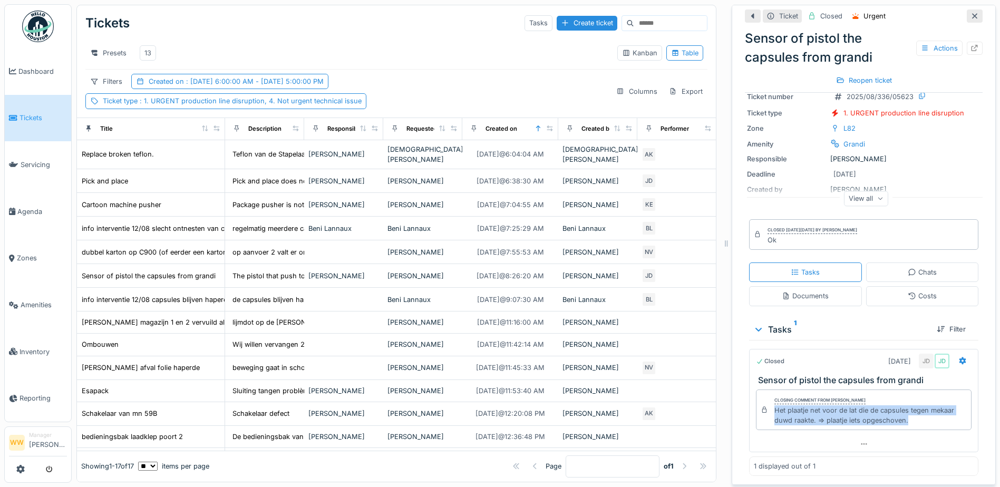
drag, startPoint x: 767, startPoint y: 400, endPoint x: 907, endPoint y: 414, distance: 141.0
click at [907, 414] on div "Het plaatje net voor de lat die de capsules tegen mekaar duwd raakte. => plaatj…" at bounding box center [871, 416] width 192 height 20
copy div "Het plaatje net voor de lat die de capsules tegen mekaar duwd raakte. => plaatj…"
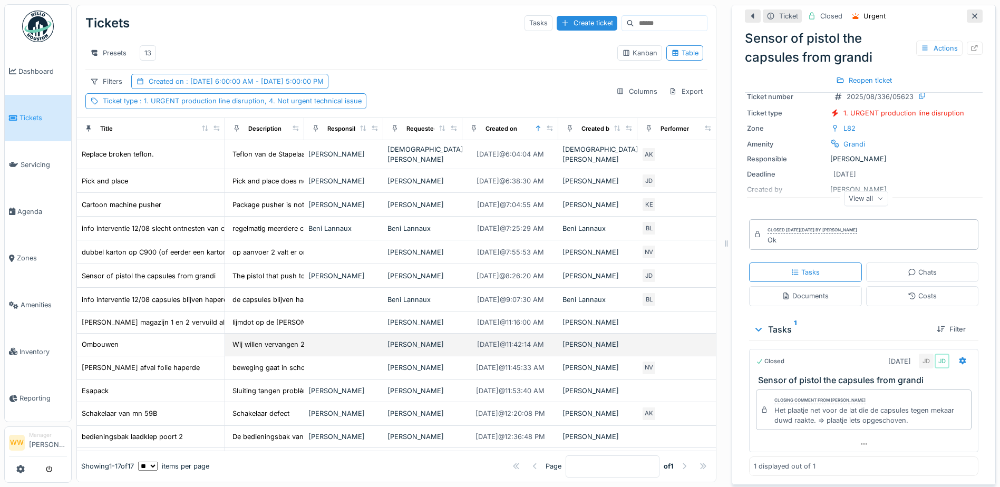
click at [423, 343] on div "[PERSON_NAME]" at bounding box center [423, 345] width 71 height 10
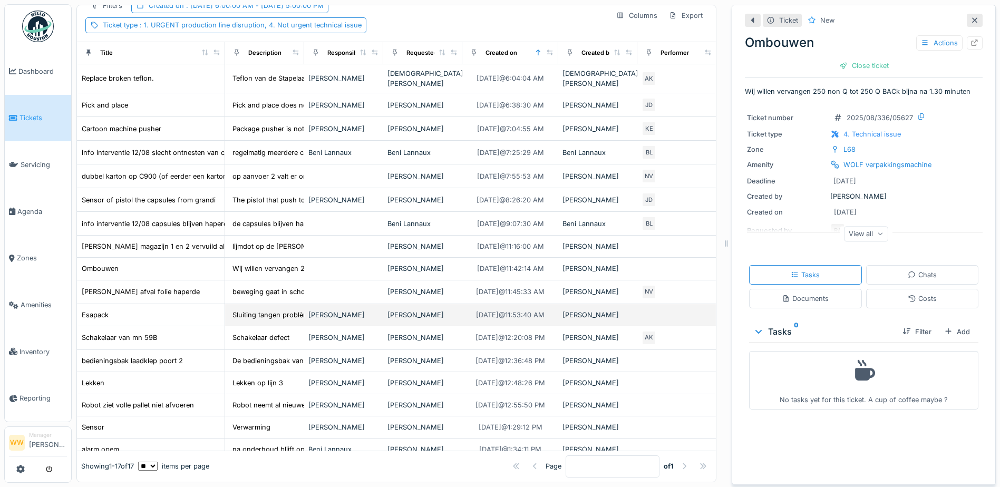
scroll to position [97, 0]
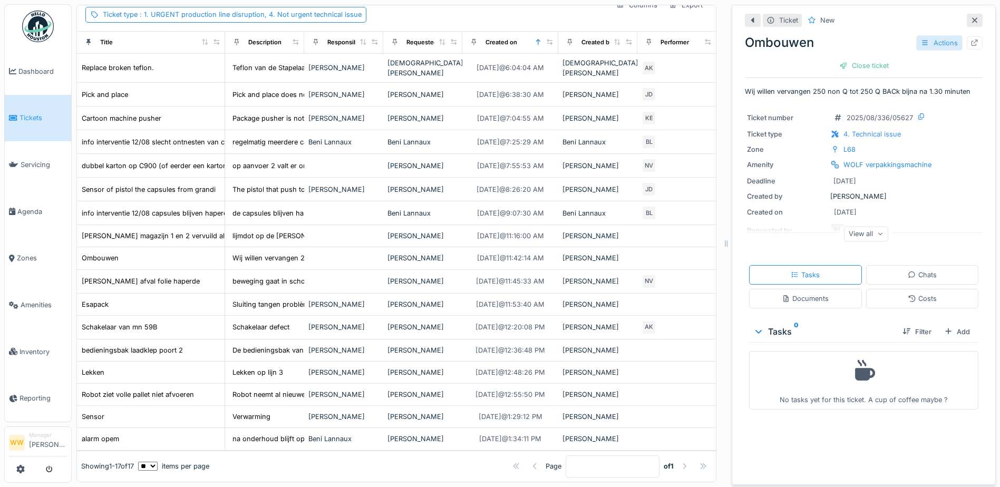
click at [930, 35] on div "Actions" at bounding box center [940, 42] width 46 height 15
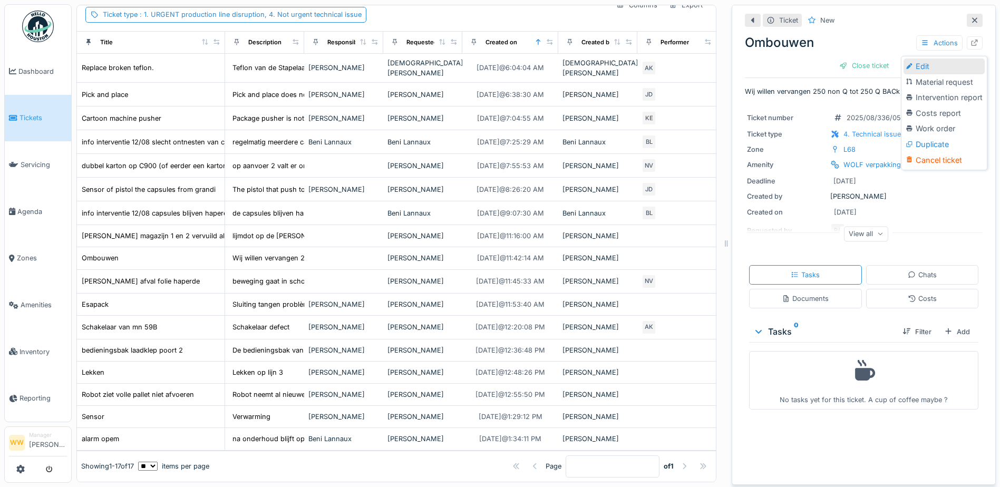
click at [923, 64] on div "Edit" at bounding box center [944, 67] width 81 height 16
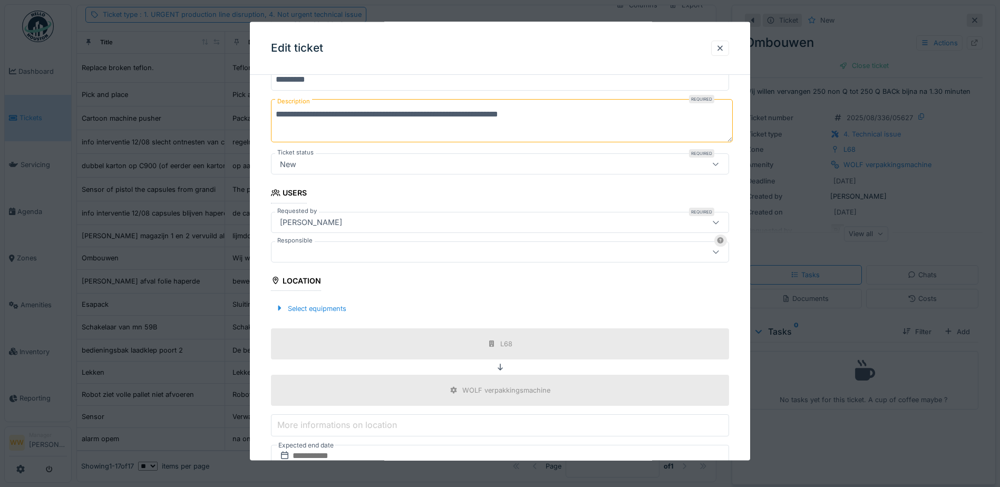
click at [314, 250] on div at bounding box center [473, 252] width 395 height 12
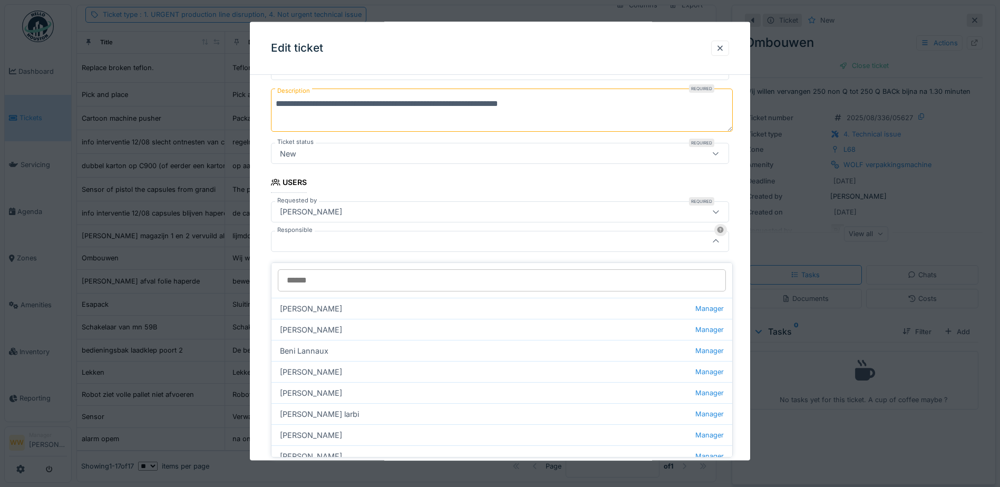
click at [313, 245] on div at bounding box center [473, 241] width 395 height 12
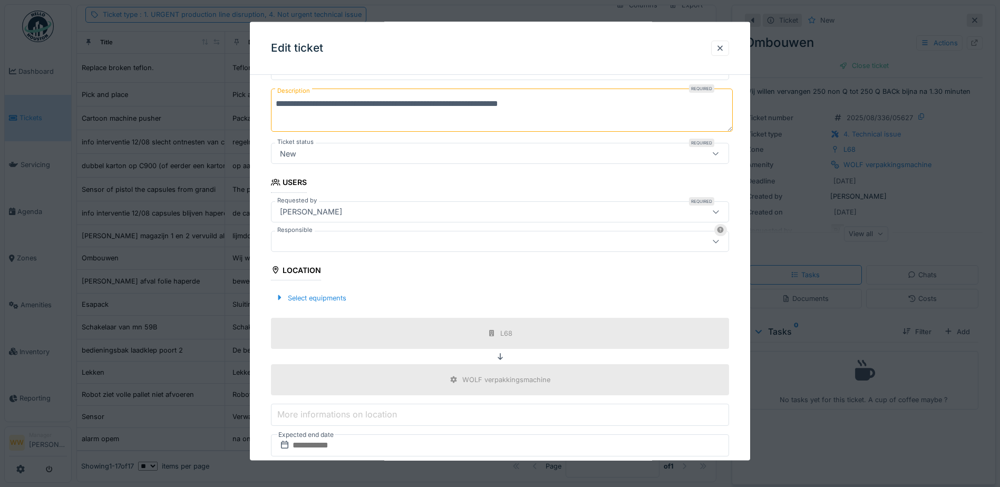
click at [313, 242] on div at bounding box center [473, 241] width 395 height 12
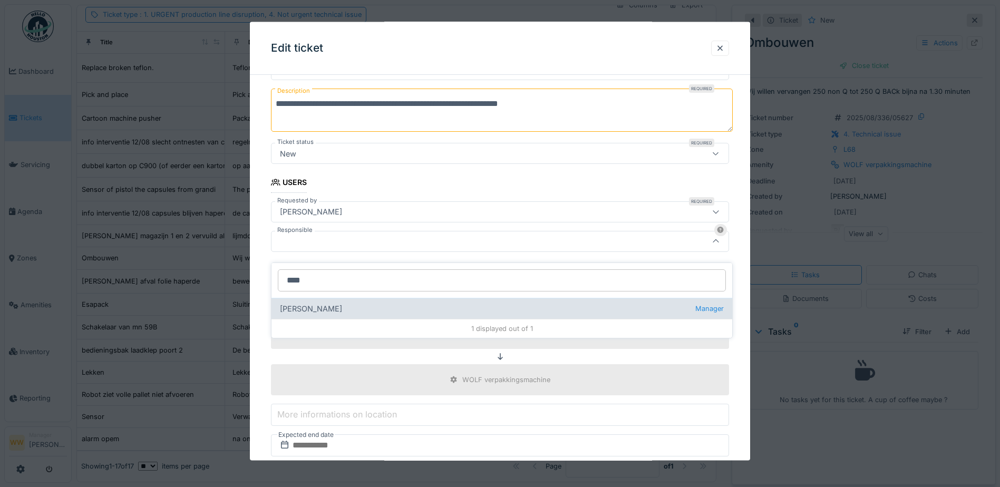
type input "****"
click at [318, 301] on div "Patrick Schroijen Manager" at bounding box center [502, 308] width 461 height 21
type input "****"
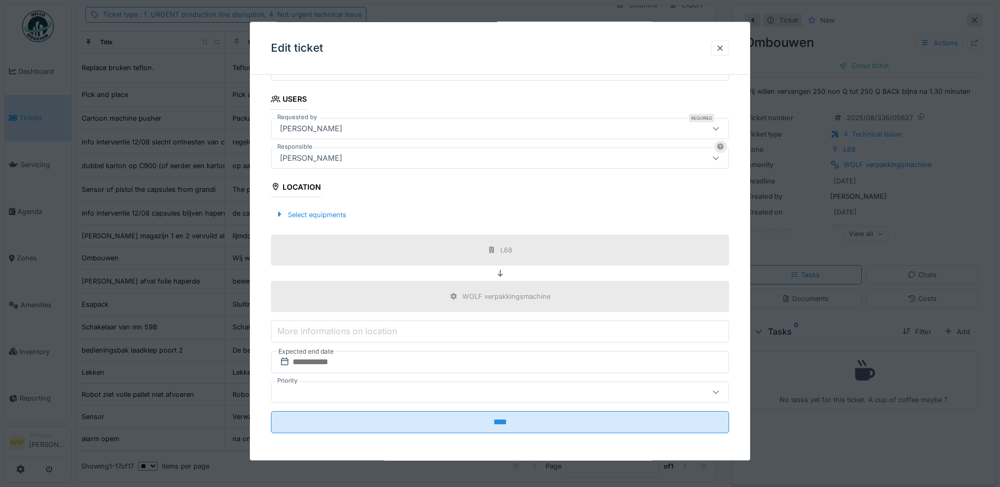
scroll to position [201, 0]
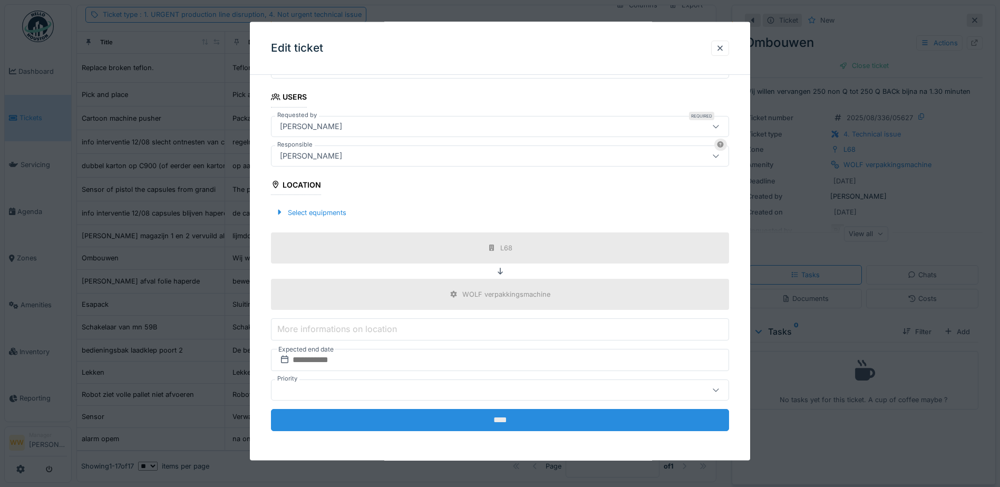
click at [486, 420] on input "****" at bounding box center [500, 420] width 458 height 22
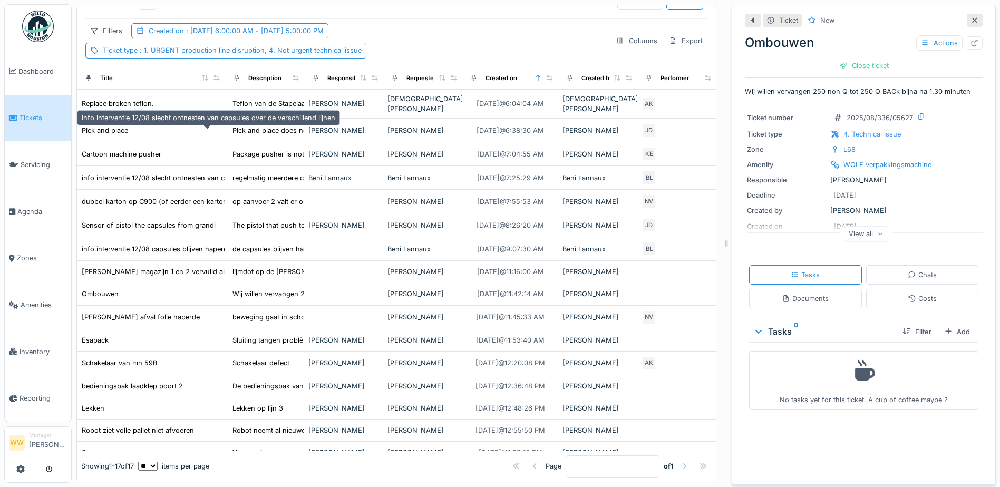
scroll to position [0, 0]
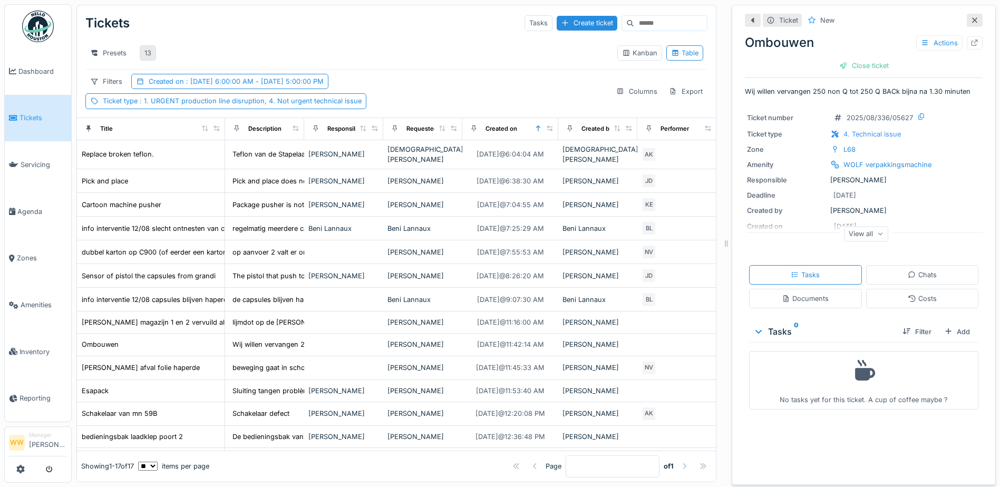
click at [151, 48] on div "13" at bounding box center [147, 53] width 7 height 10
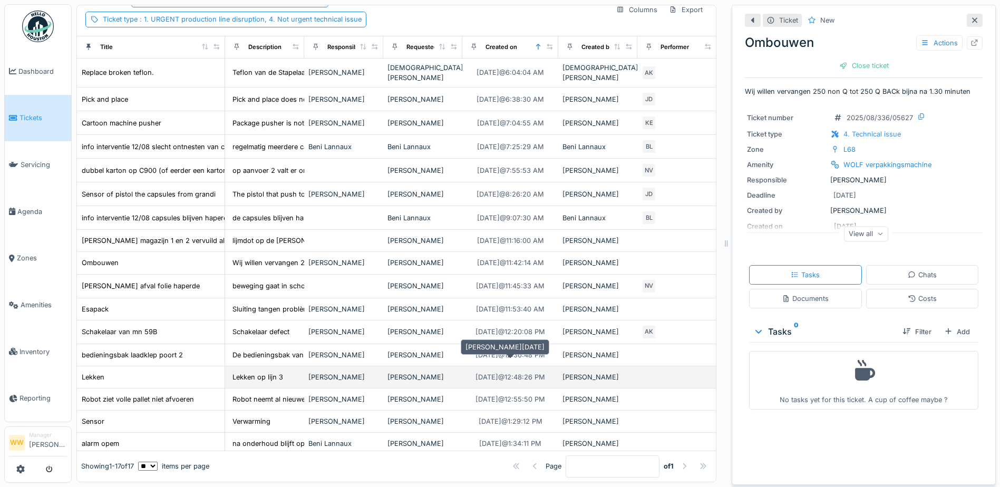
scroll to position [97, 0]
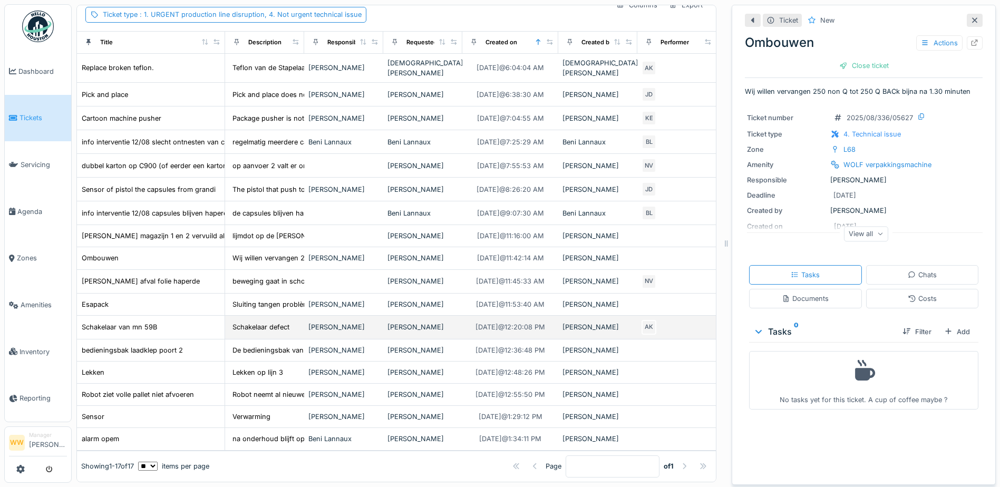
click at [389, 322] on div "[PERSON_NAME]" at bounding box center [423, 327] width 71 height 10
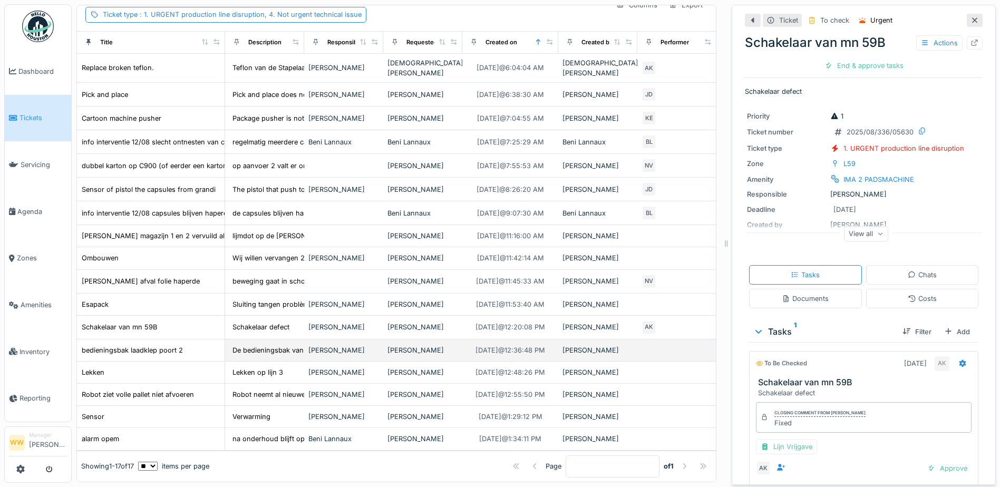
click at [403, 345] on div "[PERSON_NAME]" at bounding box center [423, 350] width 71 height 10
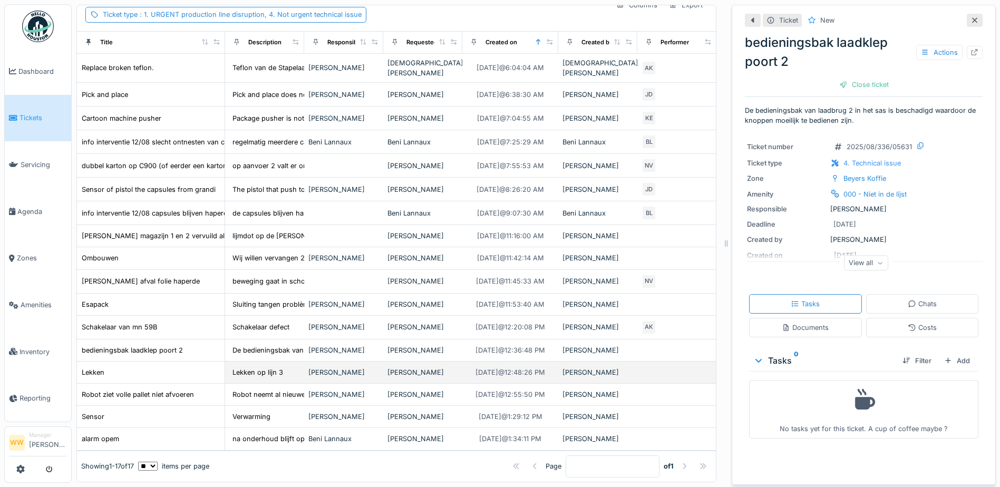
click at [403, 368] on div "[PERSON_NAME]" at bounding box center [423, 373] width 71 height 10
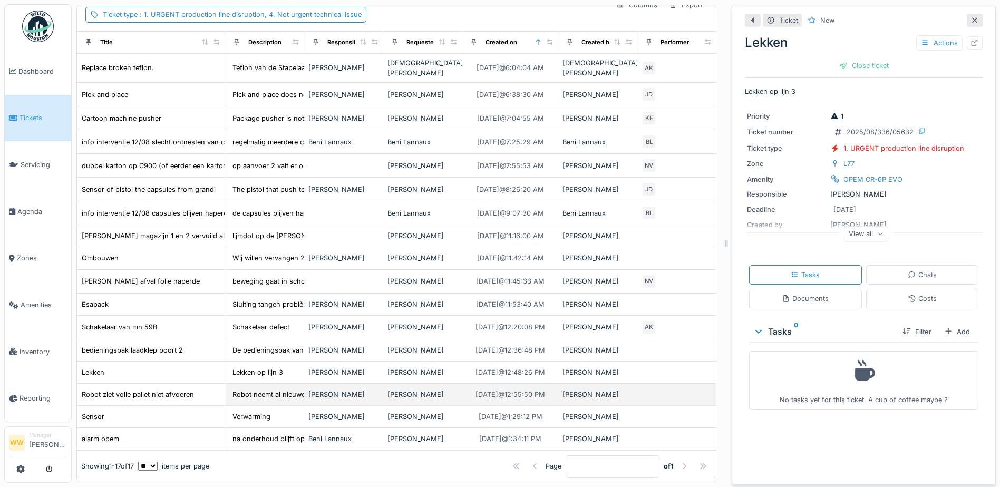
click at [401, 390] on div "[PERSON_NAME]" at bounding box center [423, 395] width 71 height 10
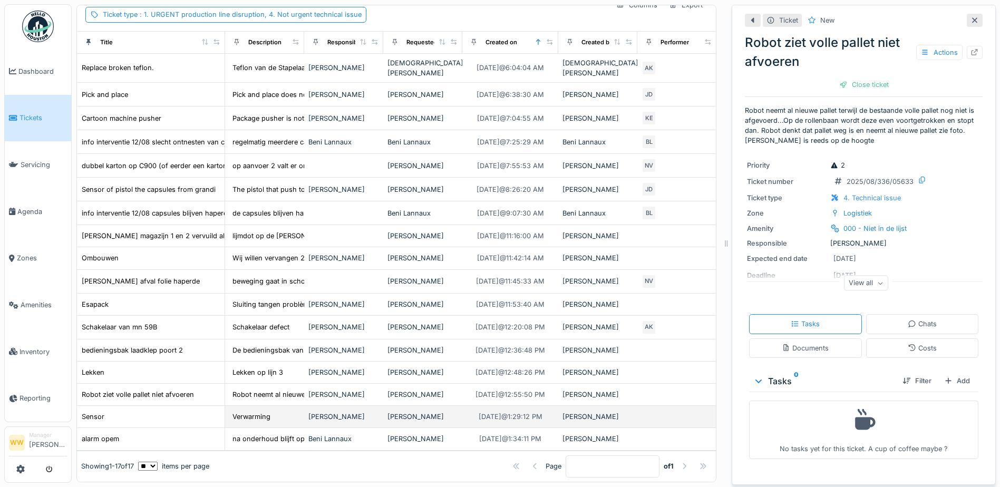
click at [417, 412] on div "[PERSON_NAME]" at bounding box center [423, 417] width 71 height 10
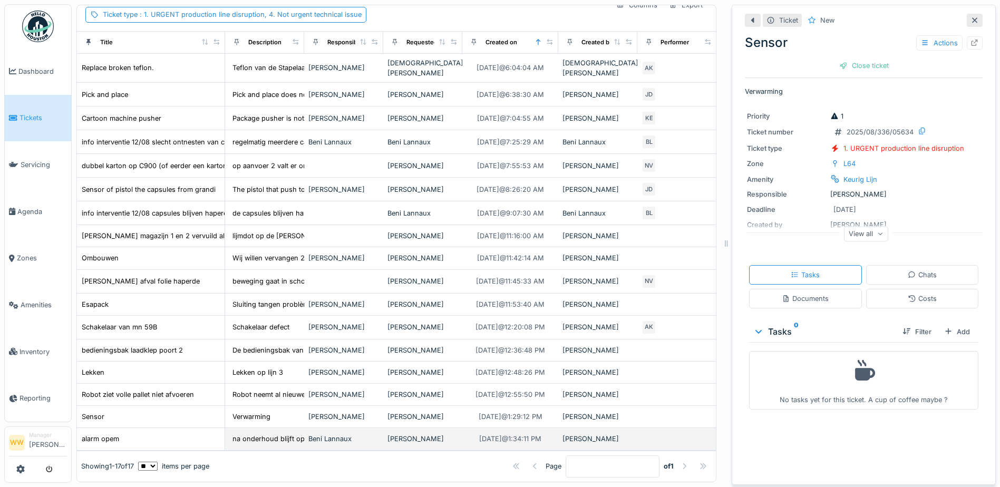
click at [419, 434] on div "[PERSON_NAME]" at bounding box center [423, 439] width 71 height 10
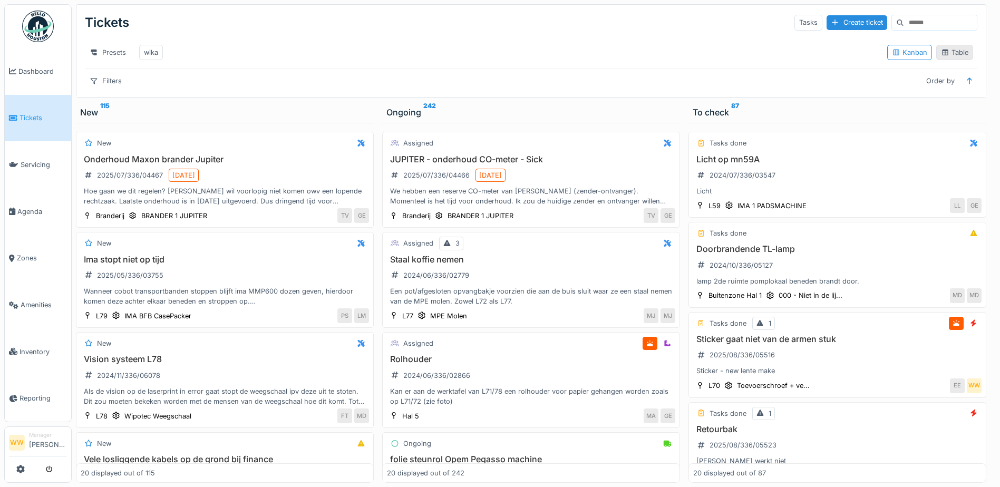
click at [946, 52] on div "Table" at bounding box center [954, 52] width 27 height 10
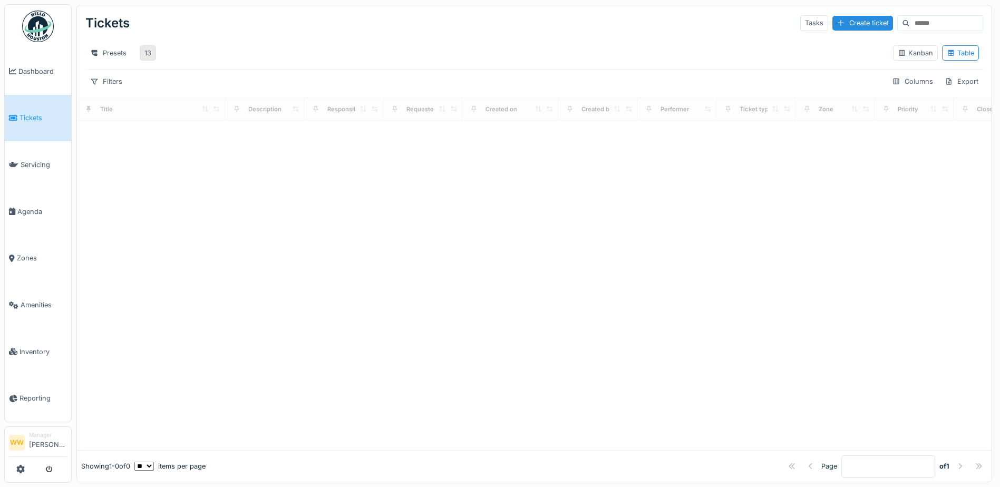
click at [148, 54] on div "13" at bounding box center [147, 53] width 7 height 10
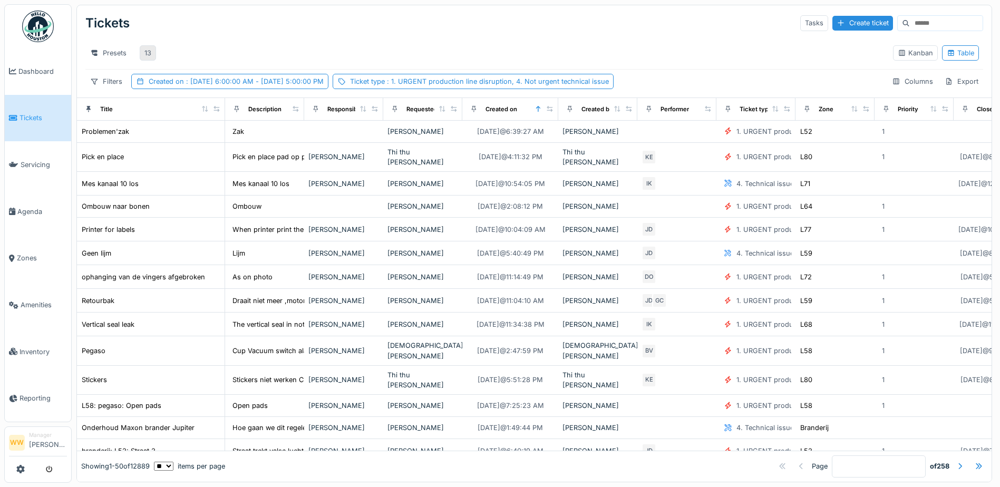
click at [154, 54] on div "13" at bounding box center [148, 52] width 16 height 15
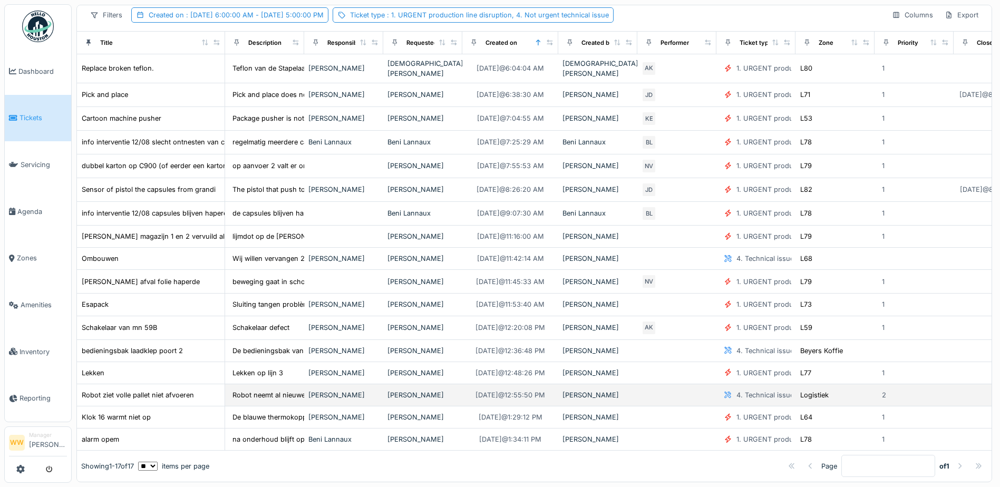
scroll to position [8, 0]
